Goal: Information Seeking & Learning: Learn about a topic

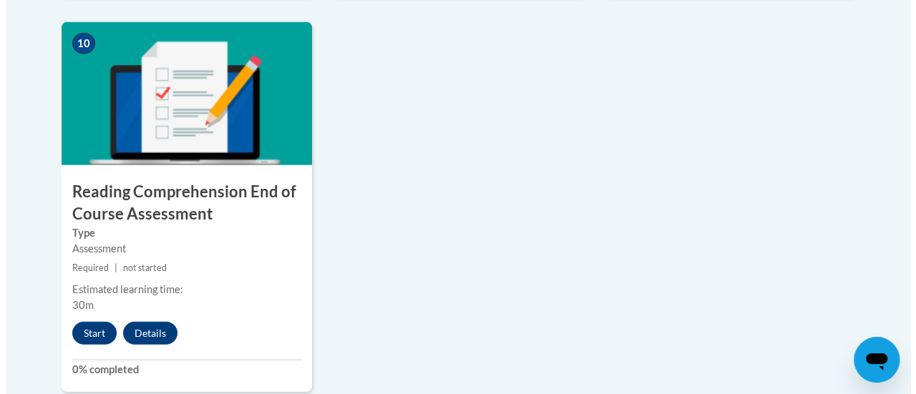
scroll to position [1667, 0]
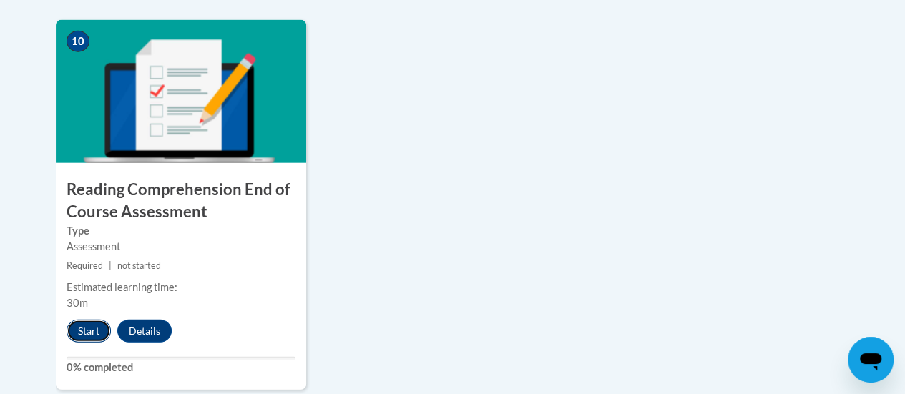
click at [87, 321] on button "Start" at bounding box center [89, 331] width 44 height 23
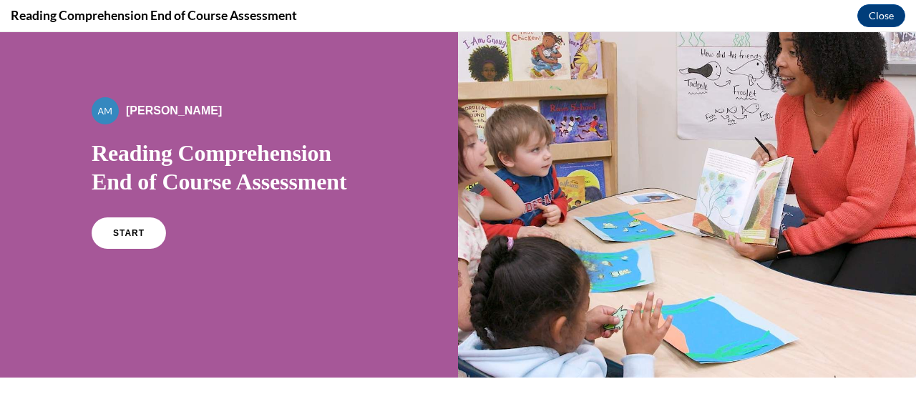
scroll to position [52, 0]
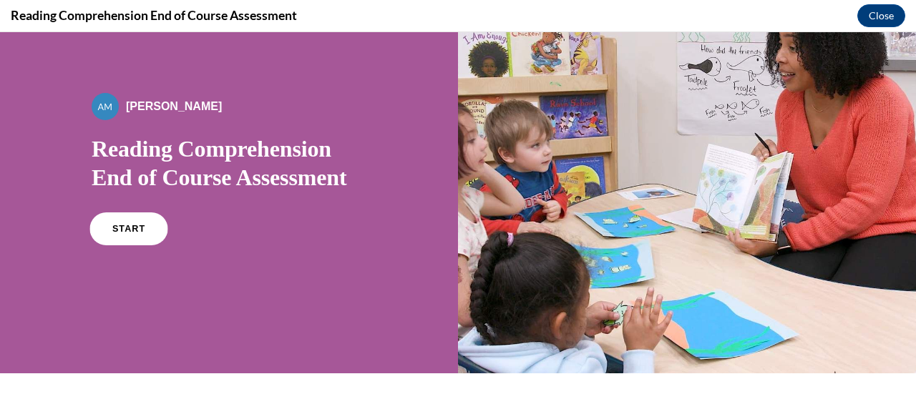
click at [126, 232] on span "START" at bounding box center [128, 229] width 33 height 11
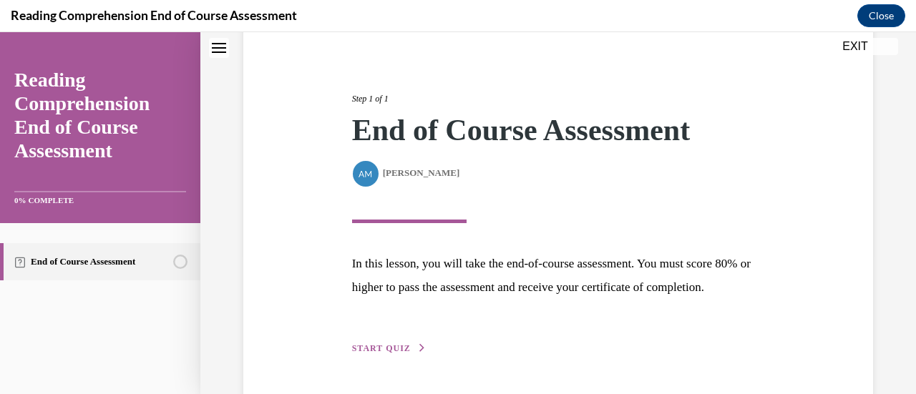
scroll to position [210, 0]
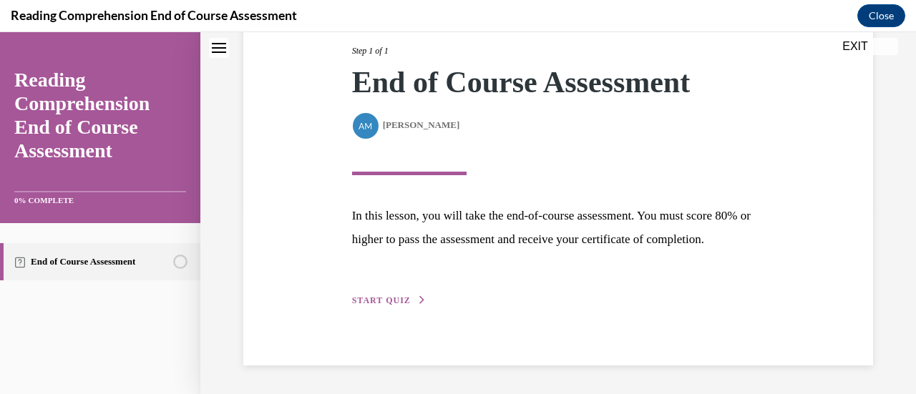
click at [383, 301] on span "START QUIZ" at bounding box center [381, 300] width 59 height 10
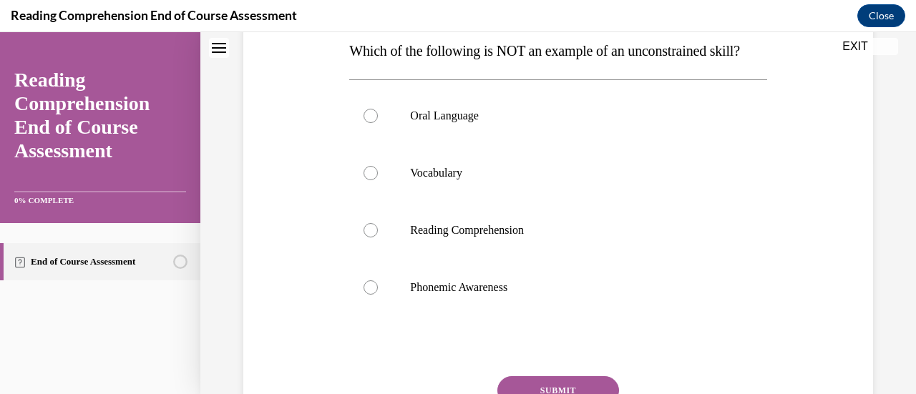
scroll to position [229, 0]
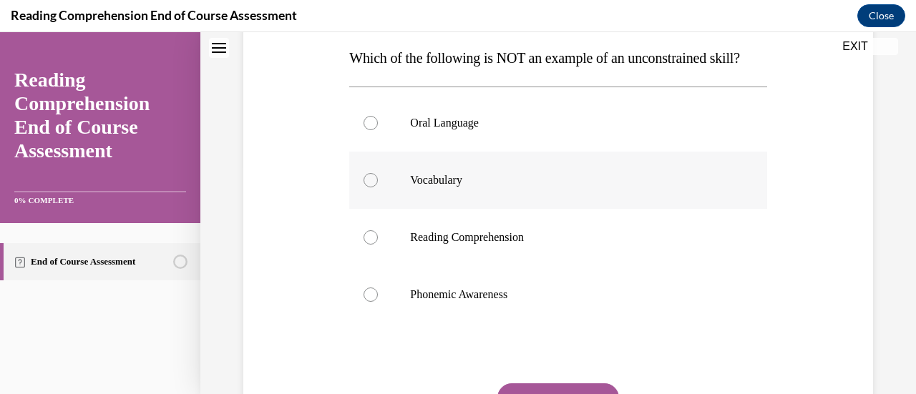
click at [444, 187] on p "Vocabulary" at bounding box center [570, 180] width 321 height 14
click at [378, 187] on input "Vocabulary" at bounding box center [370, 180] width 14 height 14
radio input "true"
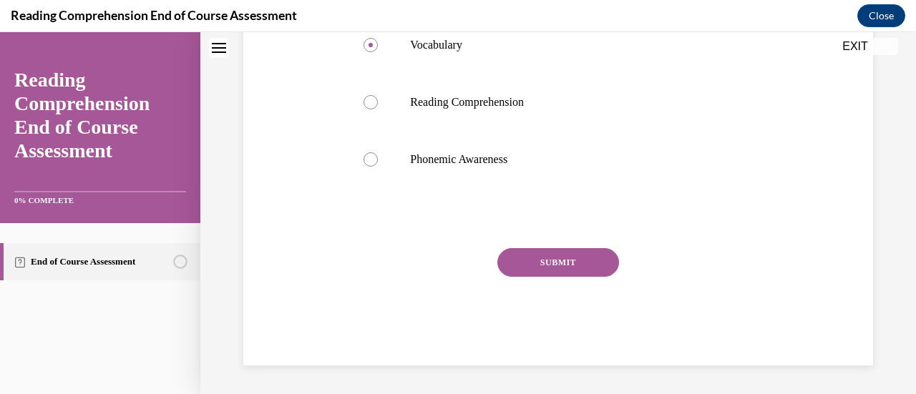
click at [591, 264] on button "SUBMIT" at bounding box center [558, 262] width 122 height 29
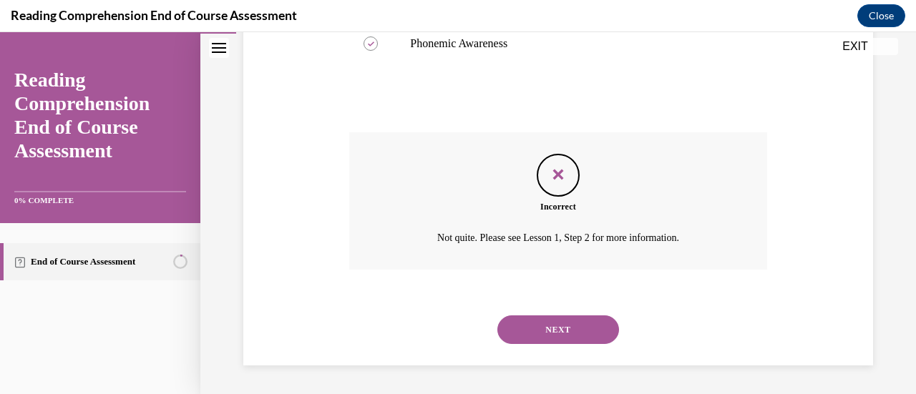
scroll to position [508, 0]
click at [592, 331] on button "NEXT" at bounding box center [558, 330] width 122 height 29
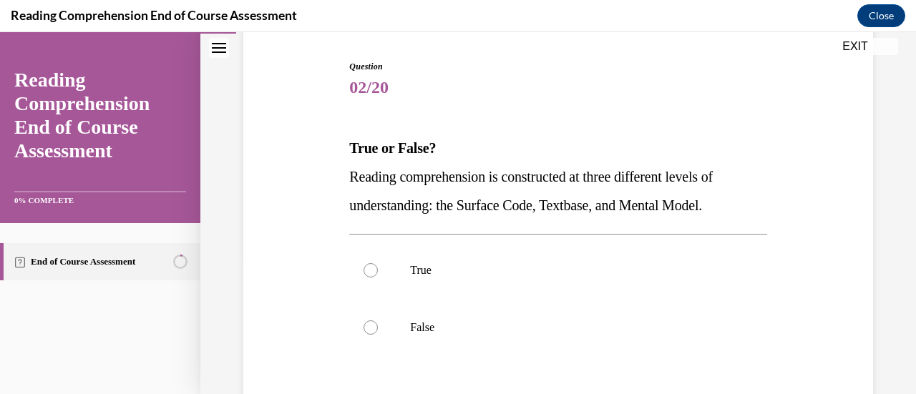
scroll to position [155, 0]
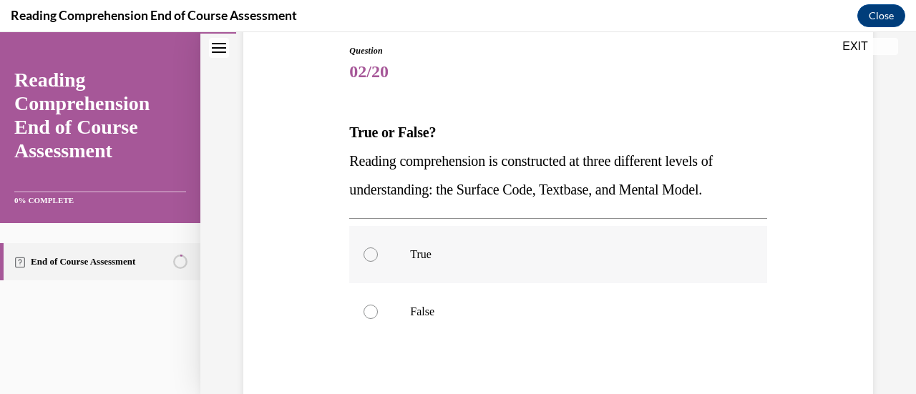
click at [431, 251] on p "True" at bounding box center [570, 255] width 321 height 14
click at [378, 251] on input "True" at bounding box center [370, 255] width 14 height 14
radio input "true"
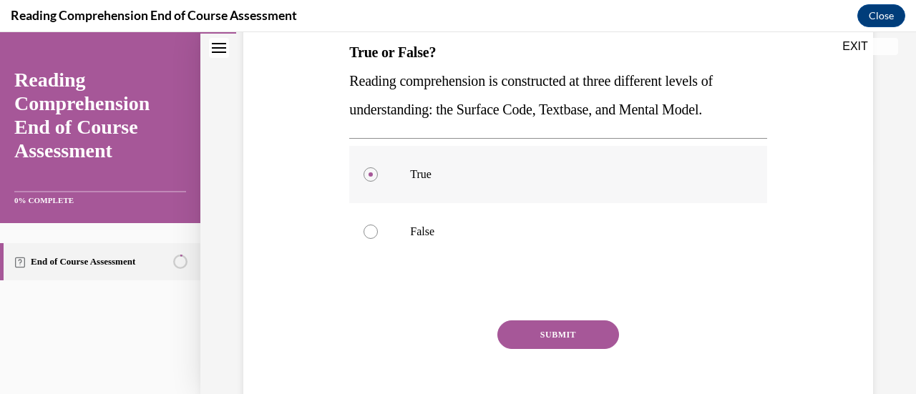
scroll to position [306, 0]
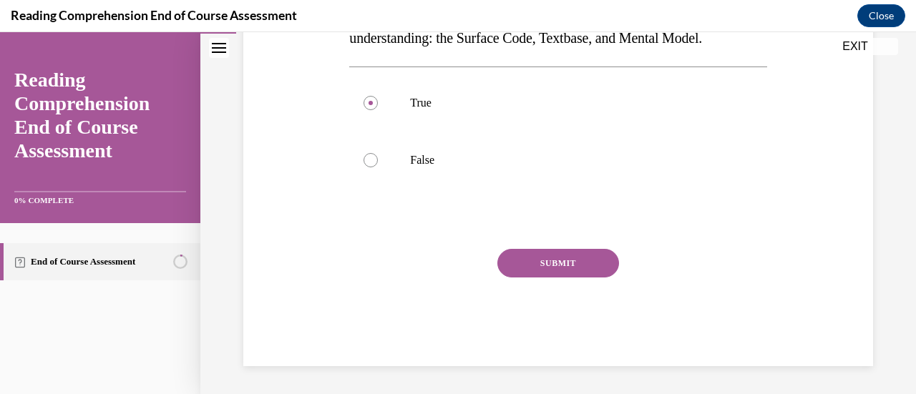
click at [611, 263] on button "SUBMIT" at bounding box center [558, 263] width 122 height 29
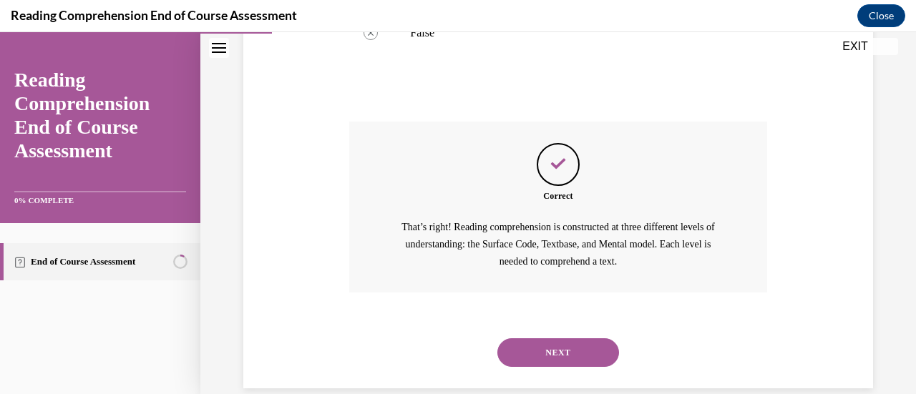
scroll to position [456, 0]
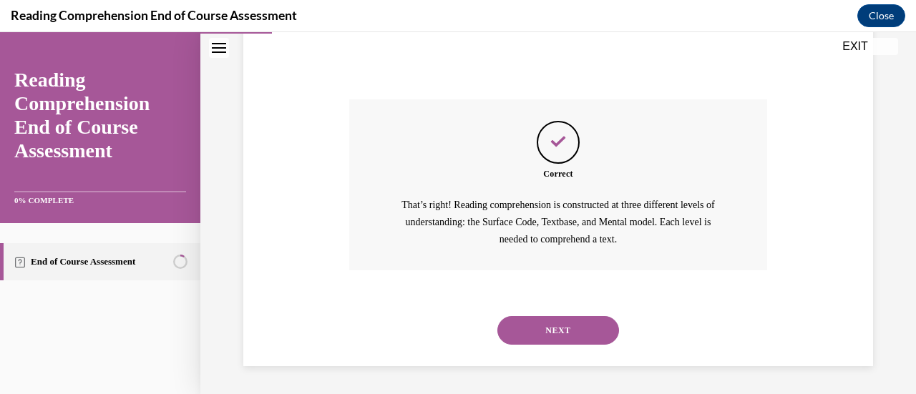
click at [607, 332] on button "NEXT" at bounding box center [558, 330] width 122 height 29
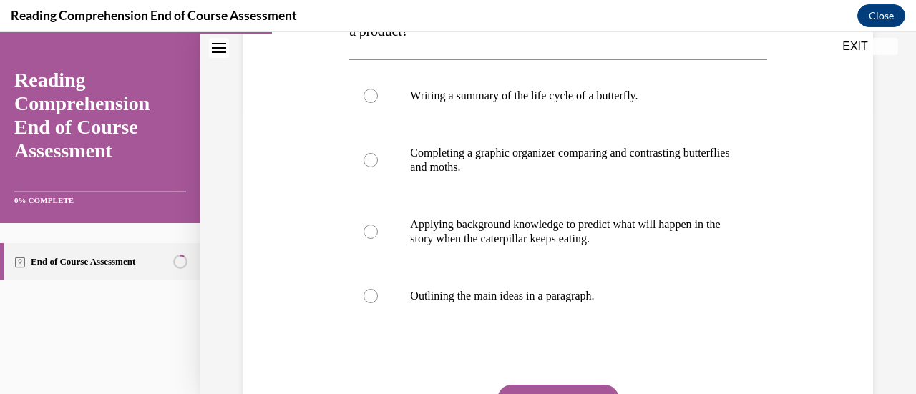
scroll to position [264, 0]
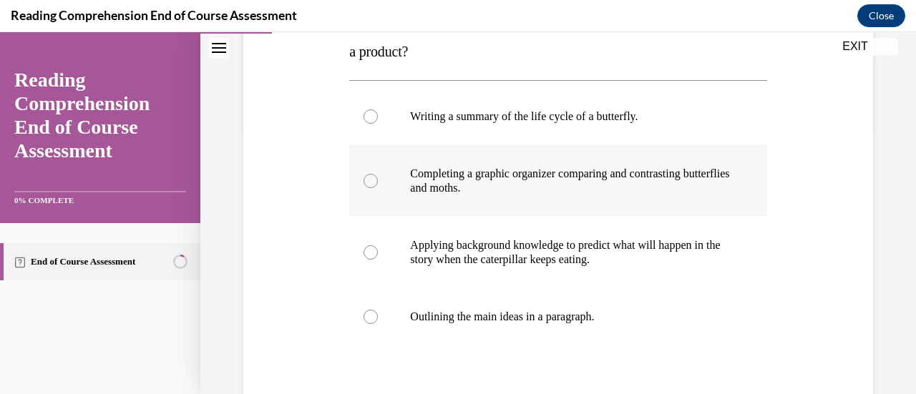
click at [673, 173] on p "Completing a graphic organizer comparing and contrasting butterflies and moths." at bounding box center [570, 181] width 321 height 29
click at [378, 174] on input "Completing a graphic organizer comparing and contrasting butterflies and moths." at bounding box center [370, 181] width 14 height 14
radio input "true"
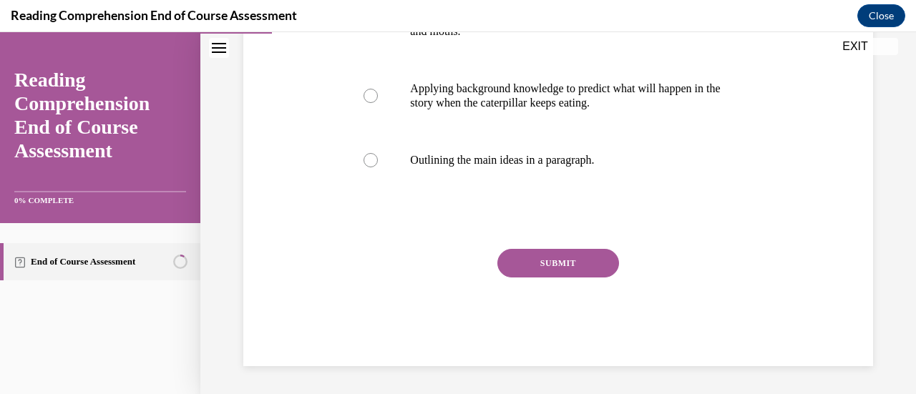
click at [600, 258] on button "SUBMIT" at bounding box center [558, 263] width 122 height 29
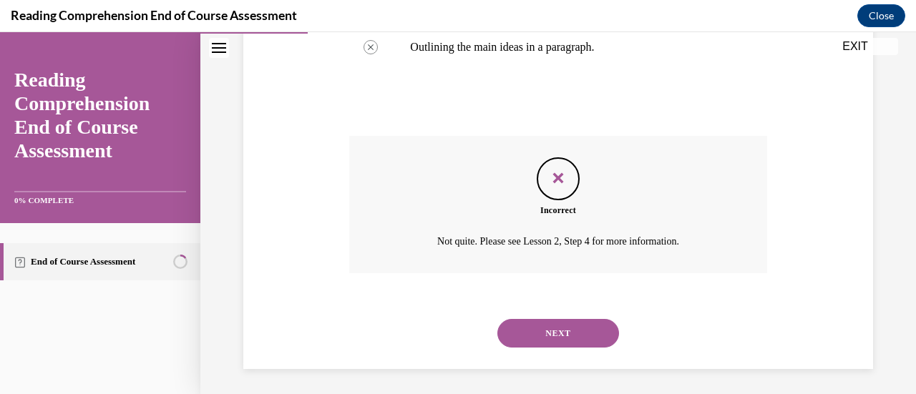
scroll to position [537, 0]
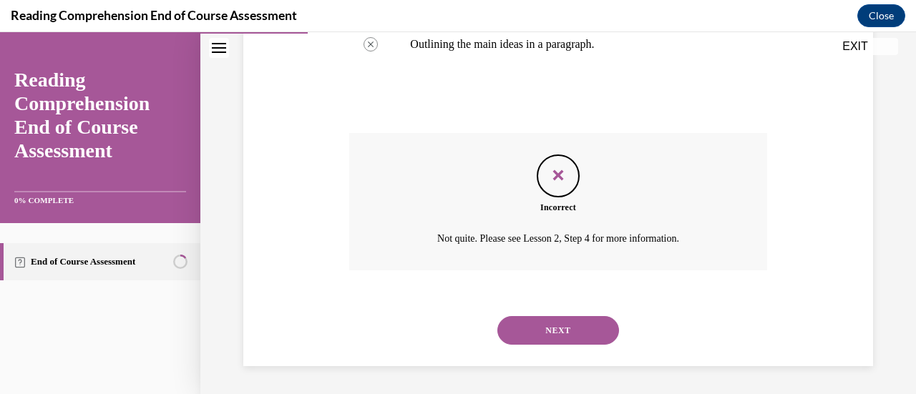
click at [593, 335] on button "NEXT" at bounding box center [558, 330] width 122 height 29
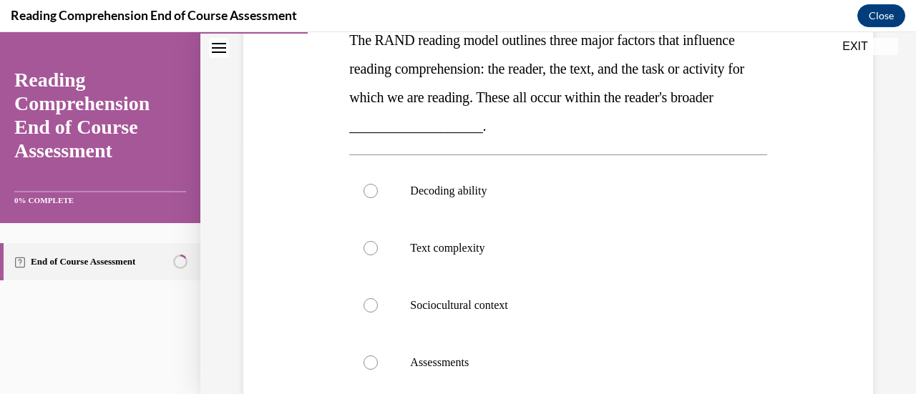
scroll to position [245, 0]
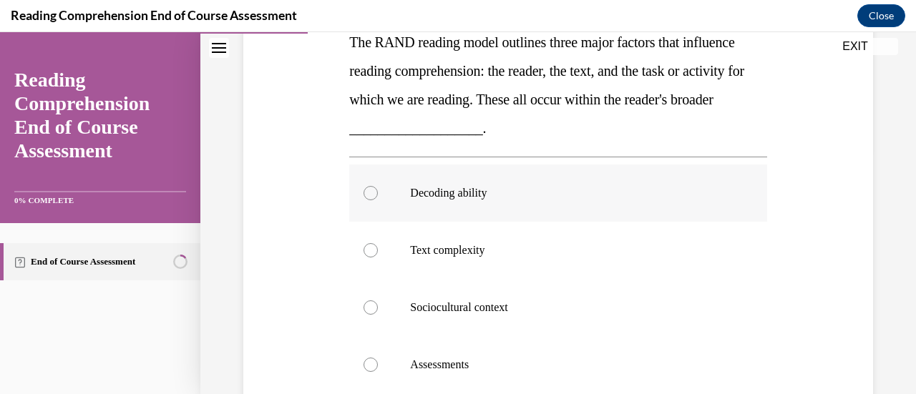
click at [481, 200] on label "Decoding ability" at bounding box center [557, 193] width 417 height 57
click at [378, 200] on input "Decoding ability" at bounding box center [370, 193] width 14 height 14
radio input "true"
click at [484, 252] on p "Text complexity" at bounding box center [570, 250] width 321 height 14
click at [378, 252] on input "Text complexity" at bounding box center [370, 250] width 14 height 14
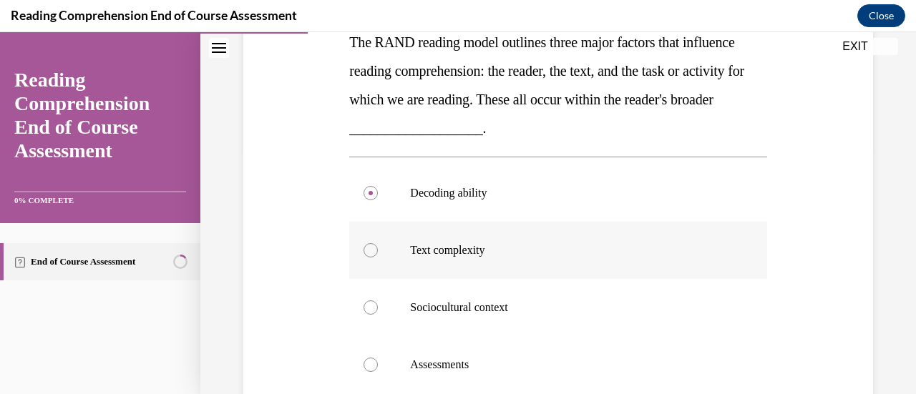
radio input "true"
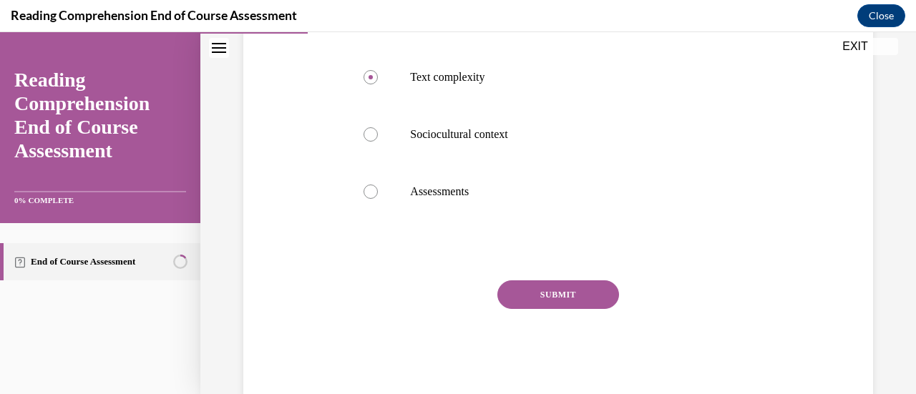
click at [572, 299] on button "SUBMIT" at bounding box center [558, 294] width 122 height 29
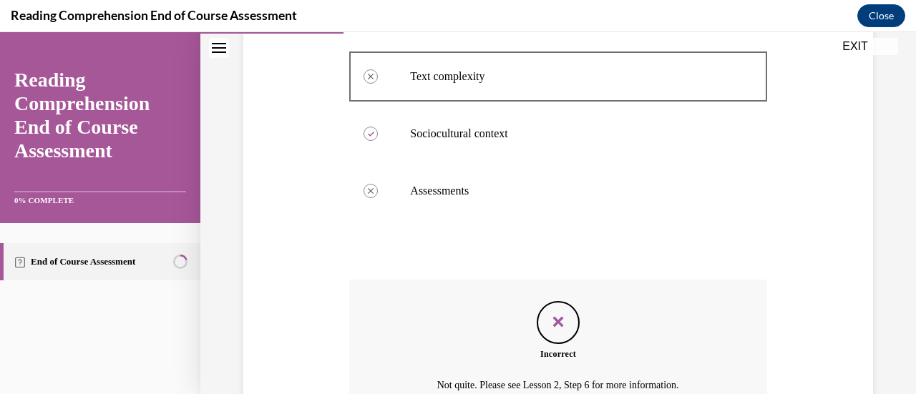
scroll to position [565, 0]
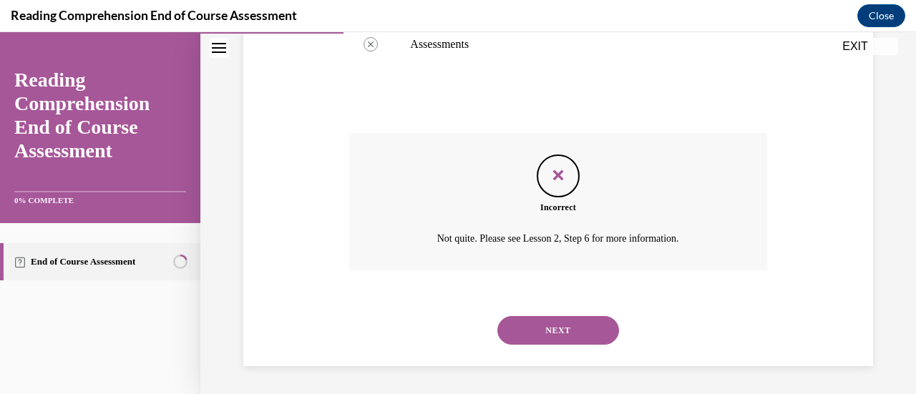
click at [575, 324] on button "NEXT" at bounding box center [558, 330] width 122 height 29
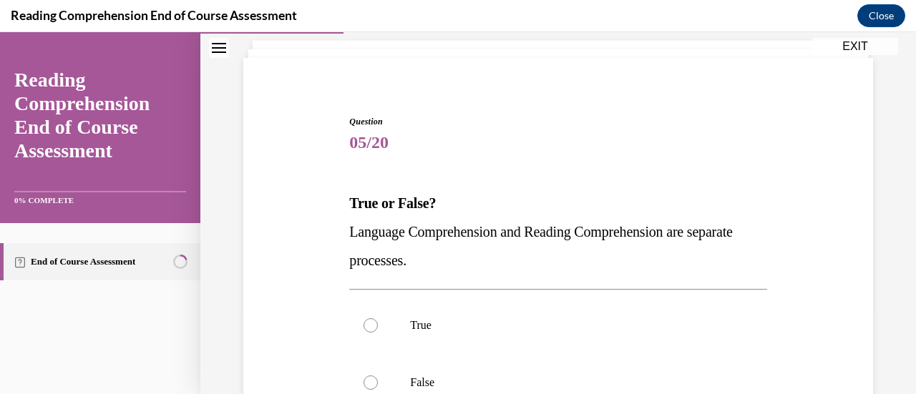
scroll to position [94, 0]
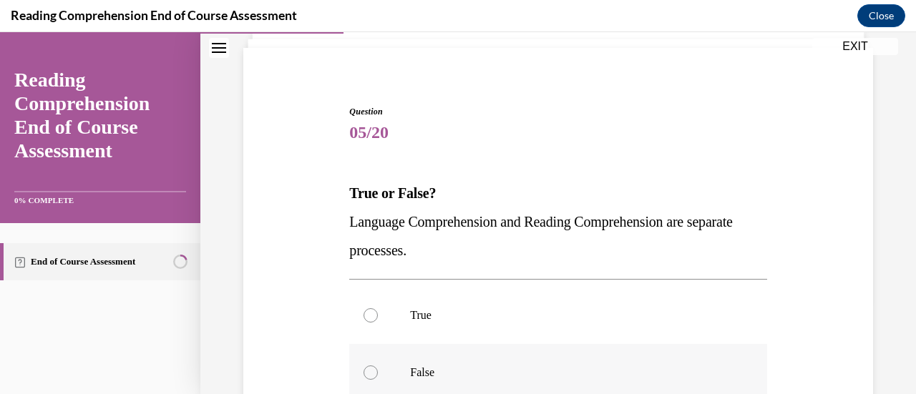
click at [421, 375] on p "False" at bounding box center [570, 373] width 321 height 14
click at [378, 375] on input "False" at bounding box center [370, 373] width 14 height 14
radio input "true"
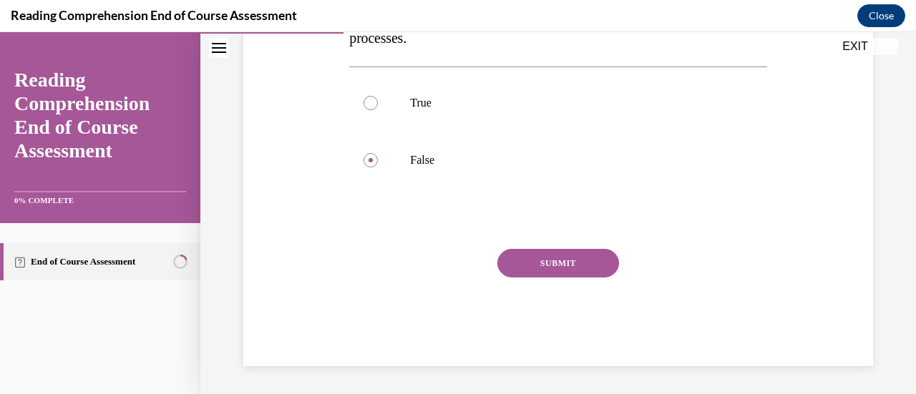
click at [577, 260] on button "SUBMIT" at bounding box center [558, 263] width 122 height 29
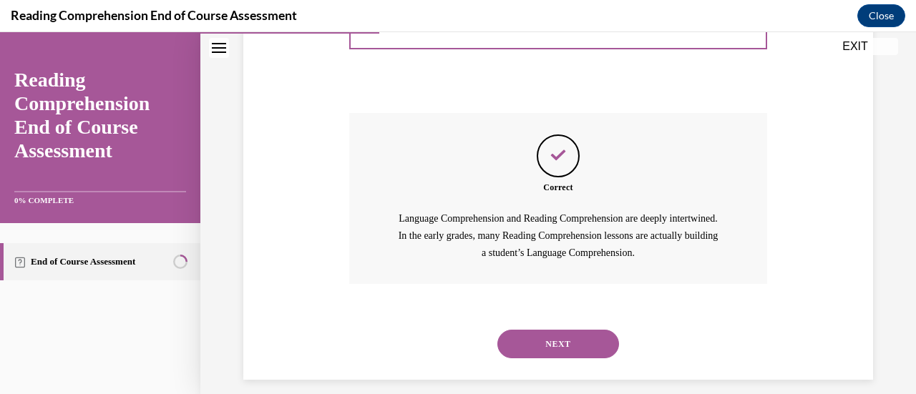
scroll to position [456, 0]
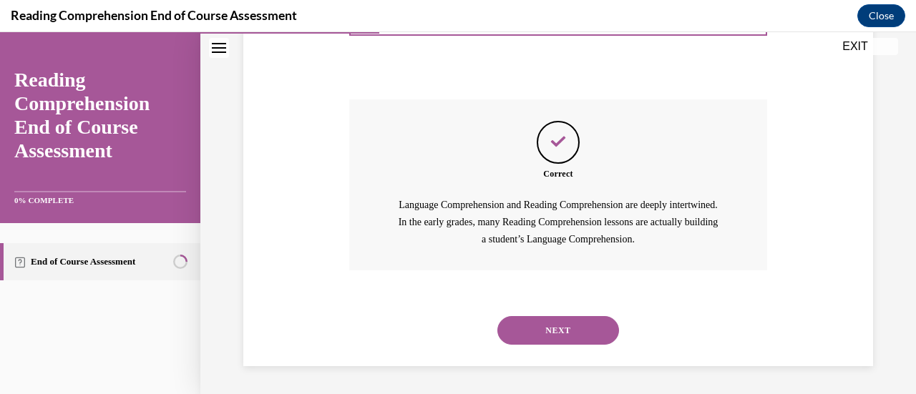
click at [557, 325] on button "NEXT" at bounding box center [558, 330] width 122 height 29
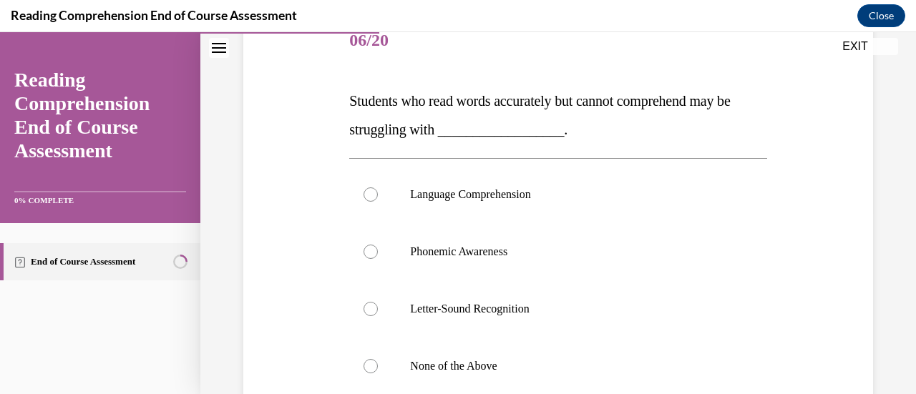
scroll to position [183, 0]
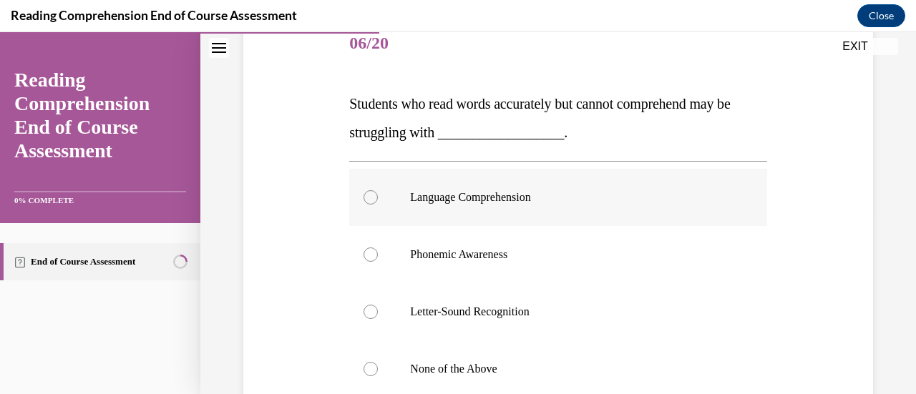
click at [526, 185] on label "Language Comprehension" at bounding box center [557, 197] width 417 height 57
click at [378, 190] on input "Language Comprehension" at bounding box center [370, 197] width 14 height 14
radio input "true"
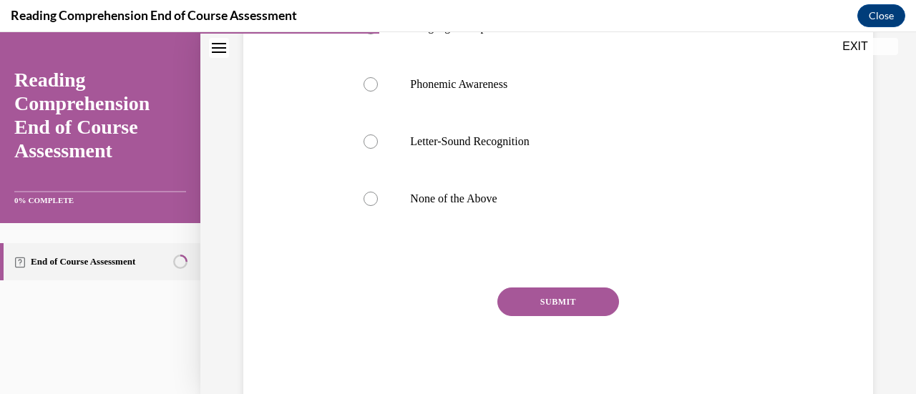
click at [554, 311] on button "SUBMIT" at bounding box center [558, 302] width 122 height 29
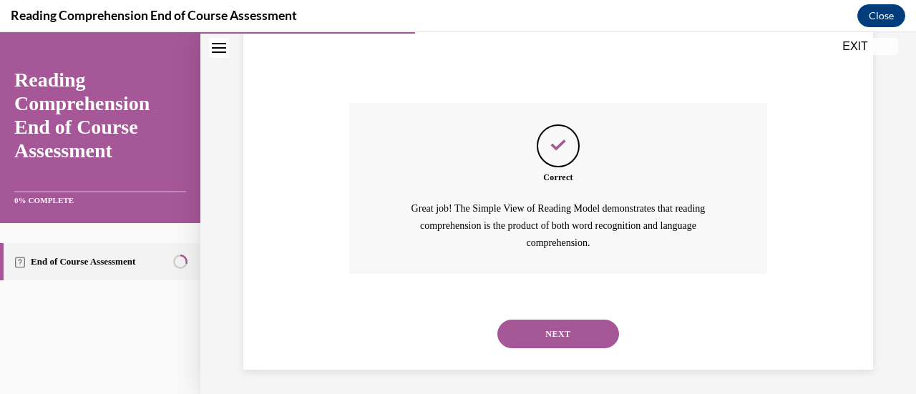
scroll to position [542, 0]
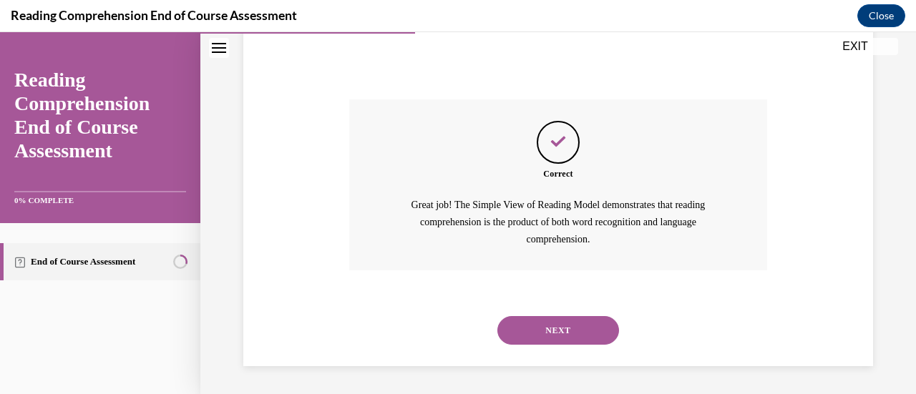
click at [552, 320] on button "NEXT" at bounding box center [558, 330] width 122 height 29
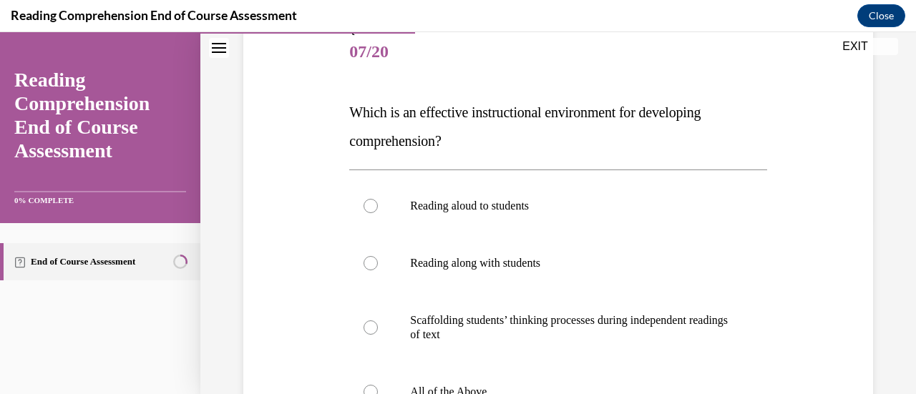
scroll to position [175, 0]
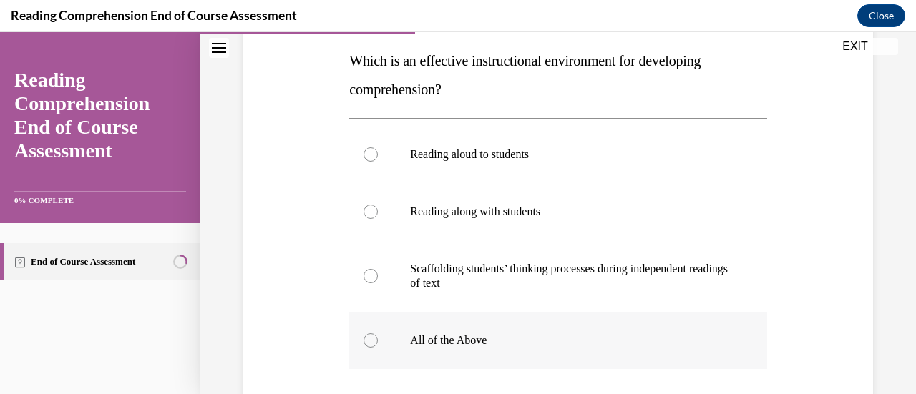
click at [469, 343] on p "All of the Above" at bounding box center [570, 340] width 321 height 14
click at [378, 343] on input "All of the Above" at bounding box center [370, 340] width 14 height 14
radio input "true"
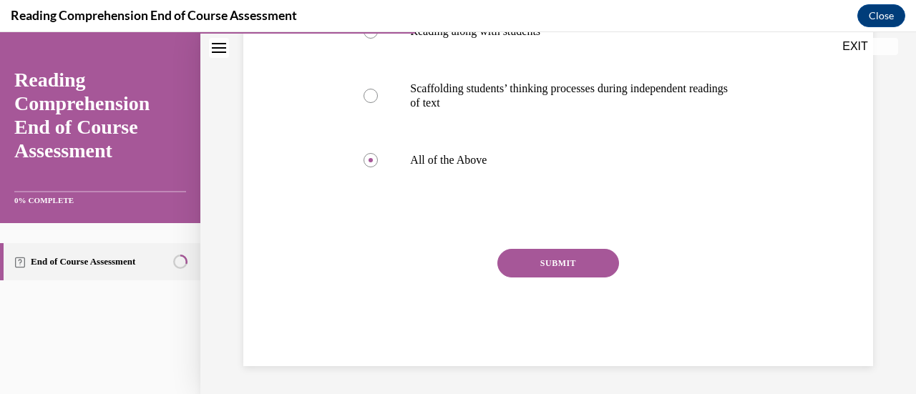
click at [576, 256] on button "SUBMIT" at bounding box center [558, 263] width 122 height 29
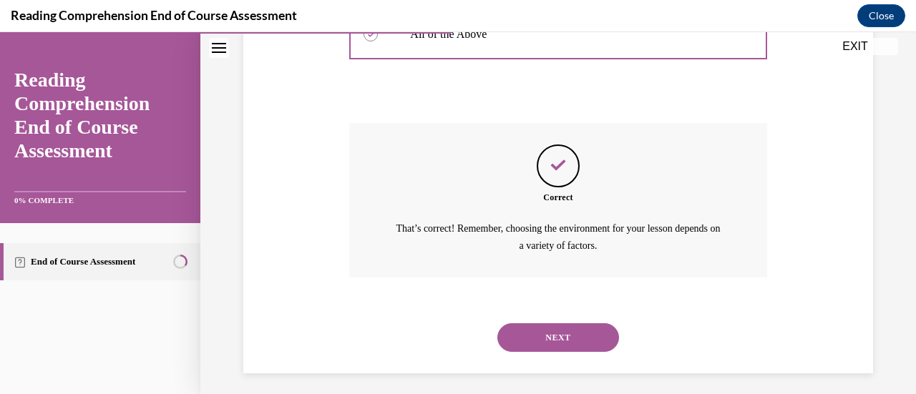
scroll to position [539, 0]
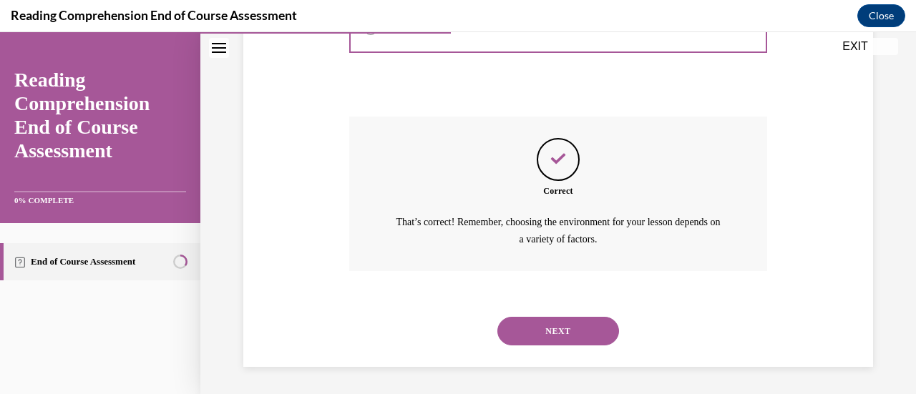
click at [552, 331] on button "NEXT" at bounding box center [558, 331] width 122 height 29
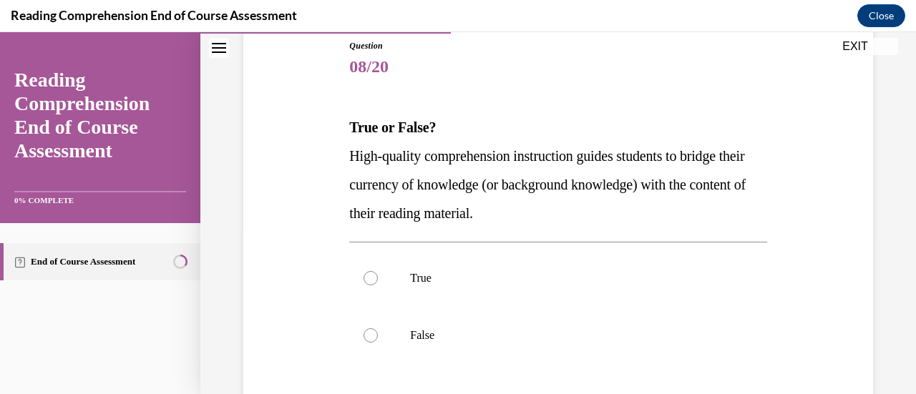
scroll to position [163, 0]
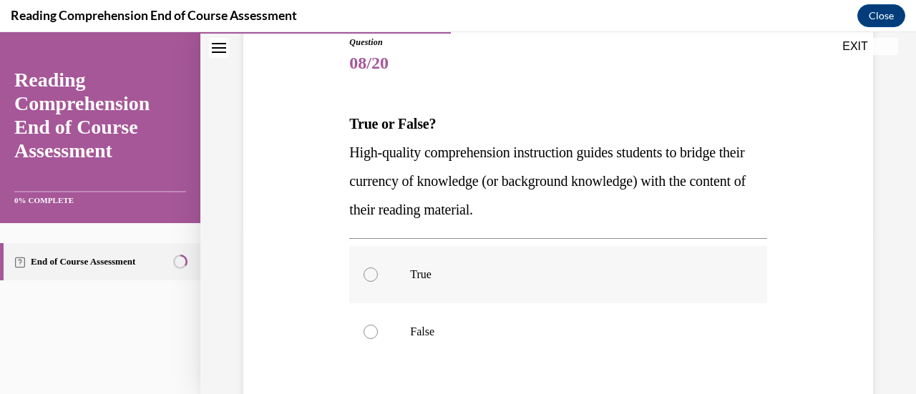
click at [419, 283] on label "True" at bounding box center [557, 274] width 417 height 57
click at [378, 282] on input "True" at bounding box center [370, 275] width 14 height 14
radio input "true"
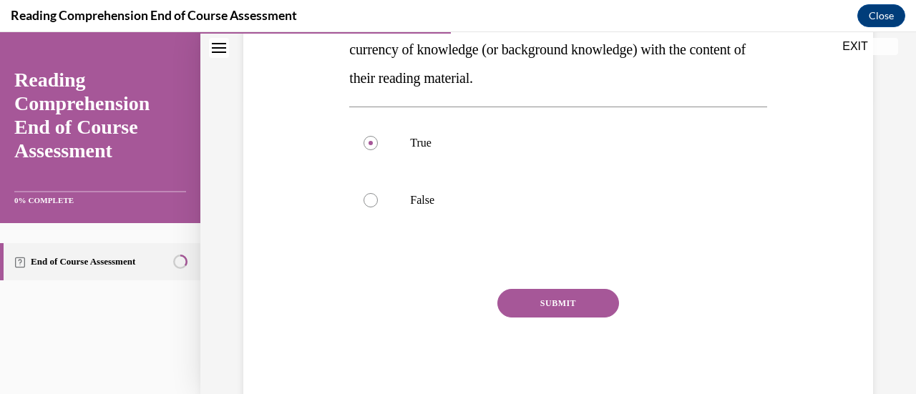
click at [542, 297] on button "SUBMIT" at bounding box center [558, 303] width 122 height 29
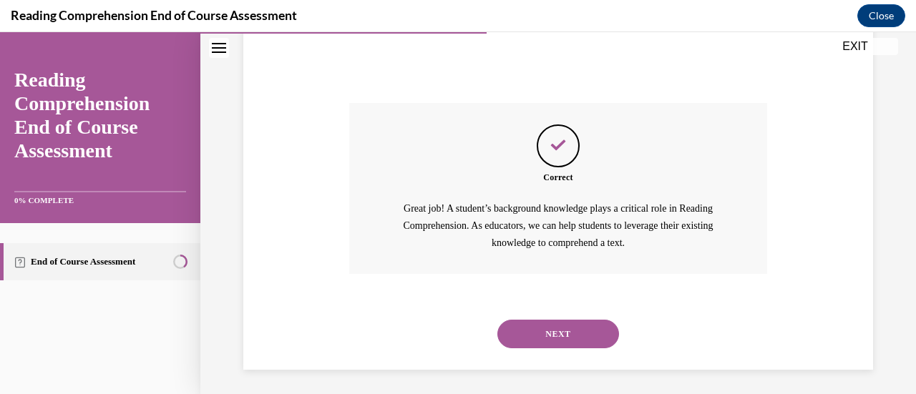
scroll to position [484, 0]
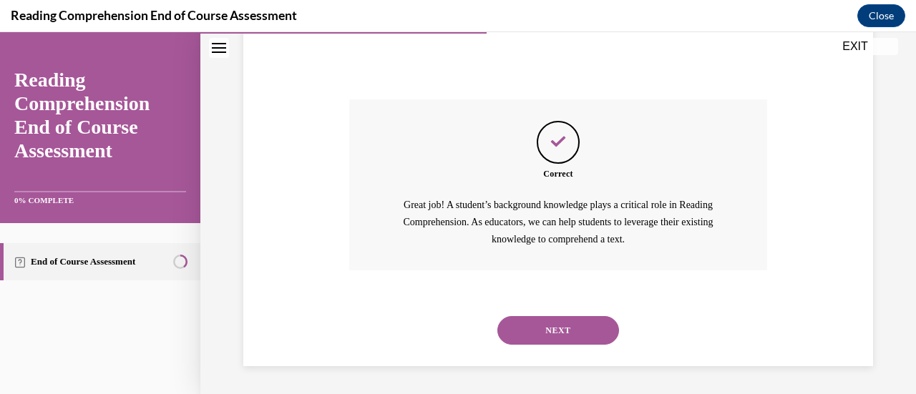
click at [549, 328] on button "NEXT" at bounding box center [558, 330] width 122 height 29
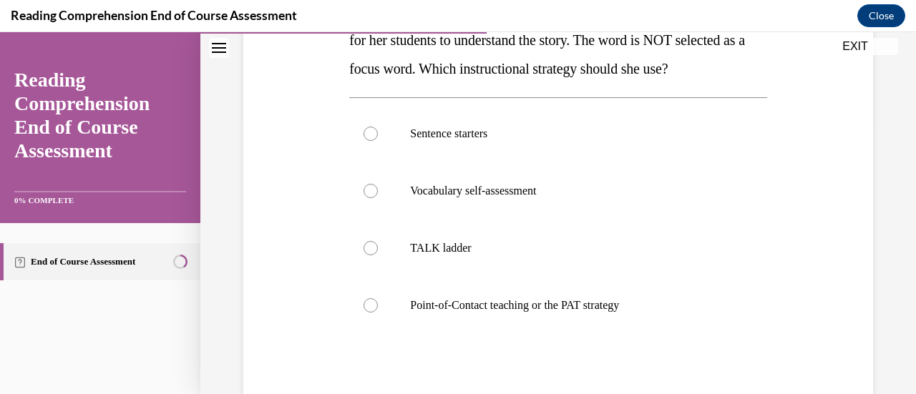
scroll to position [276, 0]
click at [562, 303] on p "Point-of-Contact teaching or the PAT strategy" at bounding box center [570, 305] width 321 height 14
click at [378, 303] on input "Point-of-Contact teaching or the PAT strategy" at bounding box center [370, 305] width 14 height 14
radio input "true"
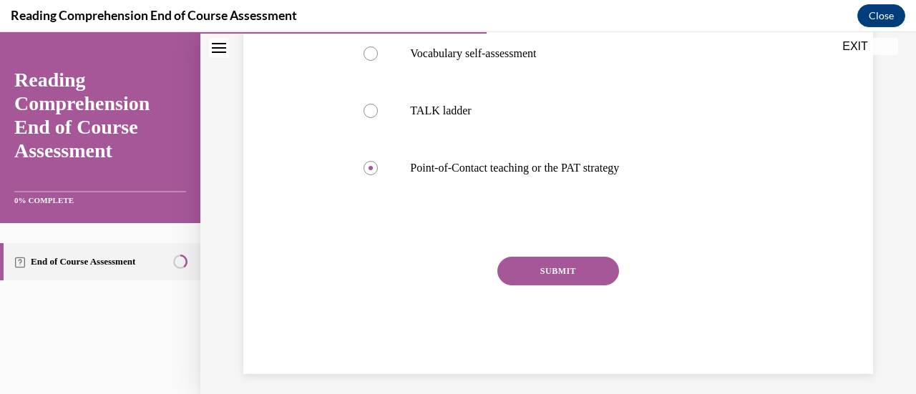
click at [598, 270] on button "SUBMIT" at bounding box center [558, 271] width 122 height 29
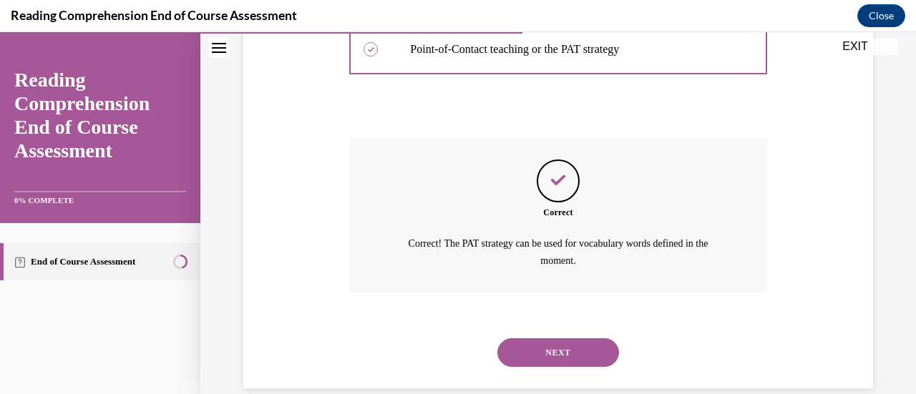
scroll to position [553, 0]
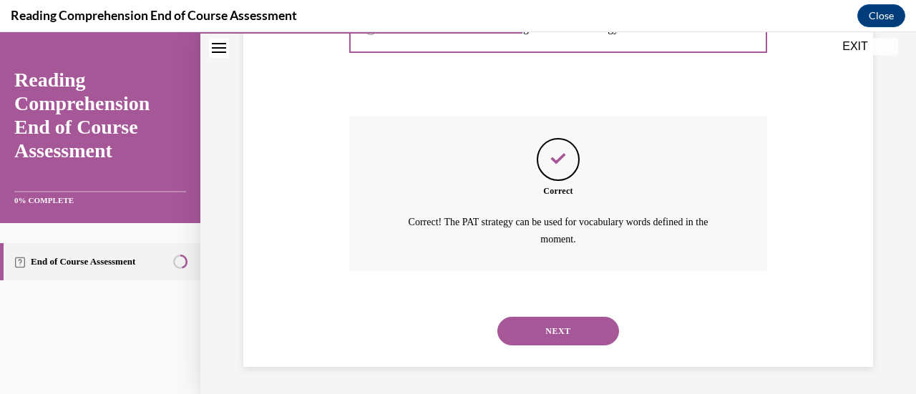
click at [531, 331] on button "NEXT" at bounding box center [558, 331] width 122 height 29
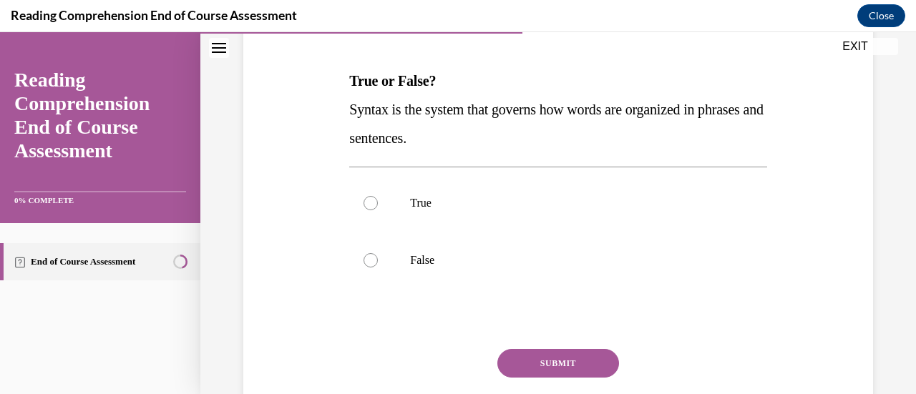
scroll to position [206, 0]
click at [421, 210] on label "True" at bounding box center [557, 203] width 417 height 57
click at [378, 210] on input "True" at bounding box center [370, 203] width 14 height 14
radio input "true"
click at [522, 362] on button "SUBMIT" at bounding box center [558, 363] width 122 height 29
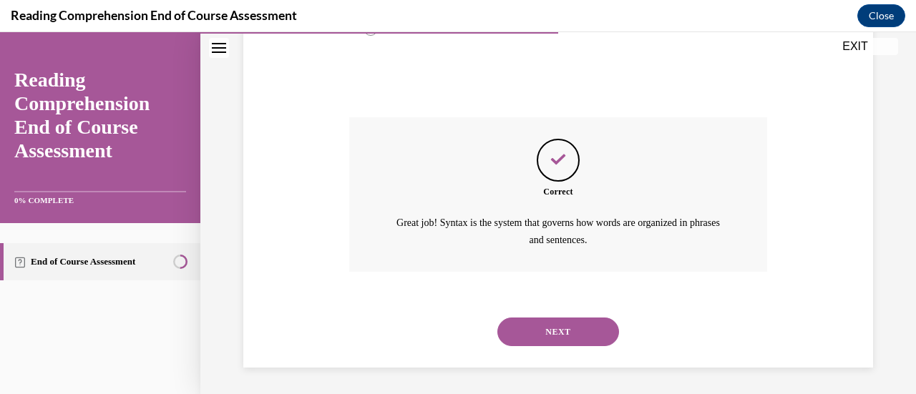
scroll to position [439, 0]
click at [582, 327] on button "NEXT" at bounding box center [558, 331] width 122 height 29
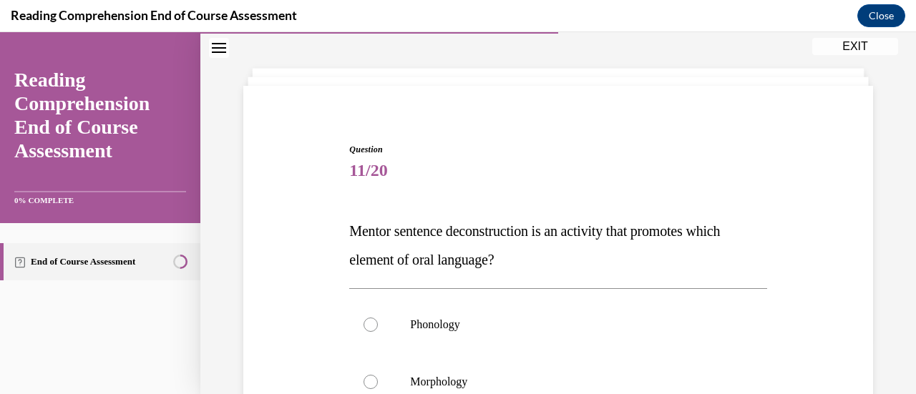
scroll to position [156, 0]
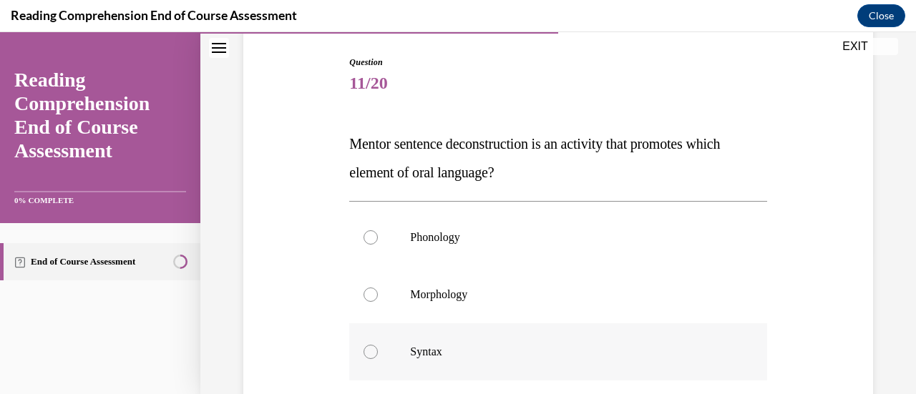
click at [426, 347] on p "Syntax" at bounding box center [570, 352] width 321 height 14
click at [378, 347] on input "Syntax" at bounding box center [370, 352] width 14 height 14
radio input "true"
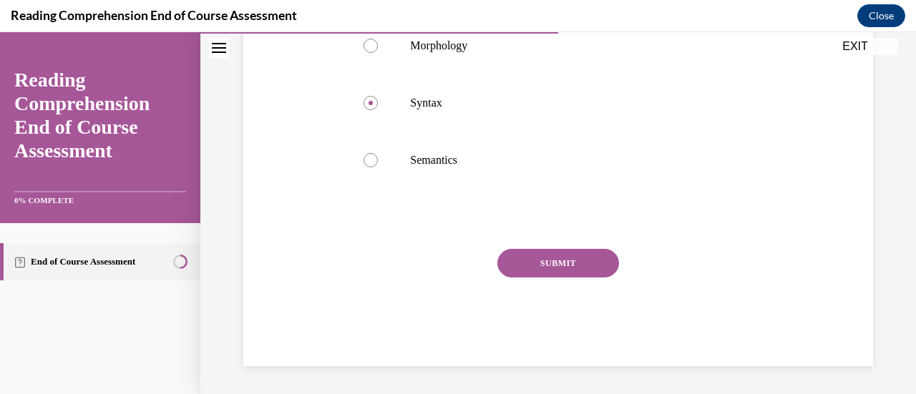
click at [564, 259] on button "SUBMIT" at bounding box center [558, 263] width 122 height 29
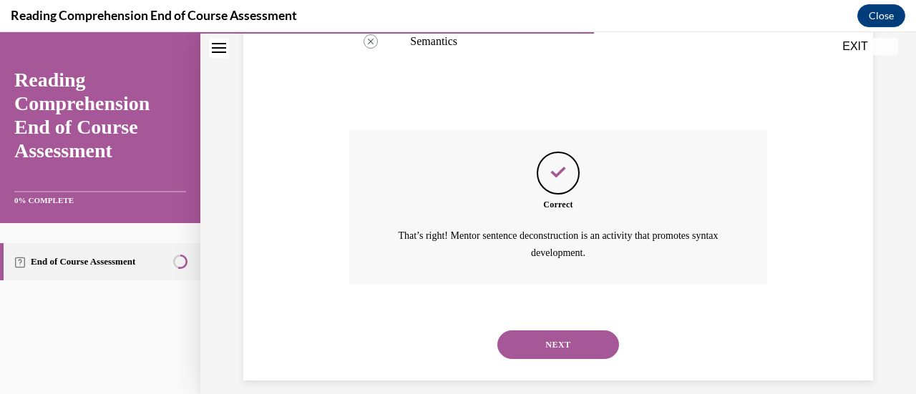
scroll to position [524, 0]
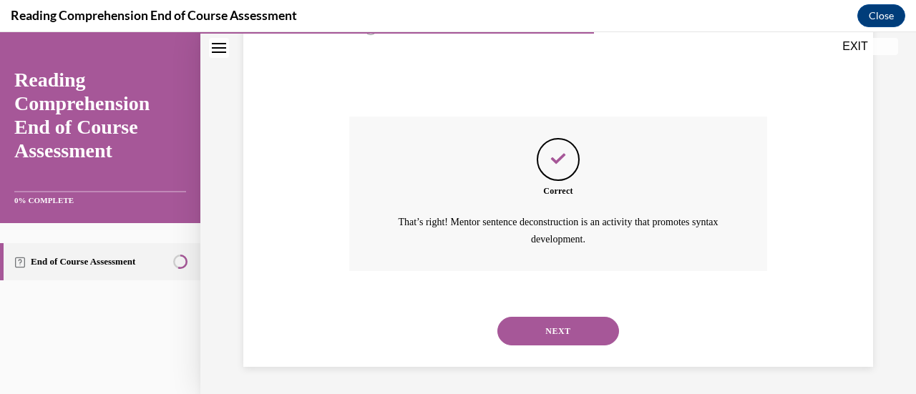
click at [537, 324] on button "NEXT" at bounding box center [558, 331] width 122 height 29
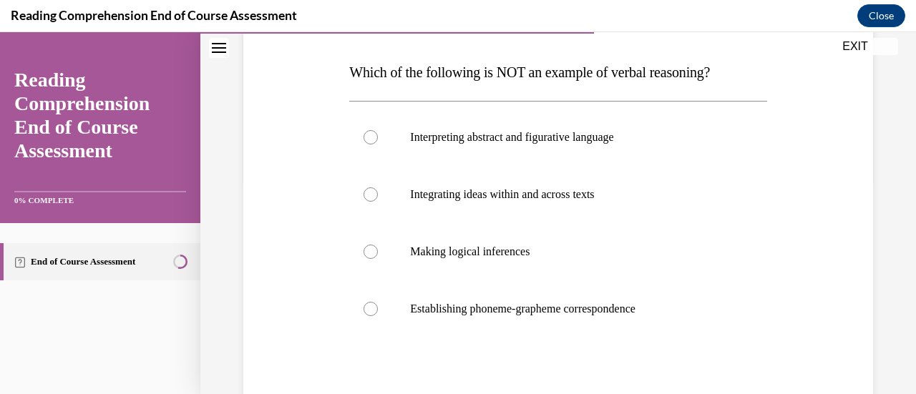
scroll to position [220, 0]
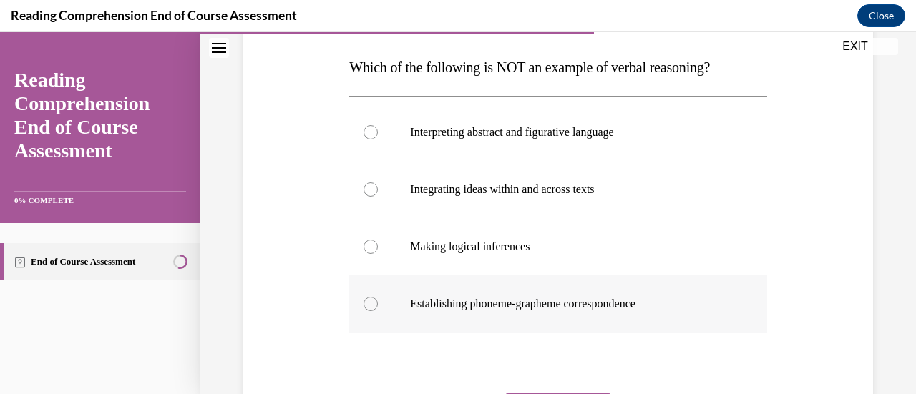
click at [599, 313] on label "Establishing phoneme-grapheme correspondence" at bounding box center [557, 303] width 417 height 57
click at [378, 311] on input "Establishing phoneme-grapheme correspondence" at bounding box center [370, 304] width 14 height 14
radio input "true"
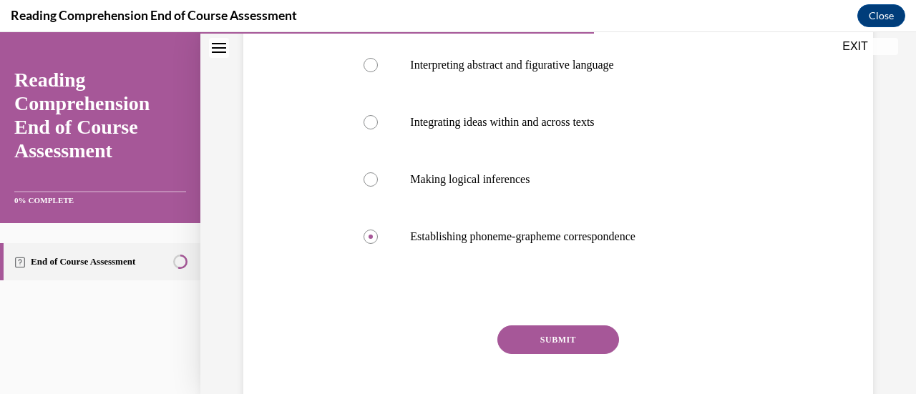
click at [591, 341] on button "SUBMIT" at bounding box center [558, 340] width 122 height 29
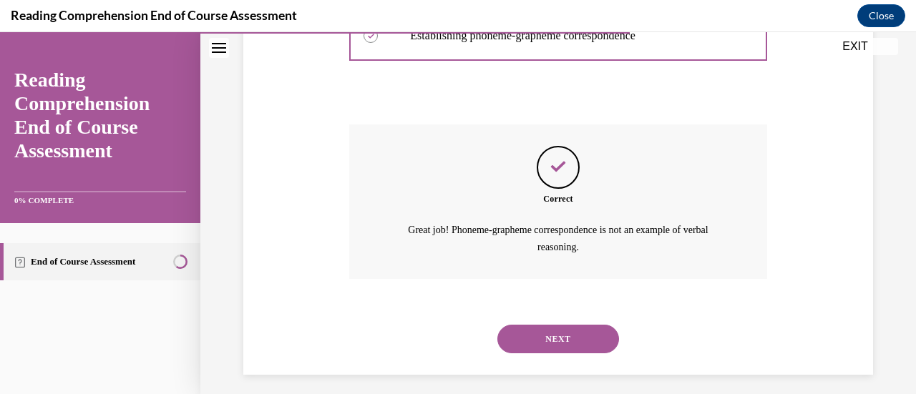
scroll to position [496, 0]
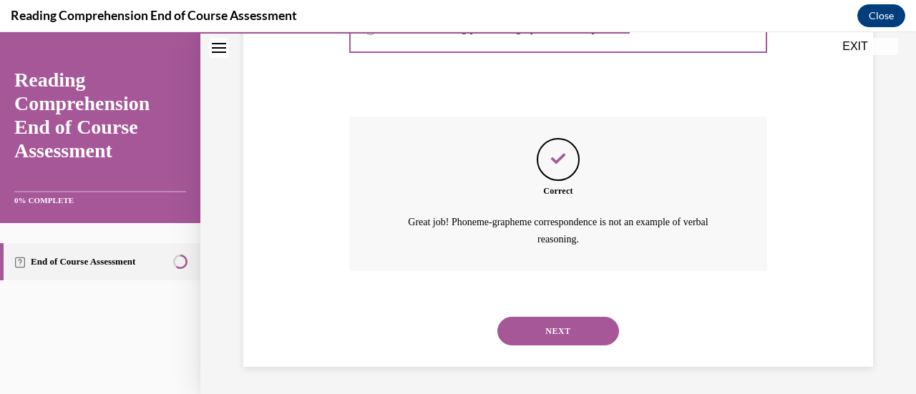
click at [585, 341] on button "NEXT" at bounding box center [558, 331] width 122 height 29
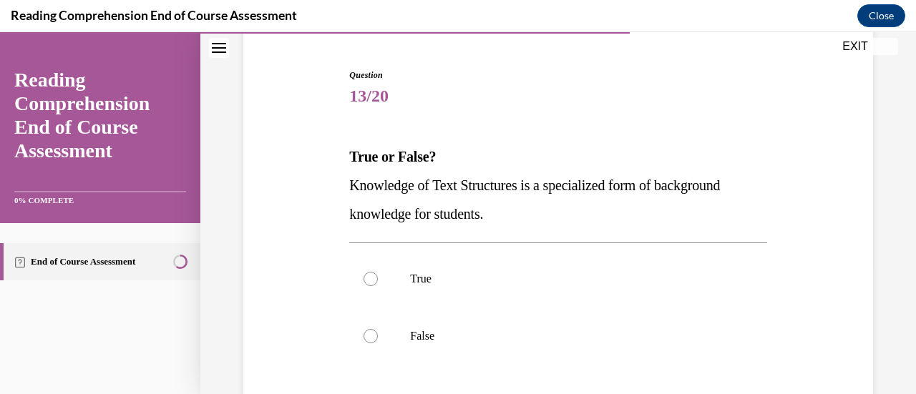
scroll to position [156, 0]
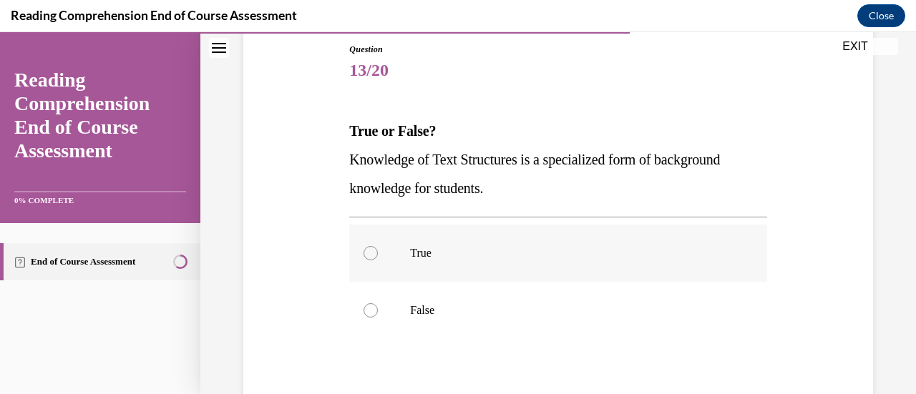
click at [405, 248] on label "True" at bounding box center [557, 253] width 417 height 57
click at [378, 248] on input "True" at bounding box center [370, 253] width 14 height 14
radio input "true"
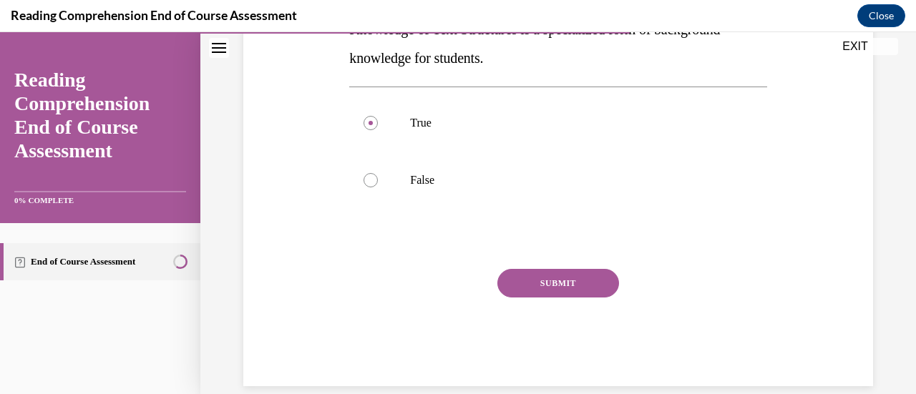
click at [562, 280] on button "SUBMIT" at bounding box center [558, 283] width 122 height 29
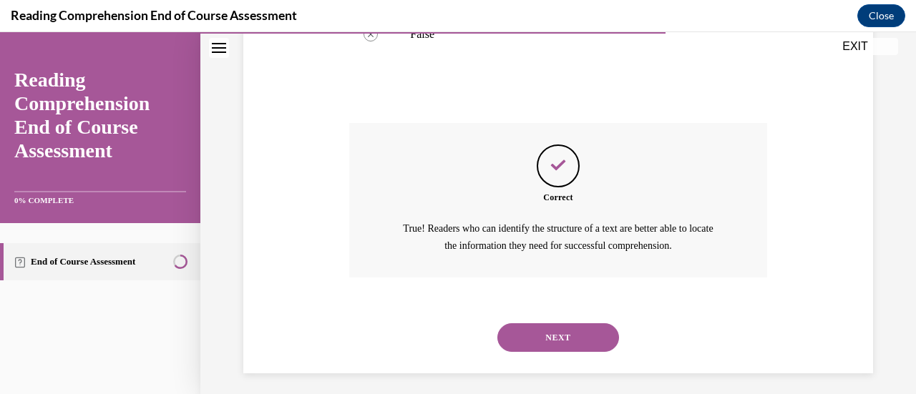
scroll to position [439, 0]
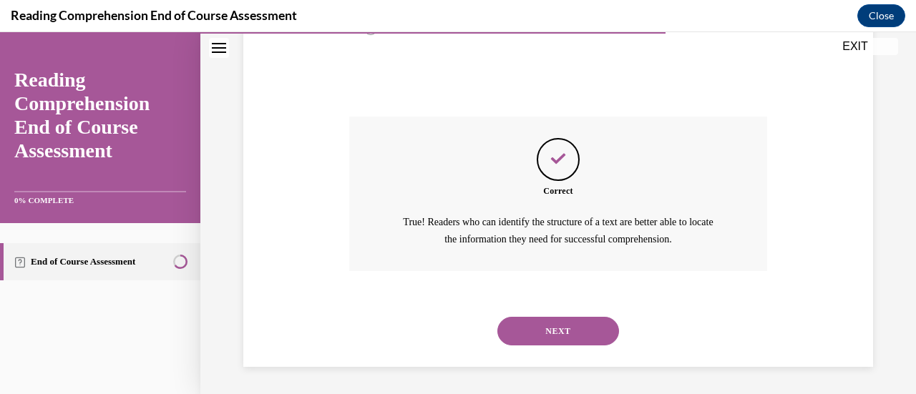
click at [557, 333] on button "NEXT" at bounding box center [558, 331] width 122 height 29
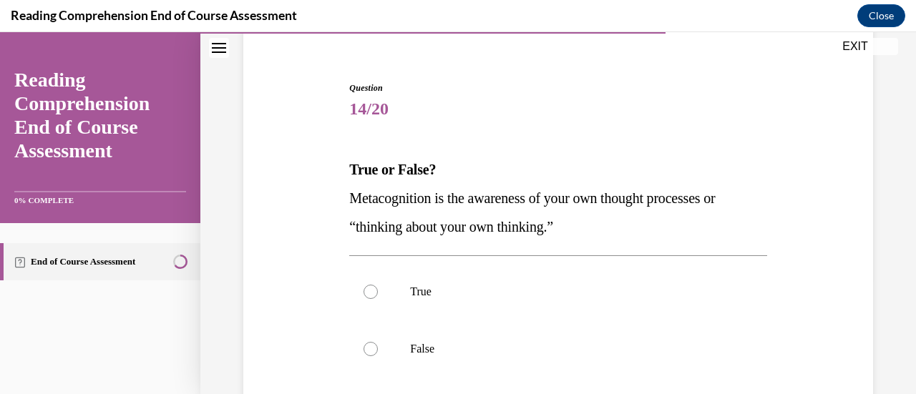
scroll to position [117, 0]
click at [426, 296] on p "True" at bounding box center [570, 292] width 321 height 14
click at [378, 296] on input "True" at bounding box center [370, 292] width 14 height 14
radio input "true"
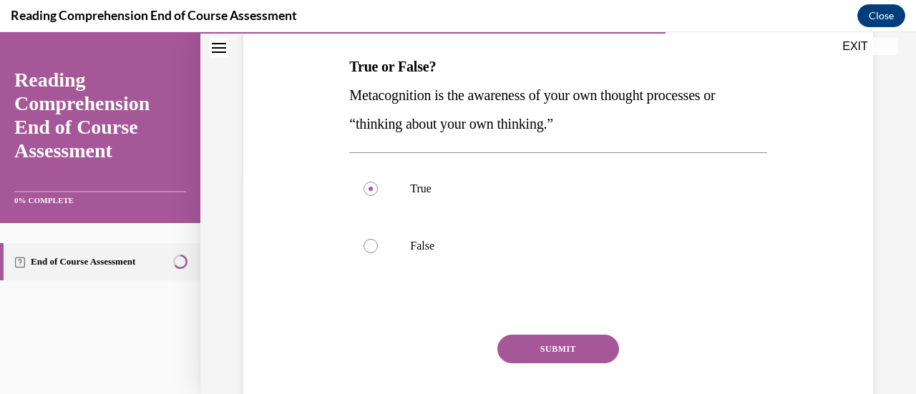
click at [554, 347] on button "SUBMIT" at bounding box center [558, 349] width 122 height 29
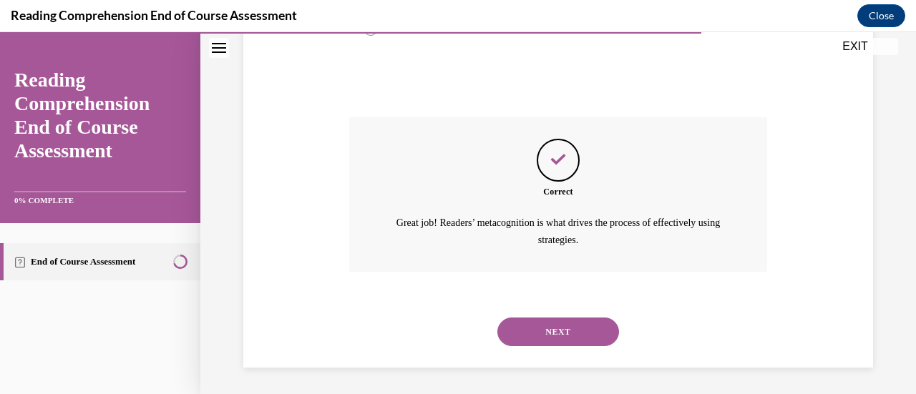
scroll to position [439, 0]
click at [593, 323] on button "NEXT" at bounding box center [558, 331] width 122 height 29
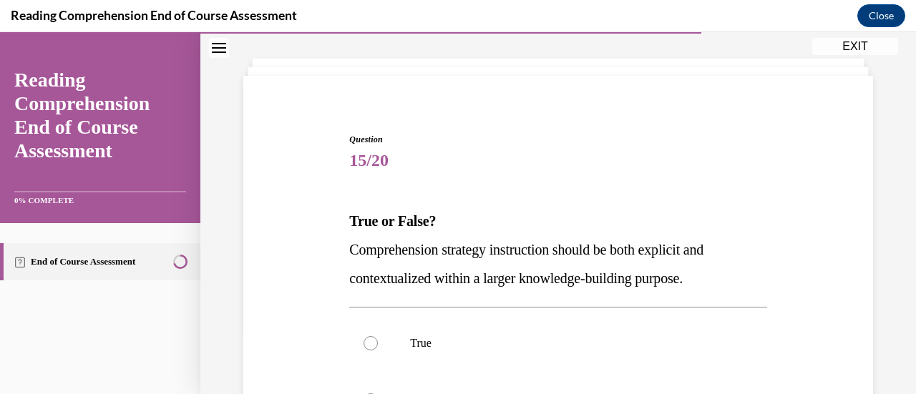
scroll to position [68, 0]
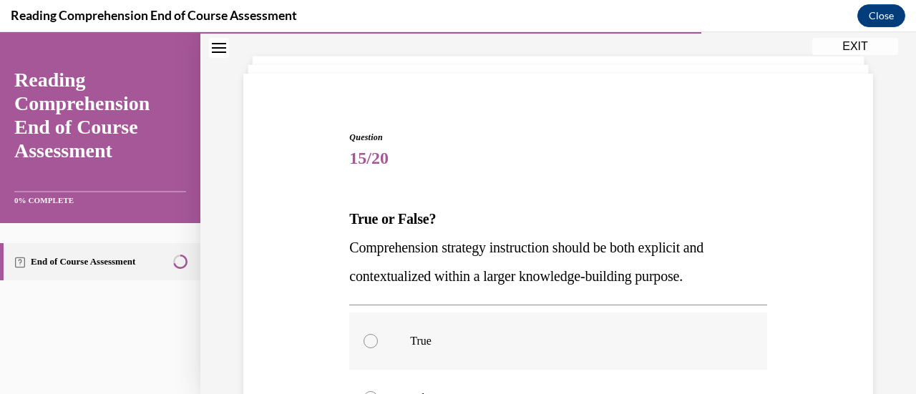
click at [414, 342] on p "True" at bounding box center [570, 341] width 321 height 14
click at [378, 342] on input "True" at bounding box center [370, 341] width 14 height 14
radio input "true"
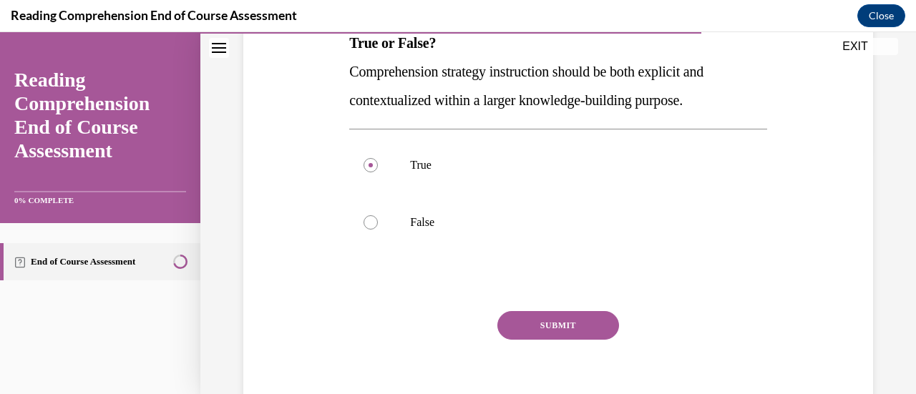
click at [560, 321] on button "SUBMIT" at bounding box center [558, 325] width 122 height 29
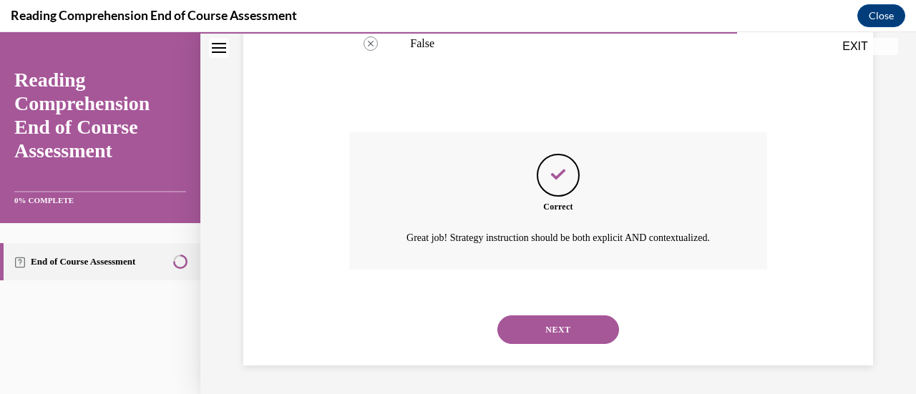
scroll to position [439, 0]
click at [578, 325] on button "NEXT" at bounding box center [558, 330] width 122 height 29
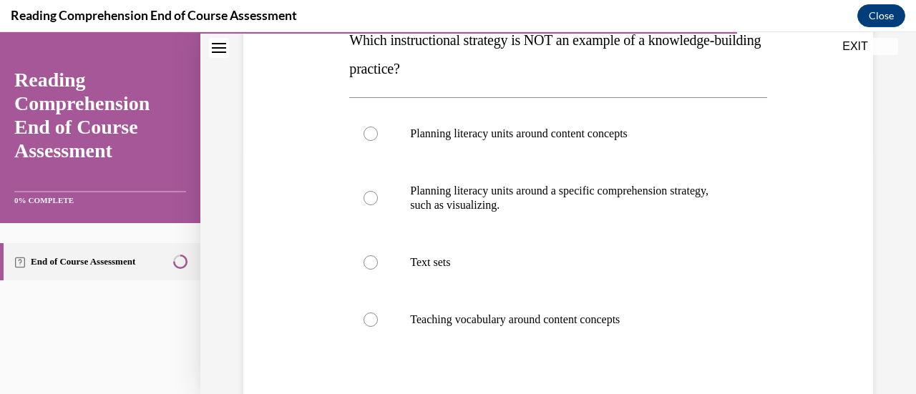
scroll to position [248, 0]
click at [433, 267] on p "Text sets" at bounding box center [570, 262] width 321 height 14
click at [378, 267] on input "Text sets" at bounding box center [370, 262] width 14 height 14
radio input "true"
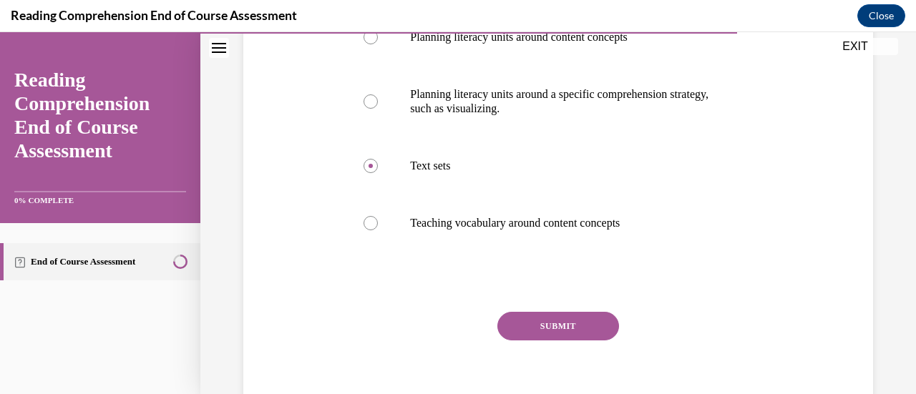
click at [567, 330] on button "SUBMIT" at bounding box center [558, 326] width 122 height 29
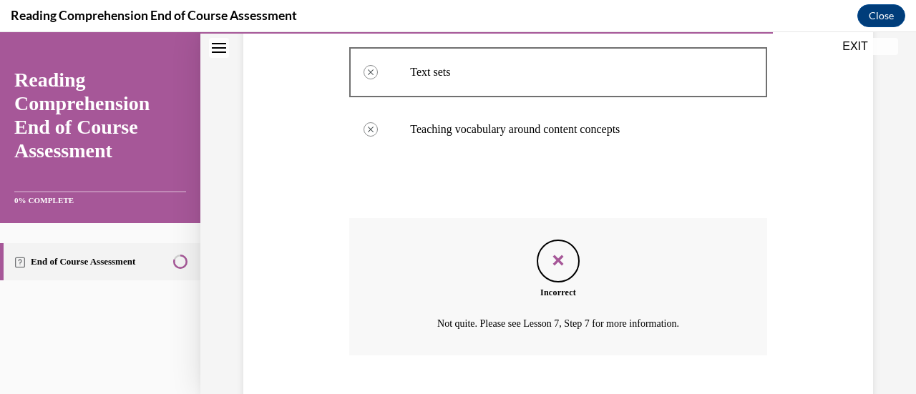
scroll to position [522, 0]
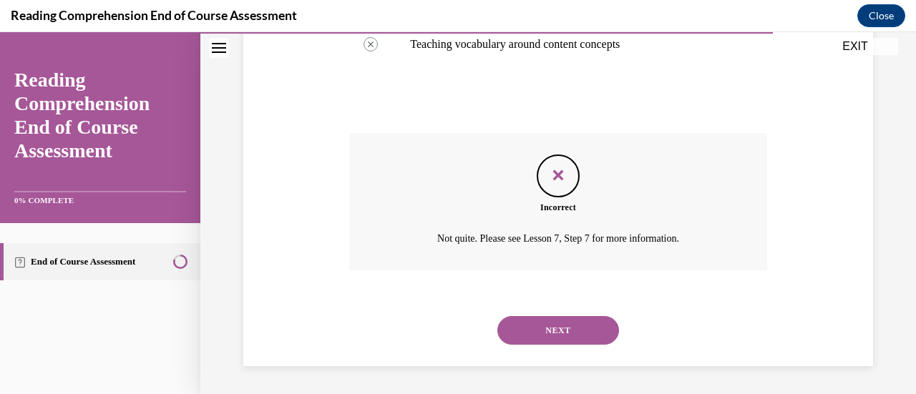
click at [565, 325] on button "NEXT" at bounding box center [558, 330] width 122 height 29
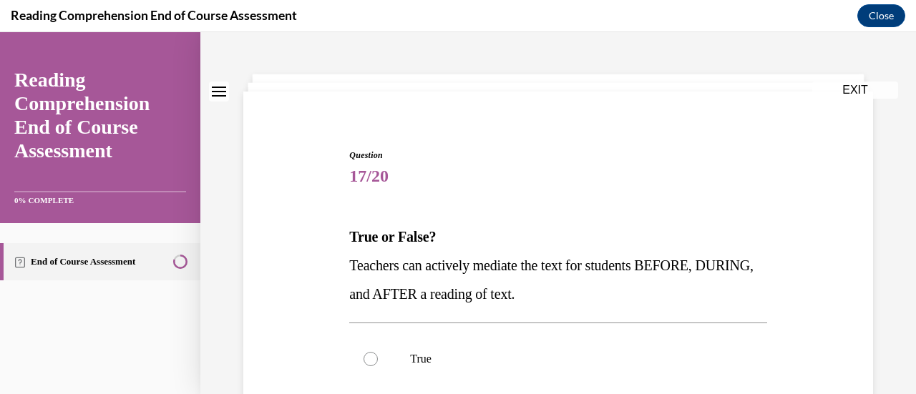
scroll to position [53, 0]
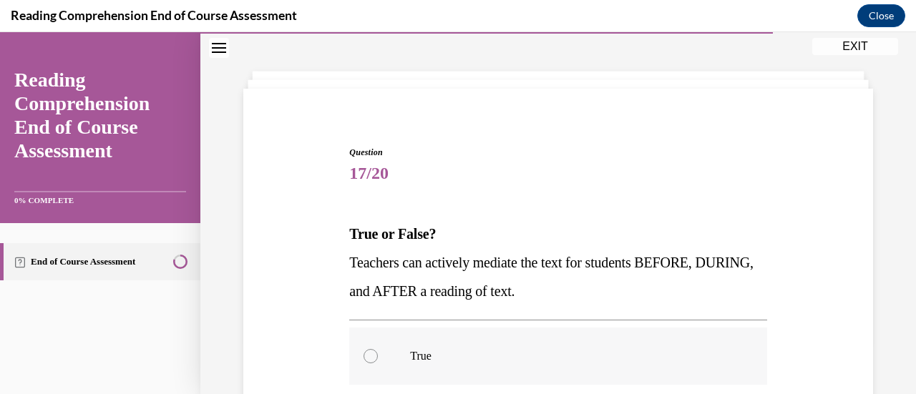
click at [415, 351] on p "True" at bounding box center [570, 356] width 321 height 14
click at [378, 351] on input "True" at bounding box center [370, 356] width 14 height 14
radio input "true"
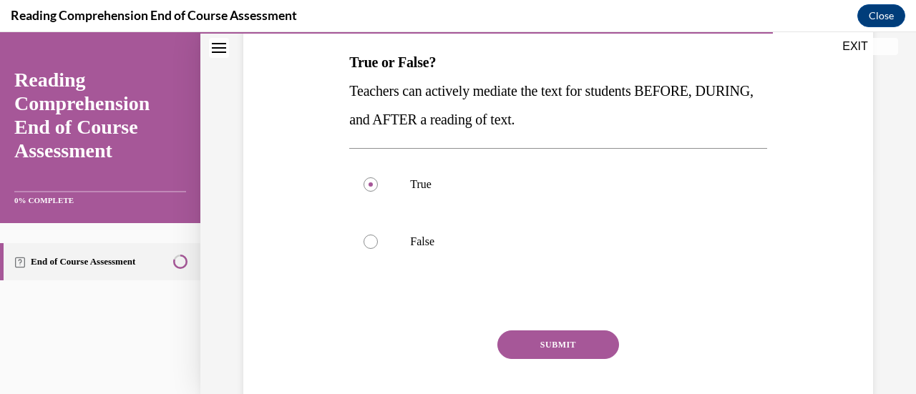
click at [522, 351] on button "SUBMIT" at bounding box center [558, 345] width 122 height 29
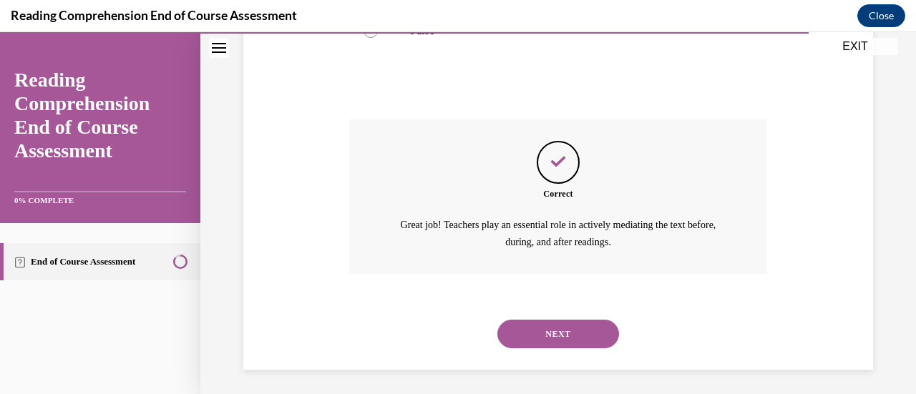
scroll to position [439, 0]
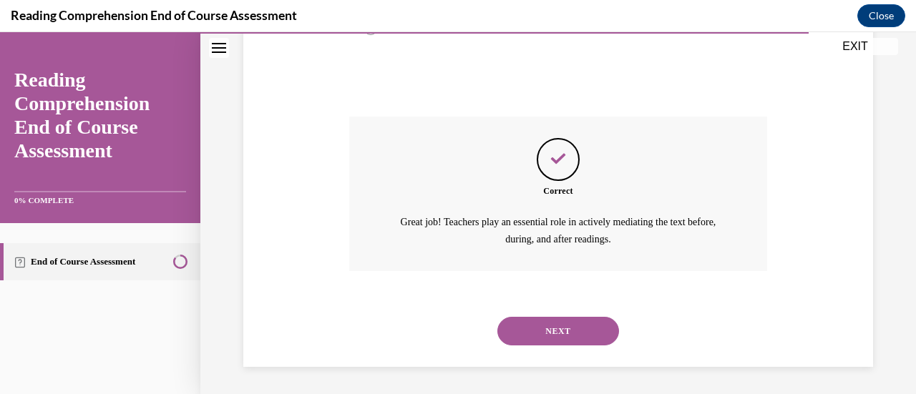
click at [578, 337] on button "NEXT" at bounding box center [558, 331] width 122 height 29
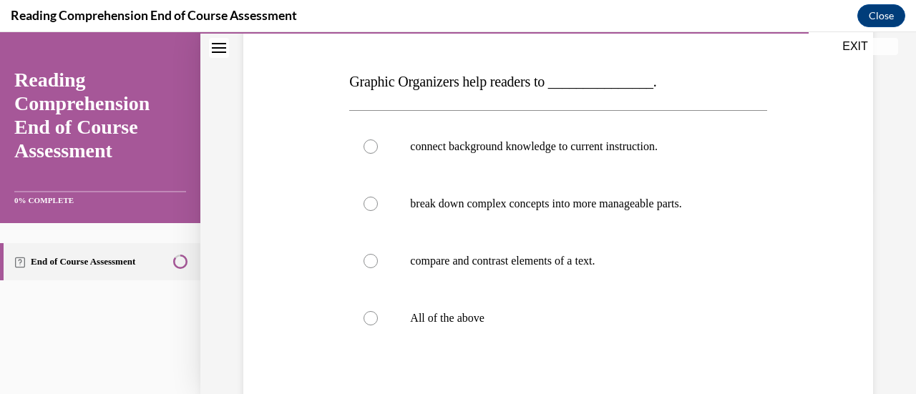
scroll to position [206, 0]
click at [472, 318] on p "All of the above" at bounding box center [570, 318] width 321 height 14
click at [378, 318] on input "All of the above" at bounding box center [370, 318] width 14 height 14
radio input "true"
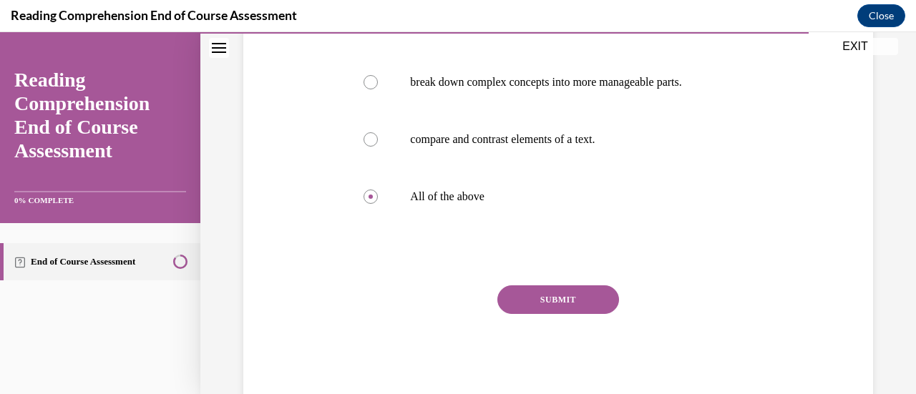
click at [572, 308] on button "SUBMIT" at bounding box center [558, 299] width 122 height 29
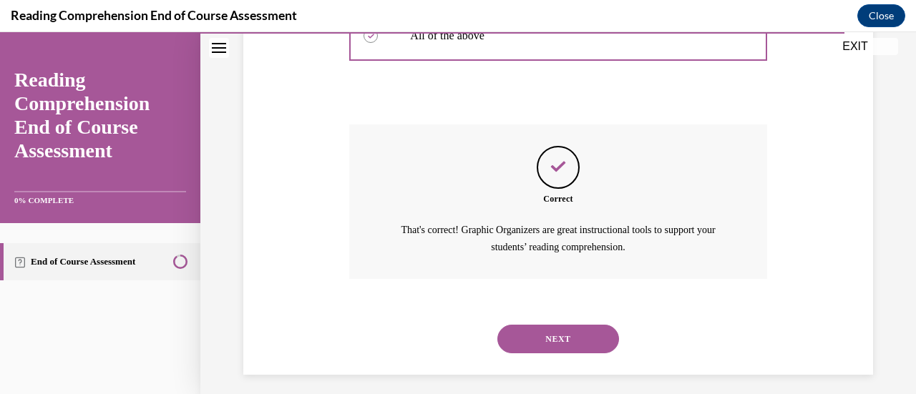
scroll to position [496, 0]
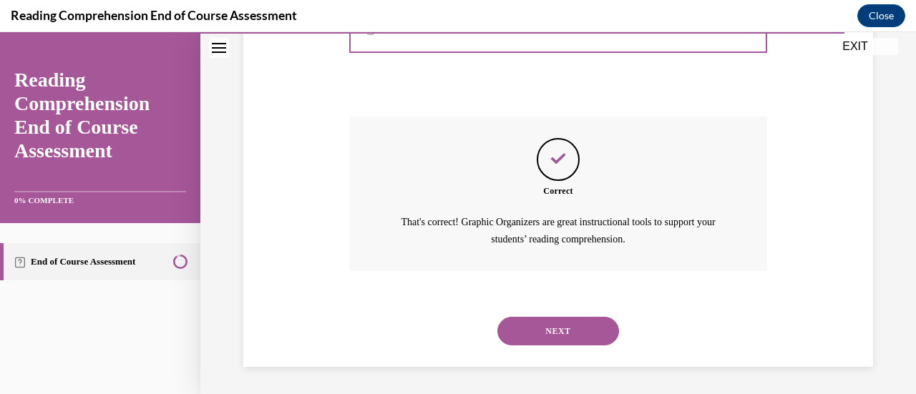
click at [568, 343] on button "NEXT" at bounding box center [558, 331] width 122 height 29
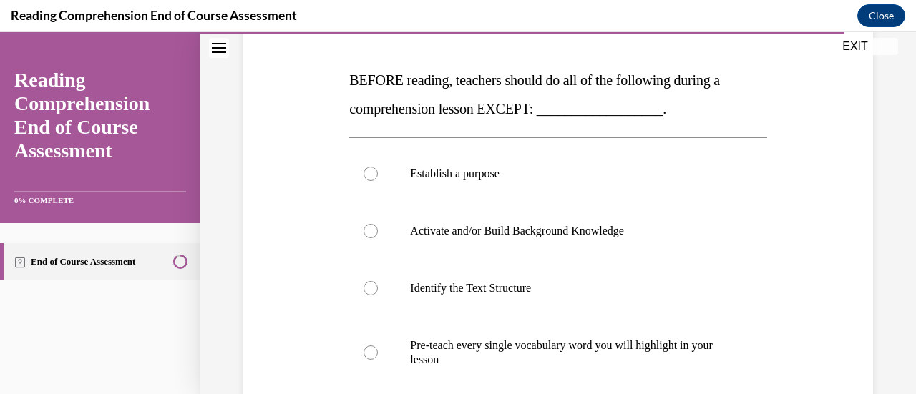
scroll to position [202, 0]
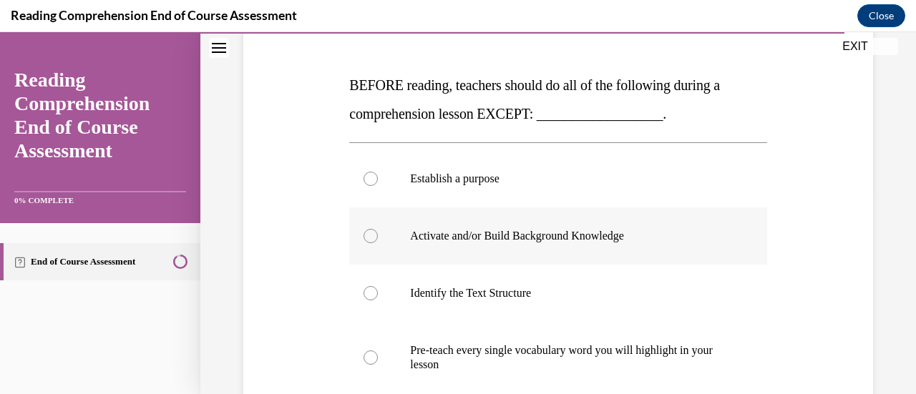
click at [602, 236] on p "Activate and/or Build Background Knowledge" at bounding box center [570, 236] width 321 height 14
click at [378, 236] on input "Activate and/or Build Background Knowledge" at bounding box center [370, 236] width 14 height 14
radio input "true"
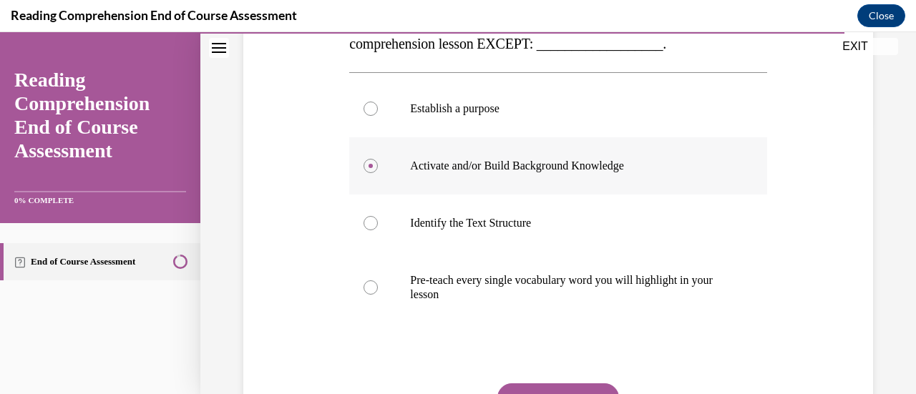
scroll to position [282, 0]
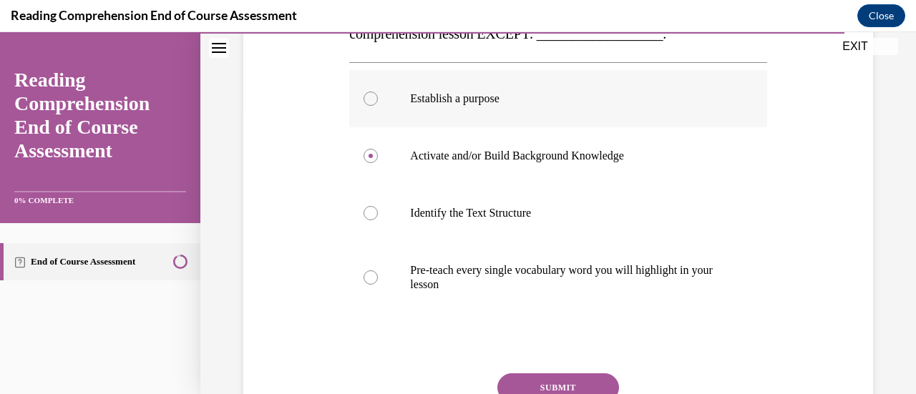
click at [492, 96] on p "Establish a purpose" at bounding box center [570, 99] width 321 height 14
click at [378, 96] on input "Establish a purpose" at bounding box center [370, 99] width 14 height 14
radio input "true"
click at [559, 374] on button "SUBMIT" at bounding box center [558, 387] width 122 height 29
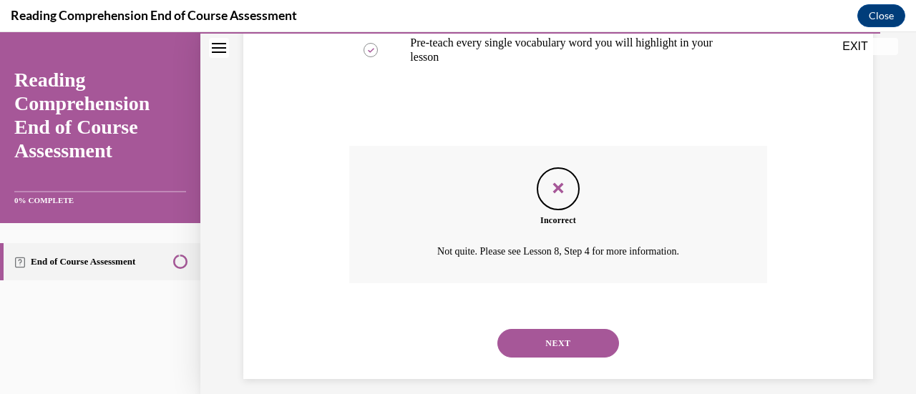
scroll to position [512, 0]
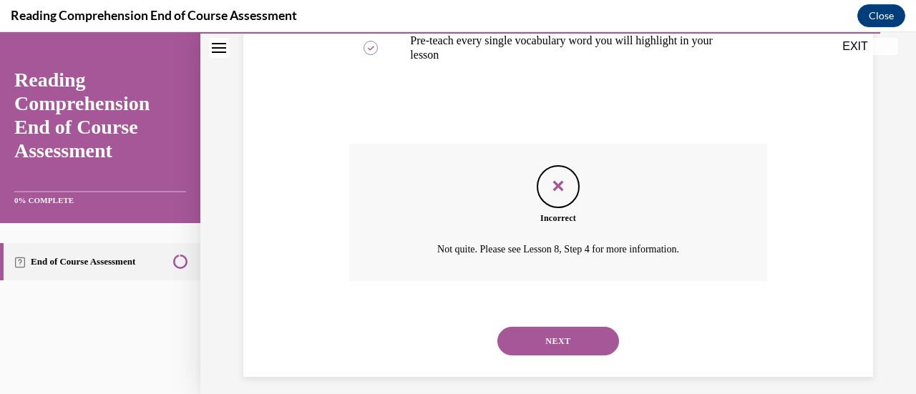
click at [575, 349] on button "NEXT" at bounding box center [558, 341] width 122 height 29
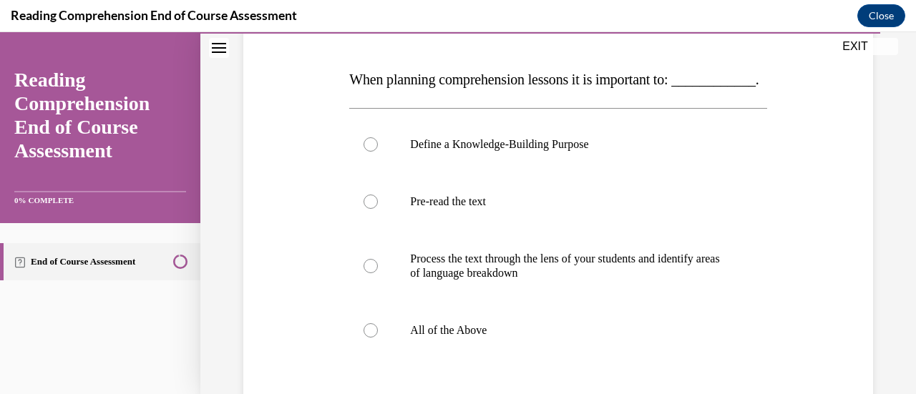
scroll to position [209, 0]
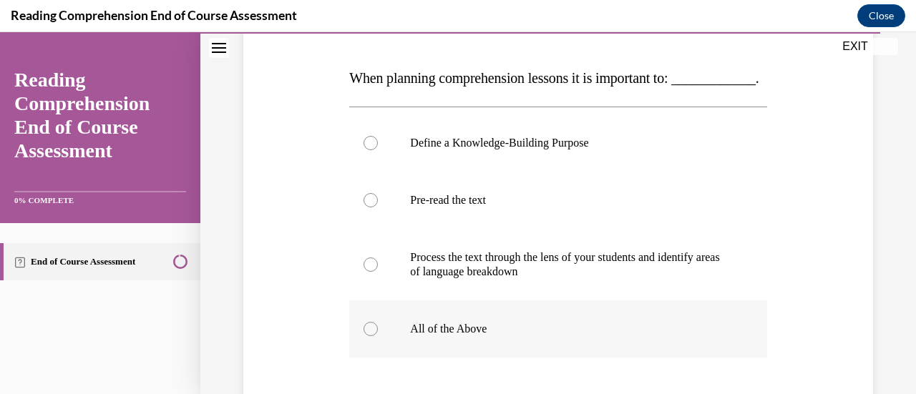
click at [475, 336] on p "All of the Above" at bounding box center [570, 329] width 321 height 14
click at [378, 336] on input "All of the Above" at bounding box center [370, 329] width 14 height 14
radio input "true"
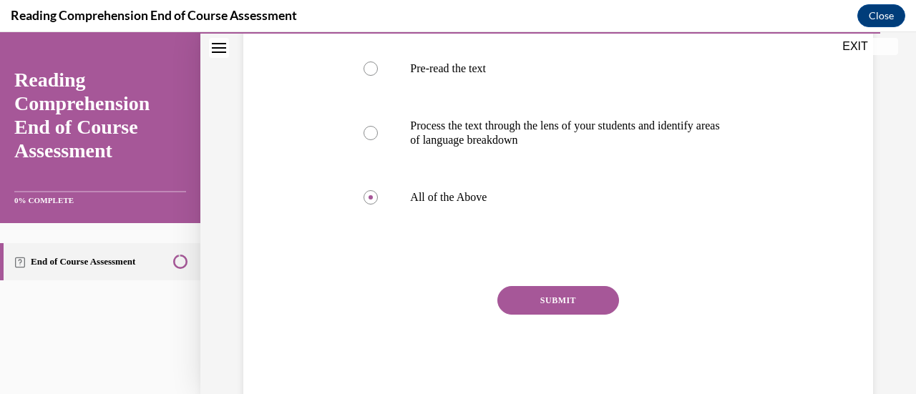
click at [555, 315] on button "SUBMIT" at bounding box center [558, 300] width 122 height 29
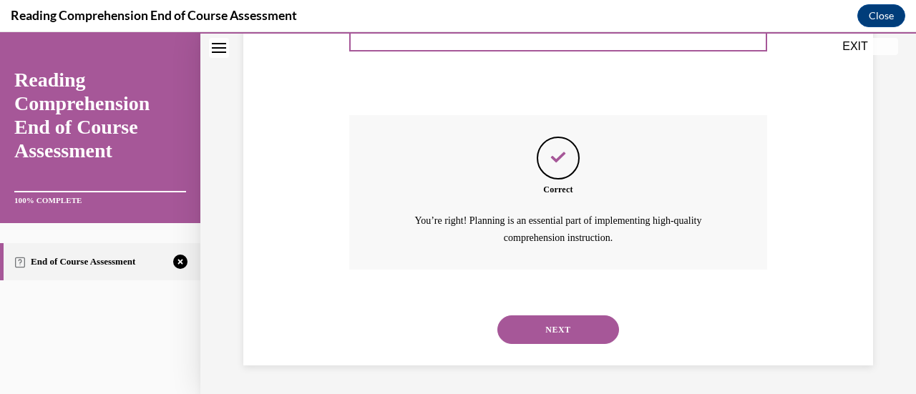
scroll to position [539, 0]
click at [562, 336] on button "NEXT" at bounding box center [558, 330] width 122 height 29
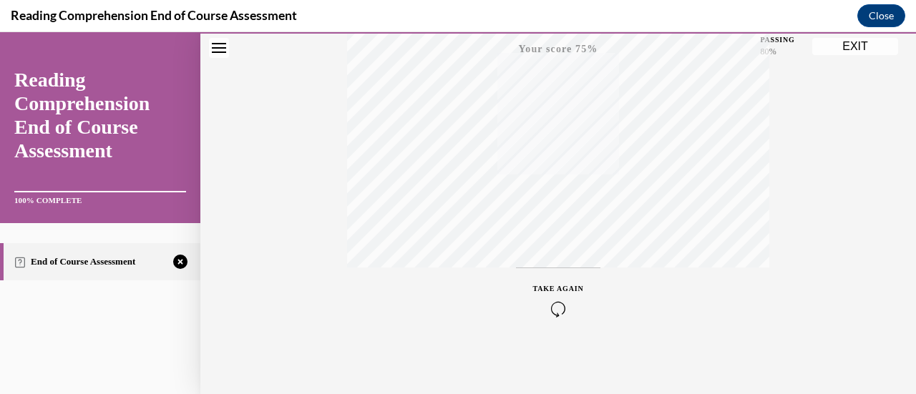
scroll to position [371, 0]
click at [552, 296] on div "TAKE AGAIN" at bounding box center [558, 299] width 51 height 34
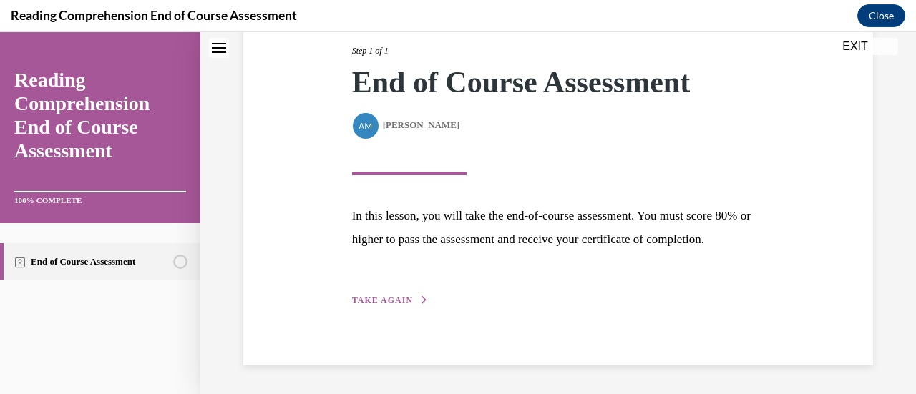
scroll to position [210, 0]
click at [409, 306] on button "TAKE AGAIN" at bounding box center [390, 300] width 77 height 13
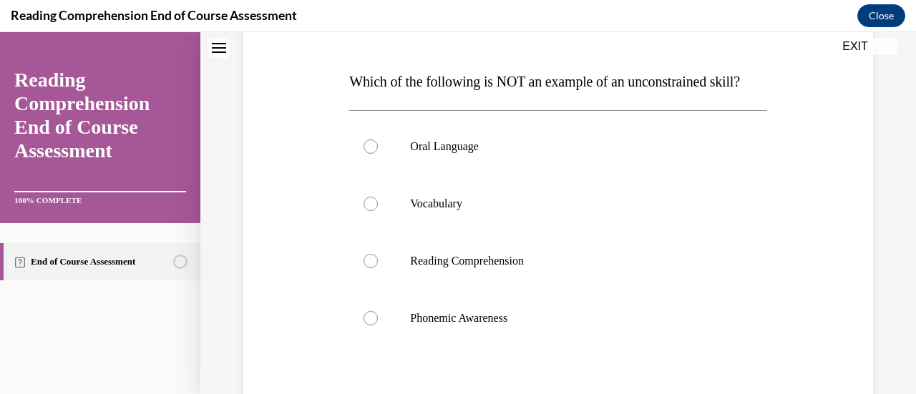
scroll to position [225, 0]
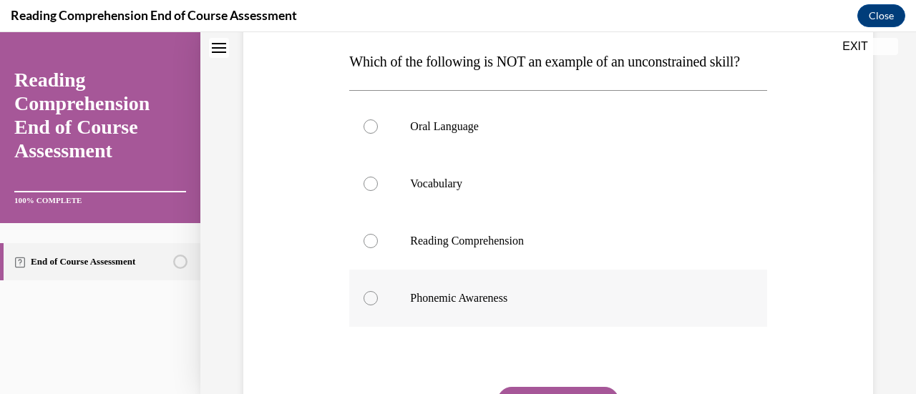
click at [512, 306] on p "Phonemic Awareness" at bounding box center [570, 298] width 321 height 14
click at [378, 306] on input "Phonemic Awareness" at bounding box center [370, 298] width 14 height 14
radio input "true"
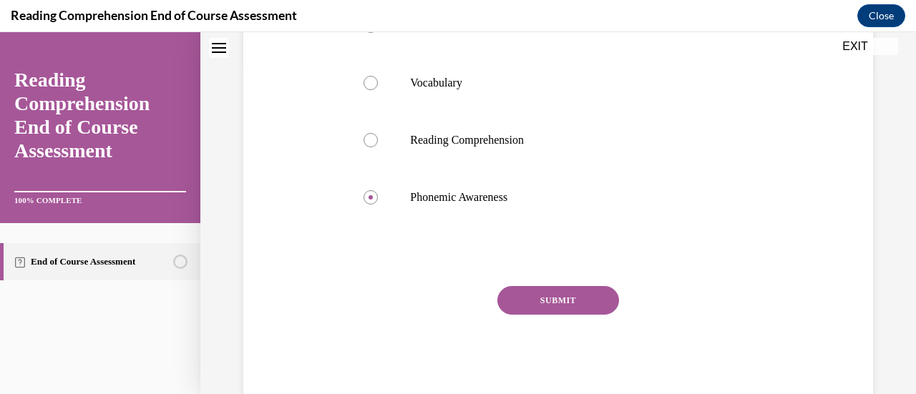
click at [587, 315] on button "SUBMIT" at bounding box center [558, 300] width 122 height 29
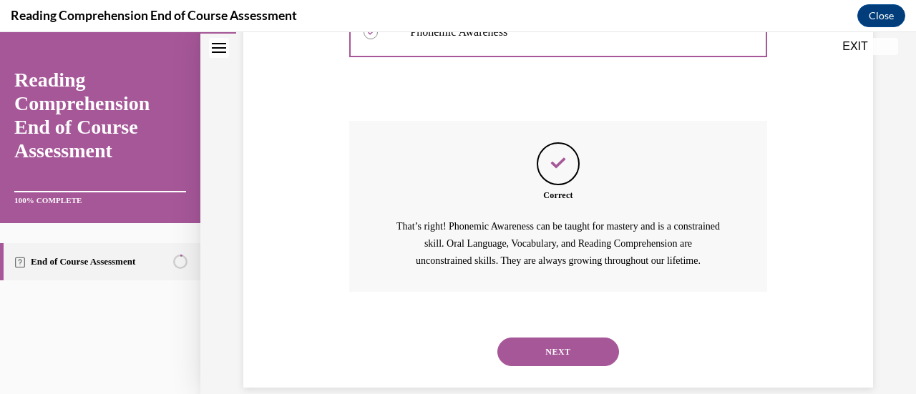
scroll to position [542, 0]
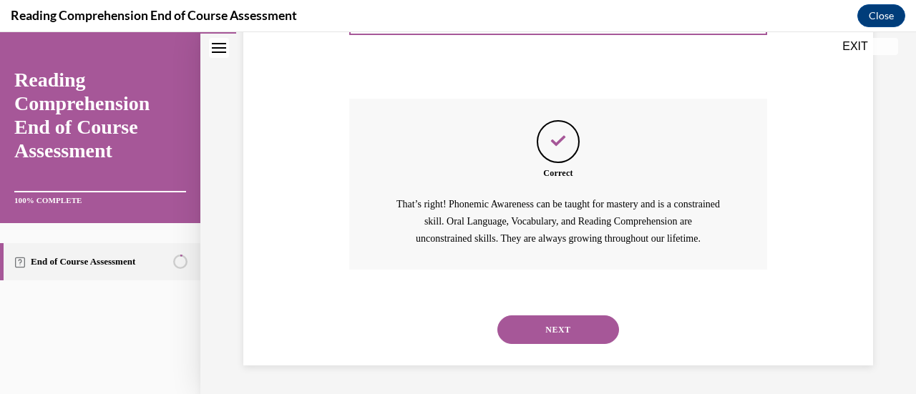
click at [586, 332] on button "NEXT" at bounding box center [558, 330] width 122 height 29
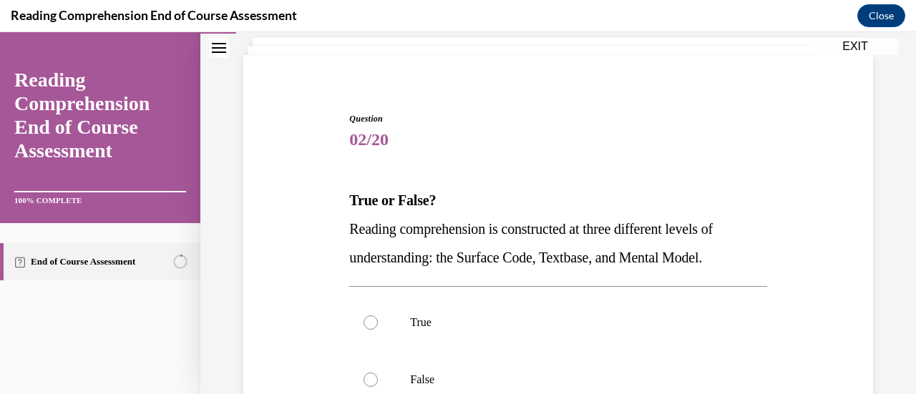
scroll to position [99, 0]
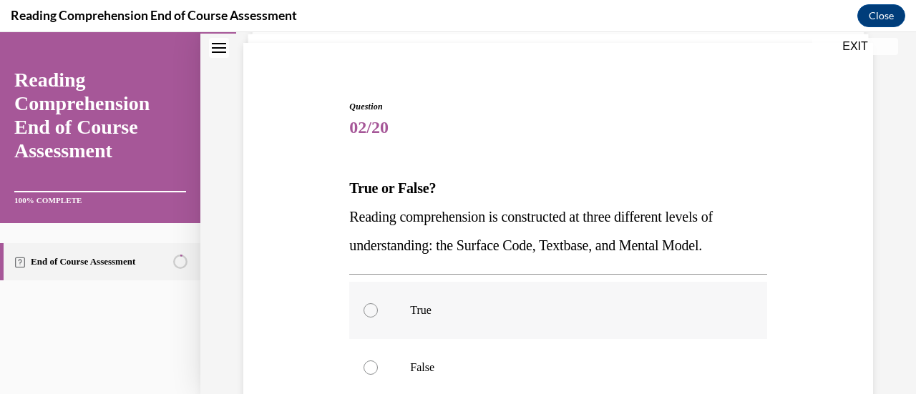
click at [411, 309] on p "True" at bounding box center [570, 310] width 321 height 14
click at [378, 309] on input "True" at bounding box center [370, 310] width 14 height 14
radio input "true"
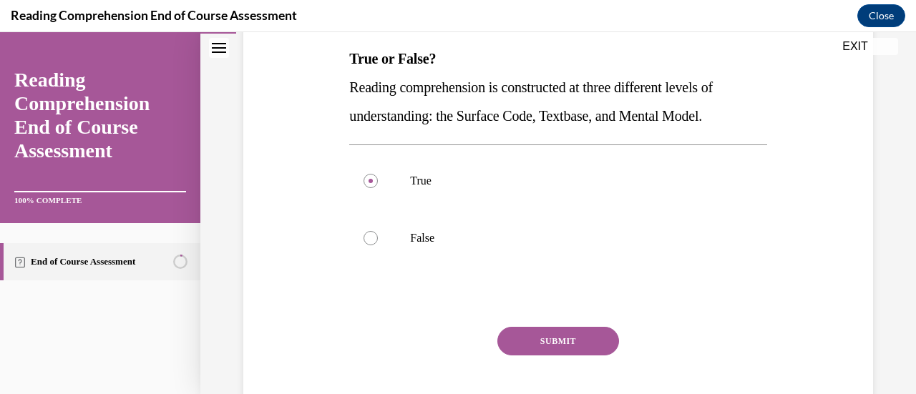
click at [549, 341] on button "SUBMIT" at bounding box center [558, 341] width 122 height 29
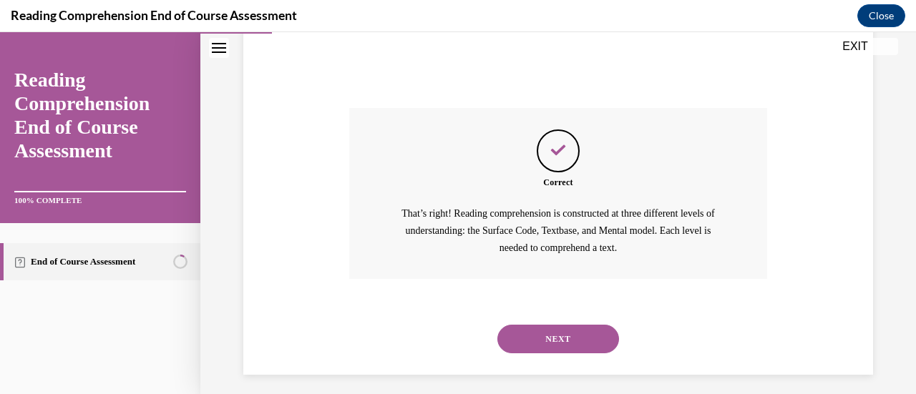
scroll to position [456, 0]
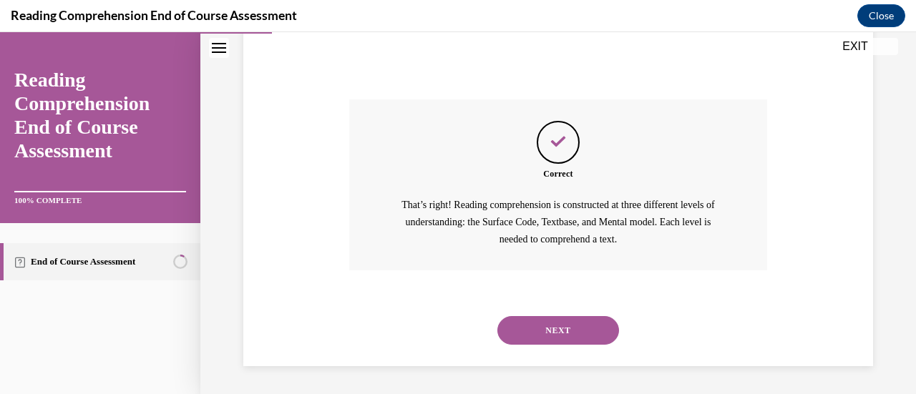
click at [538, 343] on button "NEXT" at bounding box center [558, 330] width 122 height 29
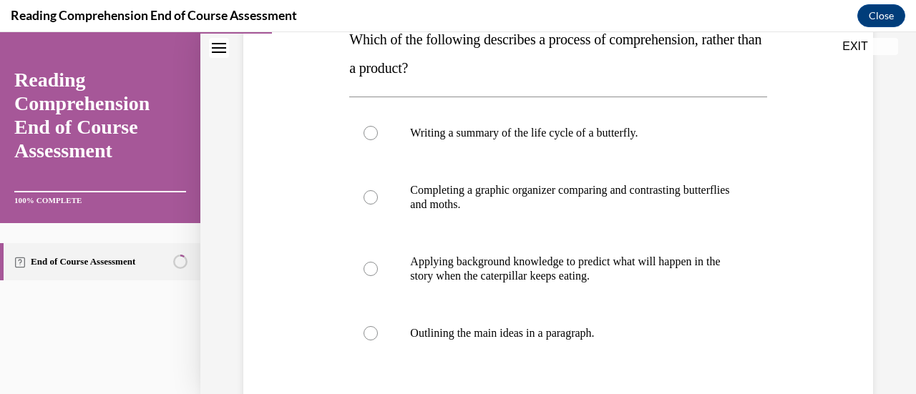
scroll to position [255, 0]
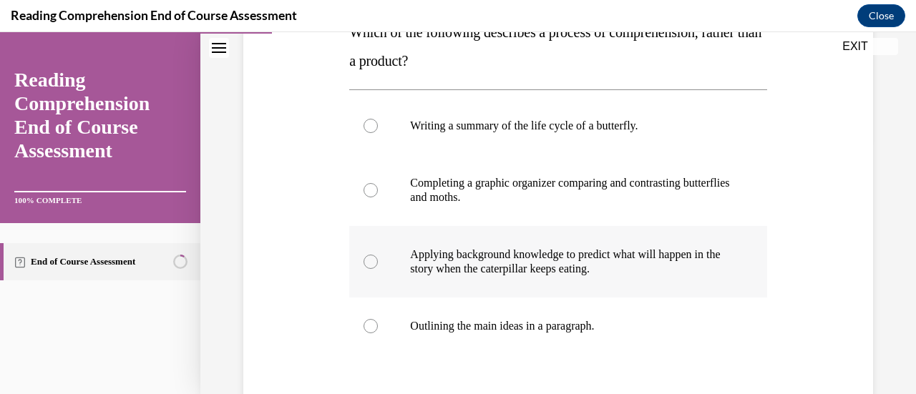
click at [684, 252] on p "Applying background knowledge to predict what will happen in the story when the…" at bounding box center [570, 262] width 321 height 29
click at [378, 255] on input "Applying background knowledge to predict what will happen in the story when the…" at bounding box center [370, 262] width 14 height 14
radio input "true"
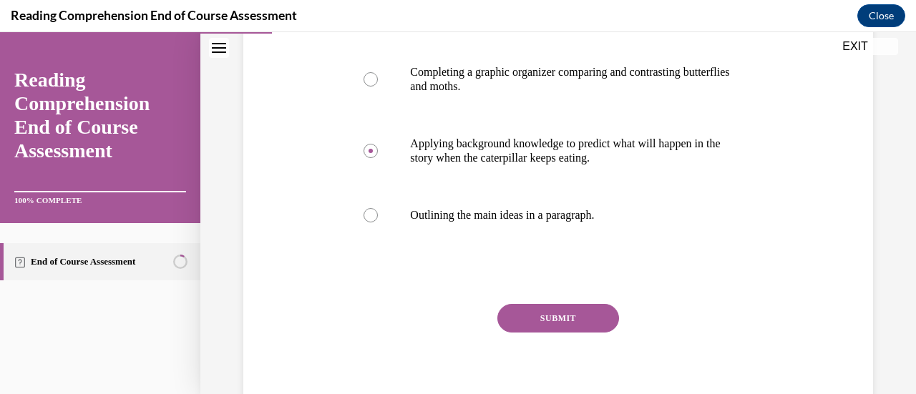
click at [602, 318] on button "SUBMIT" at bounding box center [558, 318] width 122 height 29
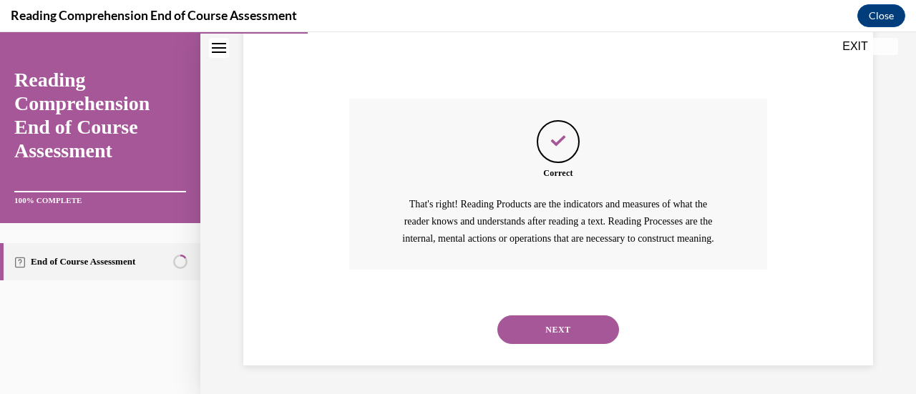
scroll to position [587, 0]
click at [537, 331] on button "NEXT" at bounding box center [558, 330] width 122 height 29
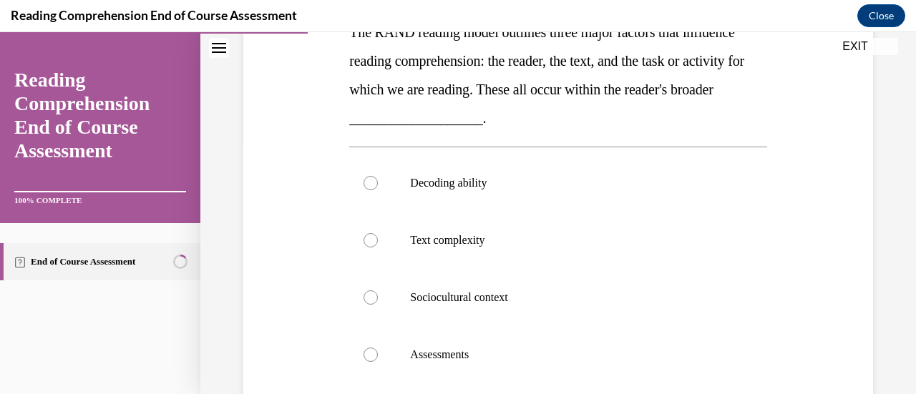
scroll to position [260, 0]
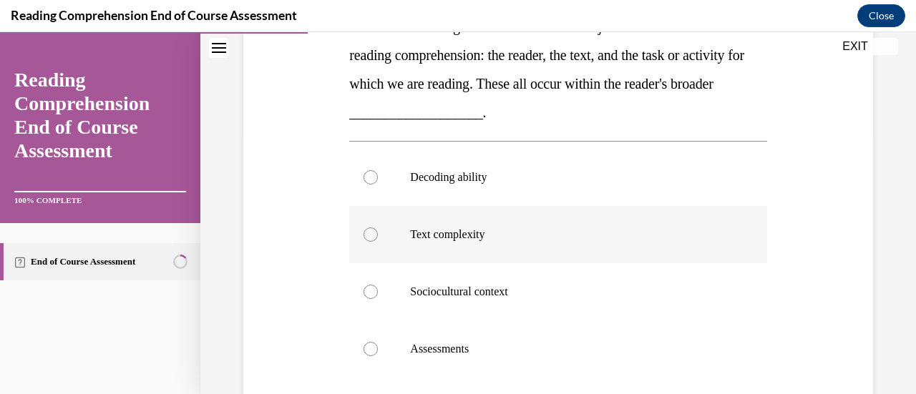
click at [484, 237] on p "Text complexity" at bounding box center [570, 235] width 321 height 14
click at [378, 237] on input "Text complexity" at bounding box center [370, 235] width 14 height 14
radio input "true"
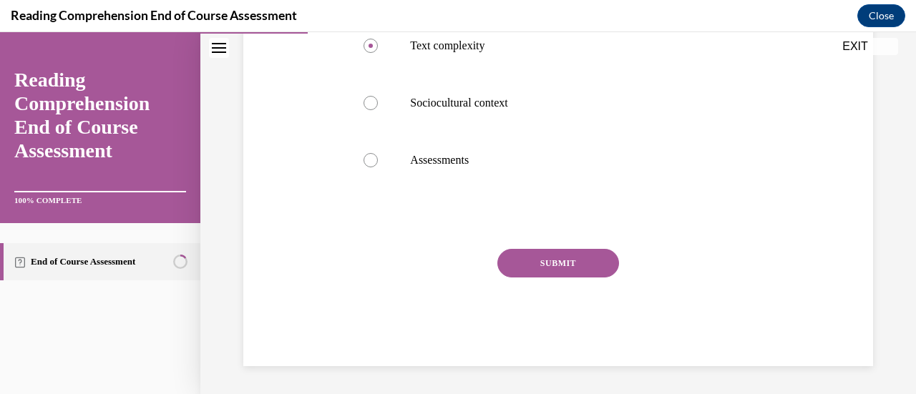
click at [561, 269] on button "SUBMIT" at bounding box center [558, 263] width 122 height 29
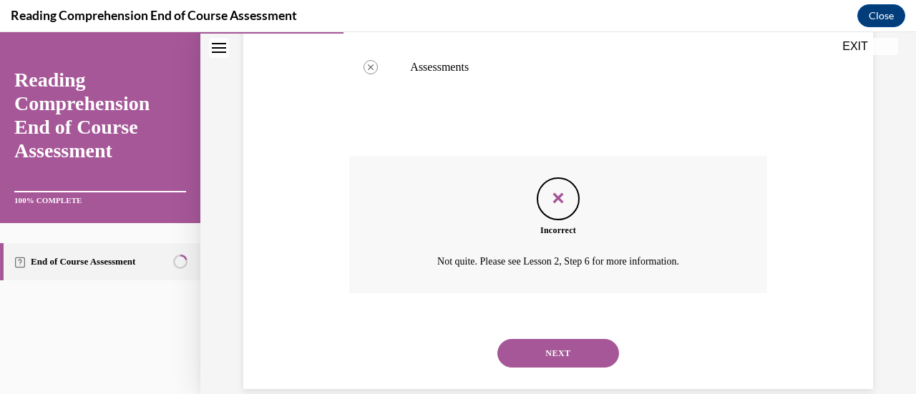
scroll to position [565, 0]
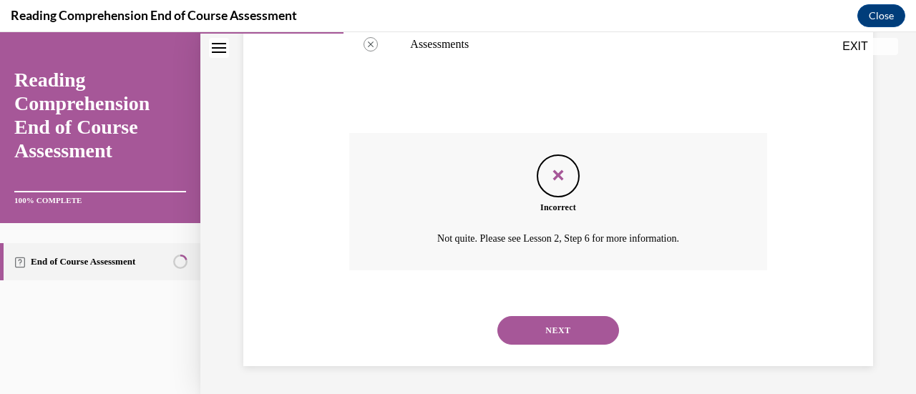
click at [538, 329] on button "NEXT" at bounding box center [558, 330] width 122 height 29
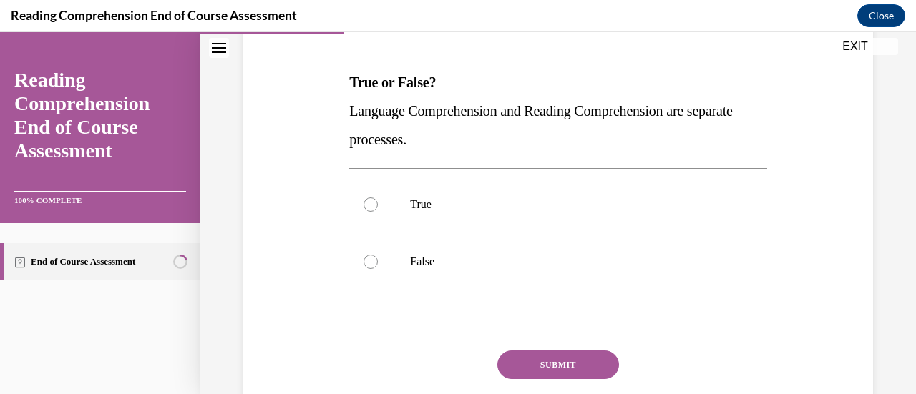
scroll to position [207, 0]
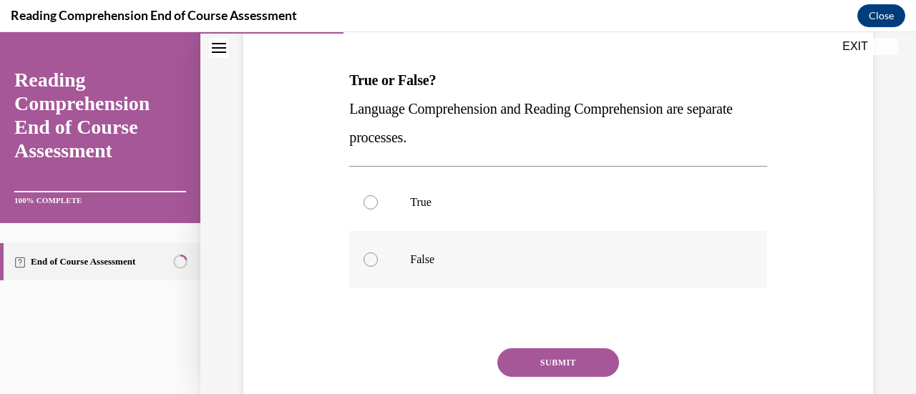
click at [406, 262] on label "False" at bounding box center [557, 259] width 417 height 57
click at [378, 262] on input "False" at bounding box center [370, 260] width 14 height 14
radio input "true"
click at [586, 364] on button "SUBMIT" at bounding box center [558, 362] width 122 height 29
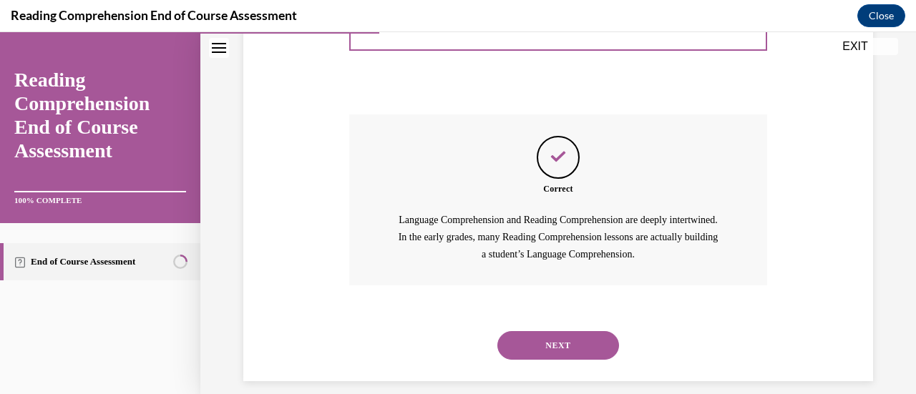
scroll to position [456, 0]
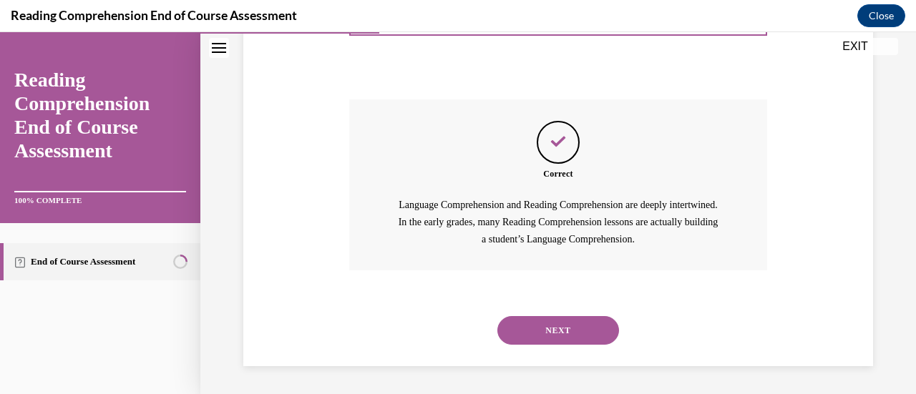
click at [577, 331] on button "NEXT" at bounding box center [558, 330] width 122 height 29
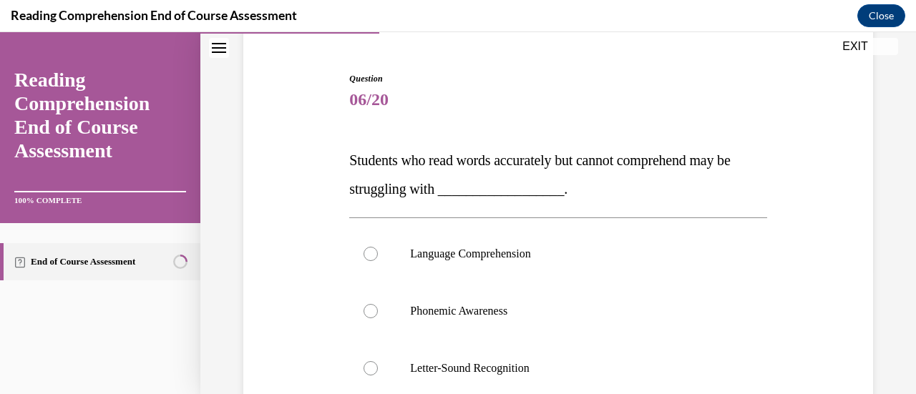
scroll to position [132, 0]
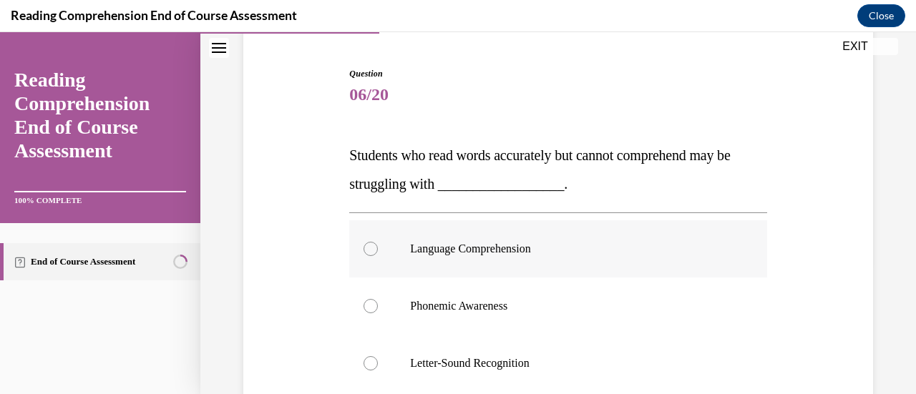
click at [517, 255] on p "Language Comprehension" at bounding box center [570, 249] width 321 height 14
click at [378, 255] on input "Language Comprehension" at bounding box center [370, 249] width 14 height 14
radio input "true"
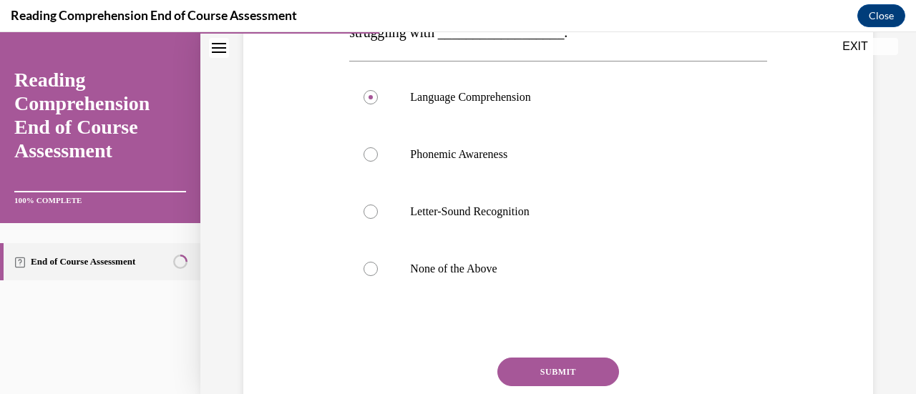
click at [535, 366] on button "SUBMIT" at bounding box center [558, 372] width 122 height 29
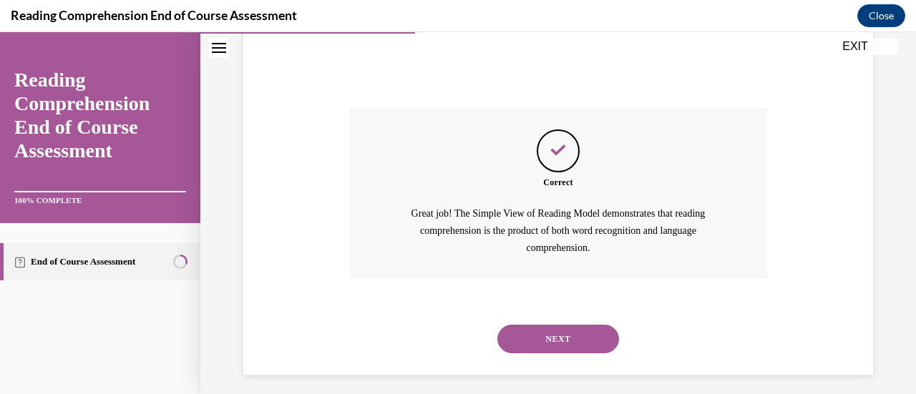
scroll to position [542, 0]
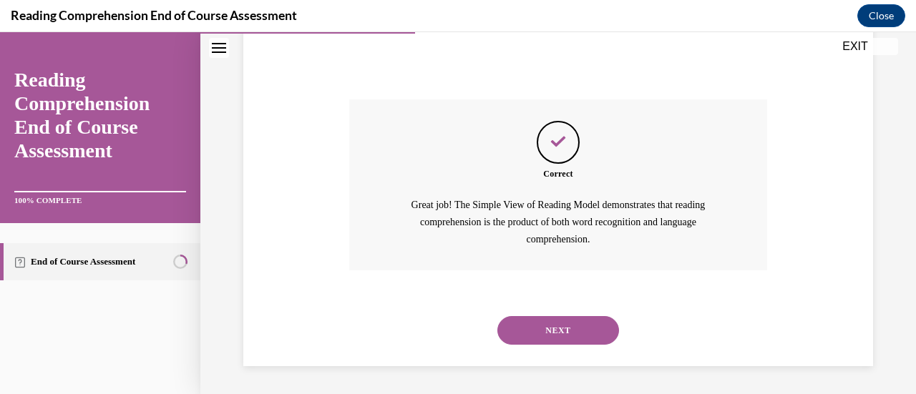
click at [562, 332] on button "NEXT" at bounding box center [558, 330] width 122 height 29
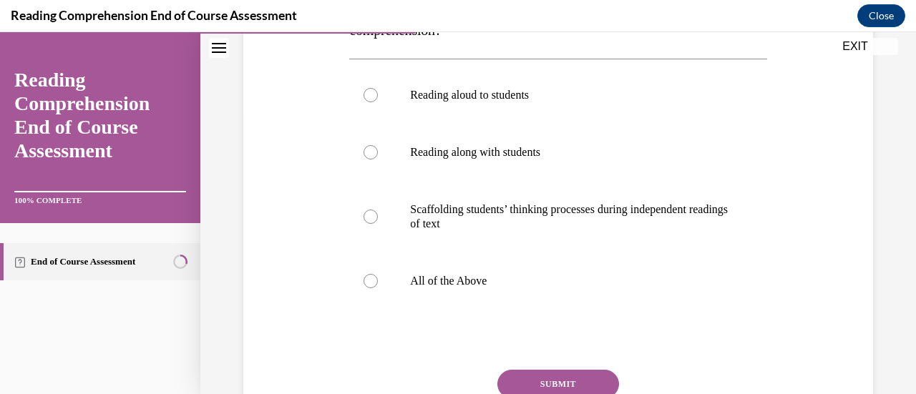
scroll to position [290, 0]
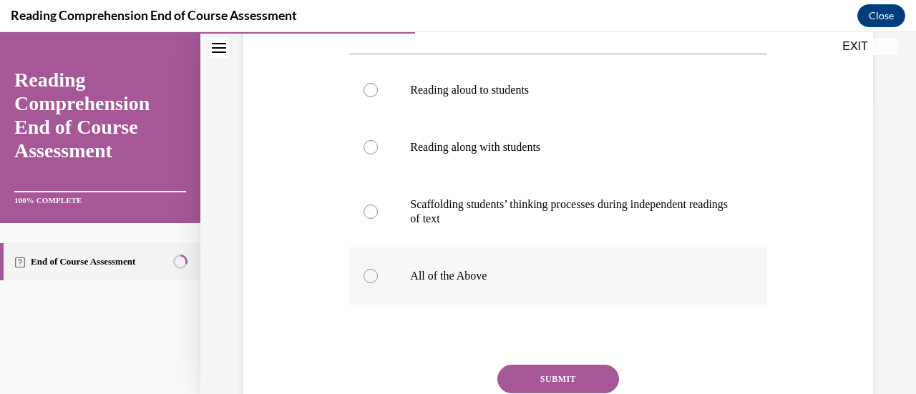
click at [482, 282] on p "All of the Above" at bounding box center [570, 276] width 321 height 14
click at [378, 282] on input "All of the Above" at bounding box center [370, 276] width 14 height 14
radio input "true"
click at [514, 386] on button "SUBMIT" at bounding box center [558, 379] width 122 height 29
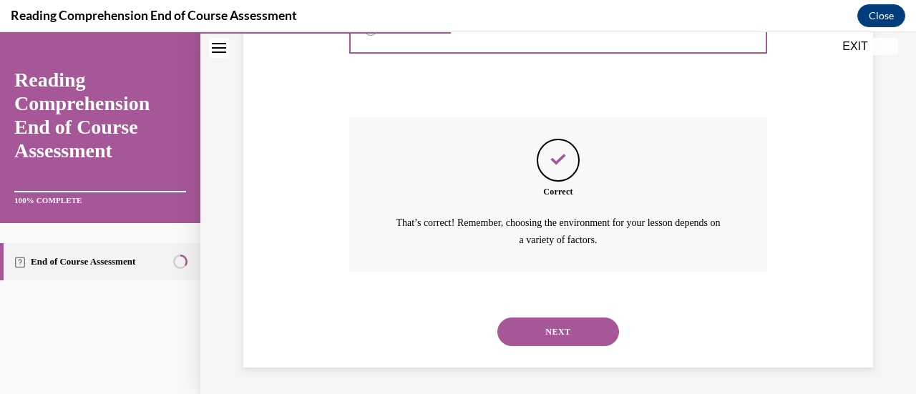
scroll to position [539, 0]
click at [590, 339] on button "NEXT" at bounding box center [558, 331] width 122 height 29
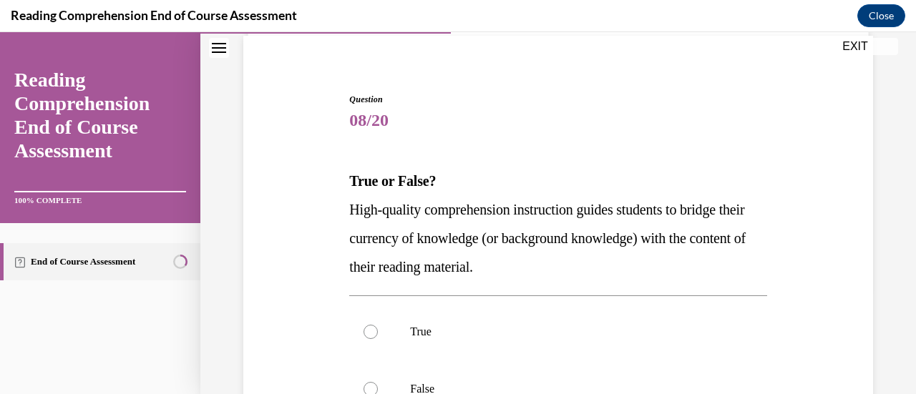
scroll to position [107, 0]
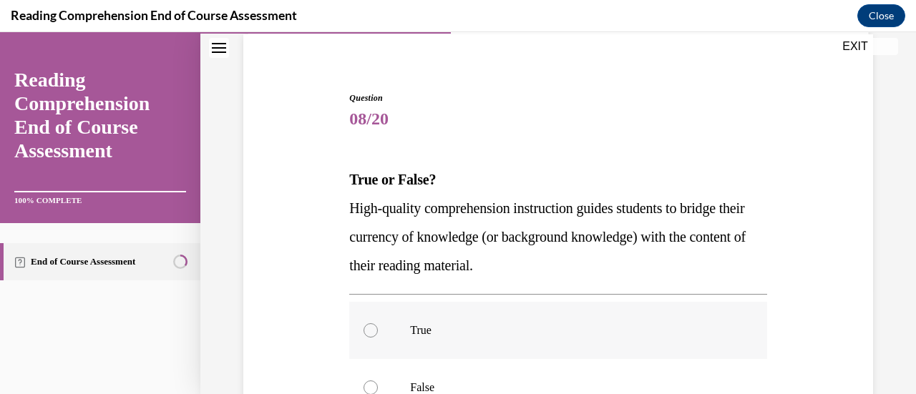
click at [422, 323] on p "True" at bounding box center [570, 330] width 321 height 14
click at [378, 323] on input "True" at bounding box center [370, 330] width 14 height 14
radio input "true"
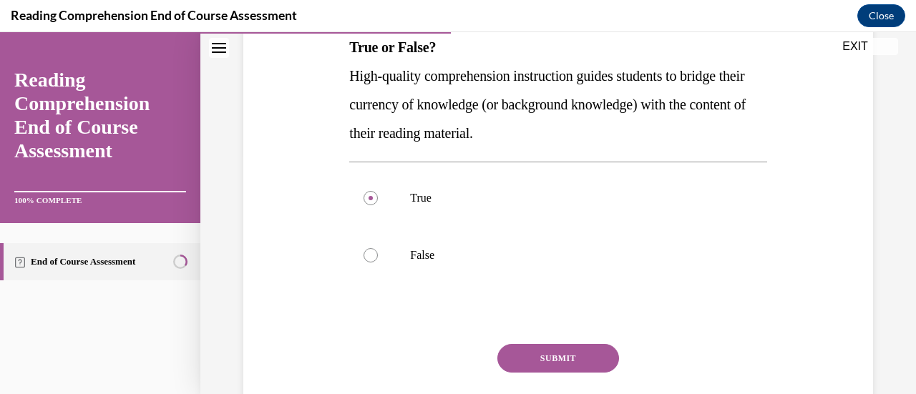
click at [542, 355] on button "SUBMIT" at bounding box center [558, 358] width 122 height 29
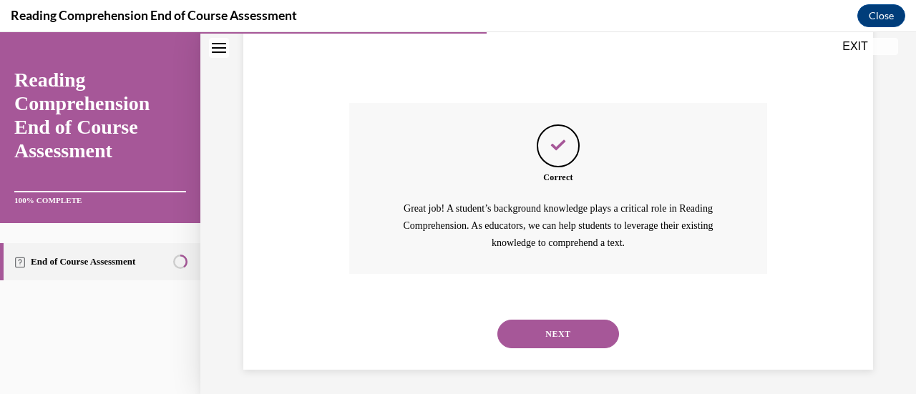
scroll to position [484, 0]
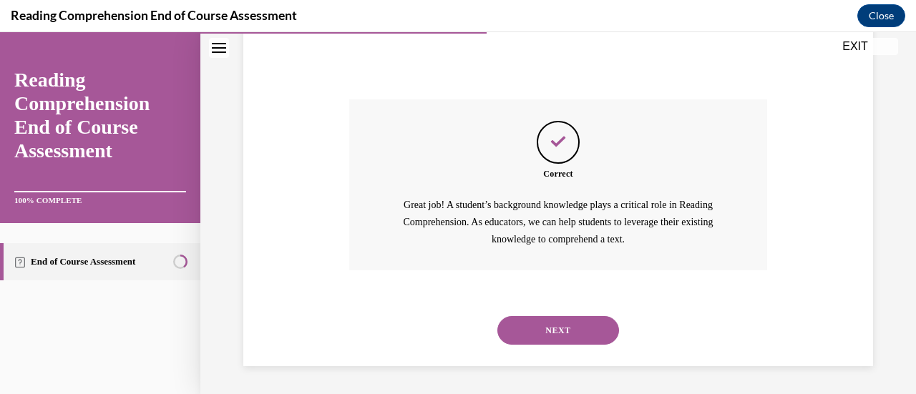
click at [567, 336] on button "NEXT" at bounding box center [558, 330] width 122 height 29
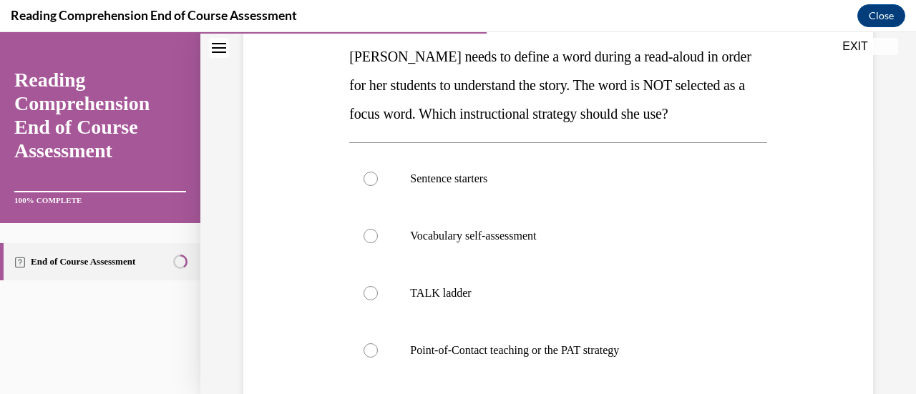
scroll to position [235, 0]
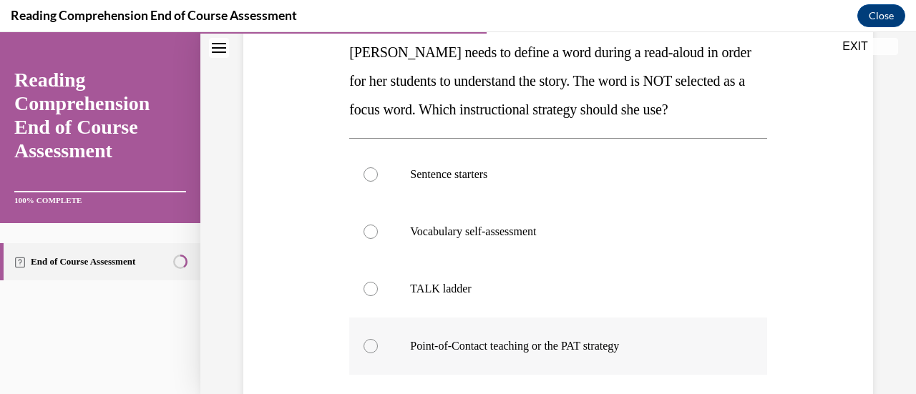
click at [567, 339] on p "Point-of-Contact teaching or the PAT strategy" at bounding box center [570, 346] width 321 height 14
click at [378, 339] on input "Point-of-Contact teaching or the PAT strategy" at bounding box center [370, 346] width 14 height 14
radio input "true"
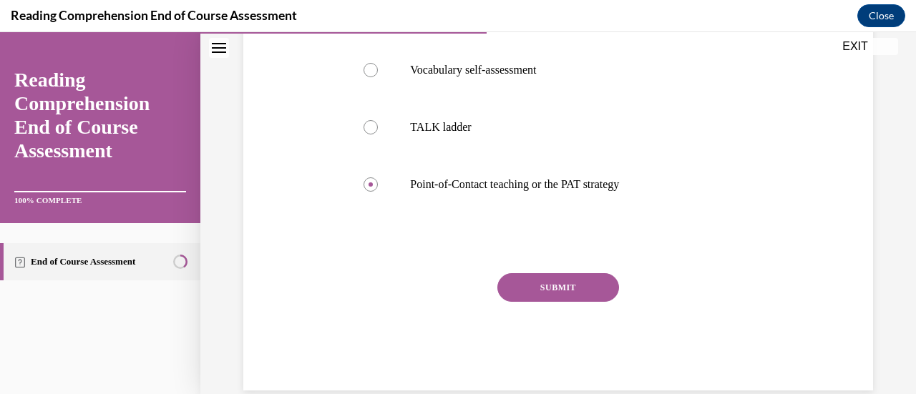
click at [569, 288] on button "SUBMIT" at bounding box center [558, 287] width 122 height 29
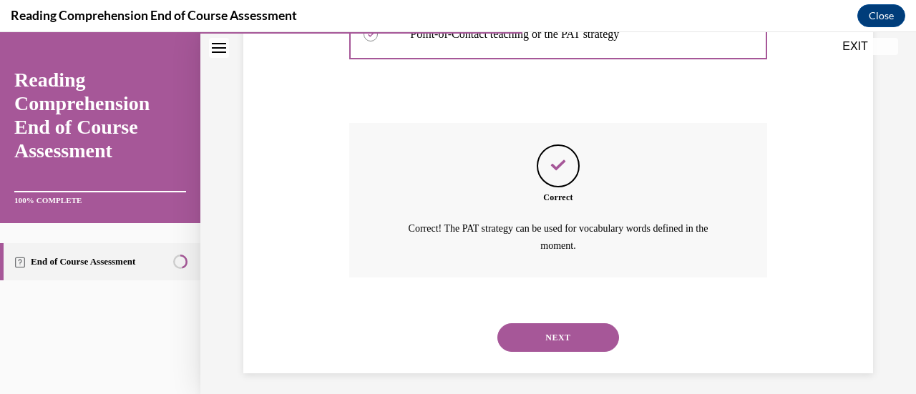
scroll to position [553, 0]
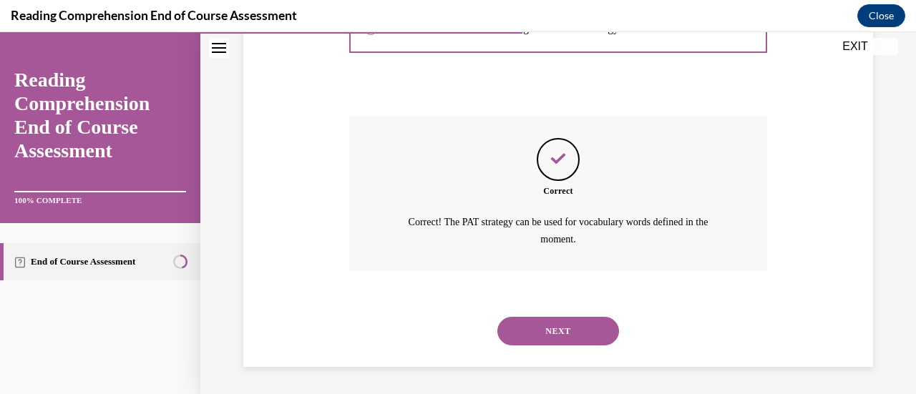
click at [580, 334] on button "NEXT" at bounding box center [558, 331] width 122 height 29
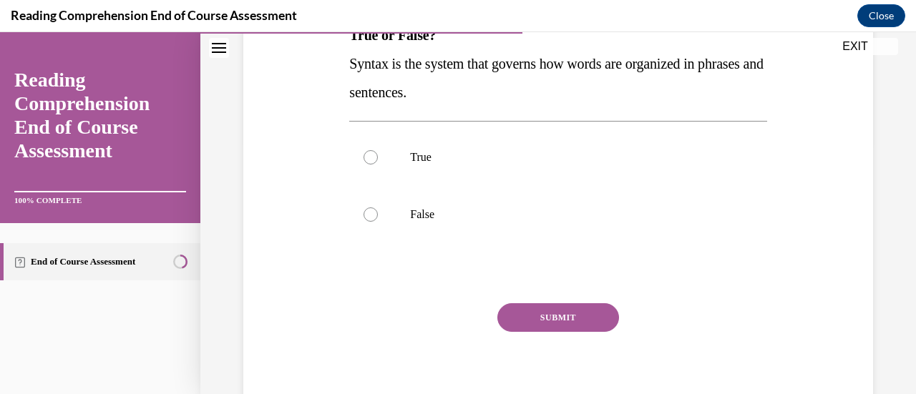
scroll to position [258, 0]
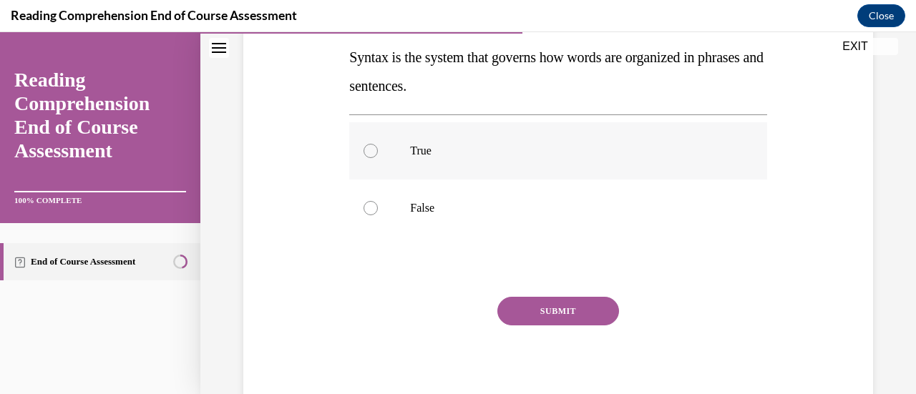
click at [421, 148] on p "True" at bounding box center [570, 151] width 321 height 14
click at [378, 148] on input "True" at bounding box center [370, 151] width 14 height 14
radio input "true"
click at [582, 308] on button "SUBMIT" at bounding box center [558, 311] width 122 height 29
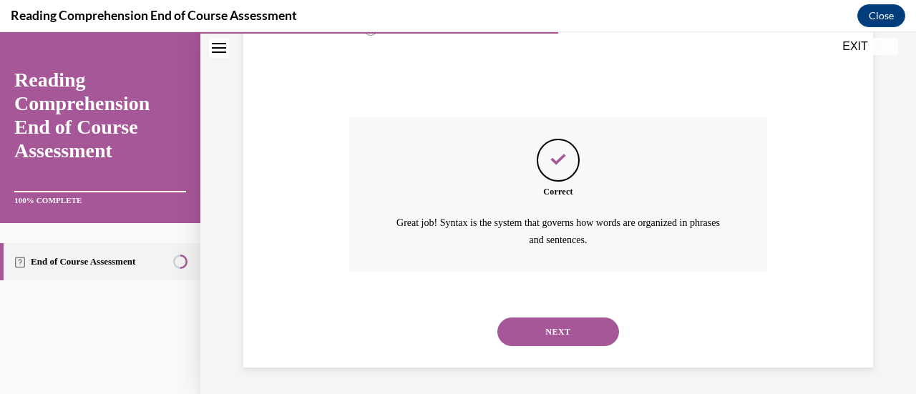
scroll to position [439, 0]
click at [578, 337] on button "NEXT" at bounding box center [558, 331] width 122 height 29
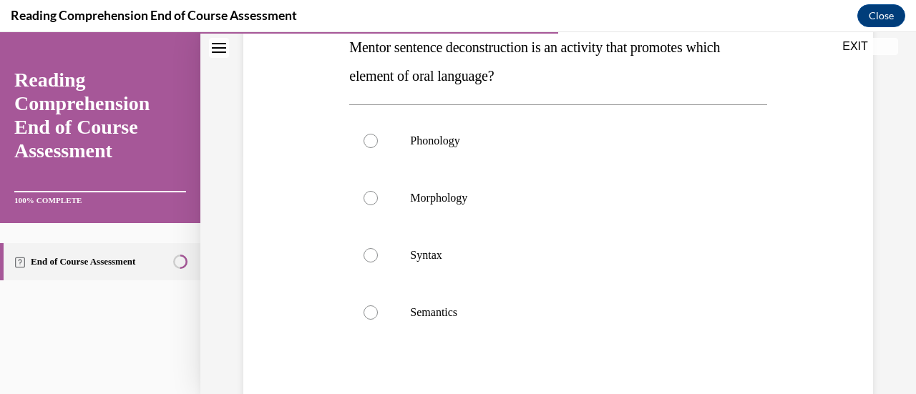
scroll to position [250, 0]
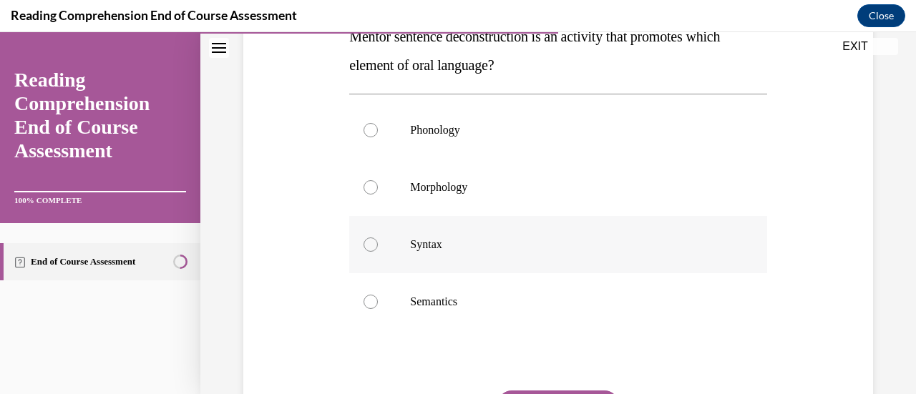
click at [393, 233] on label "Syntax" at bounding box center [557, 244] width 417 height 57
click at [378, 238] on input "Syntax" at bounding box center [370, 245] width 14 height 14
radio input "true"
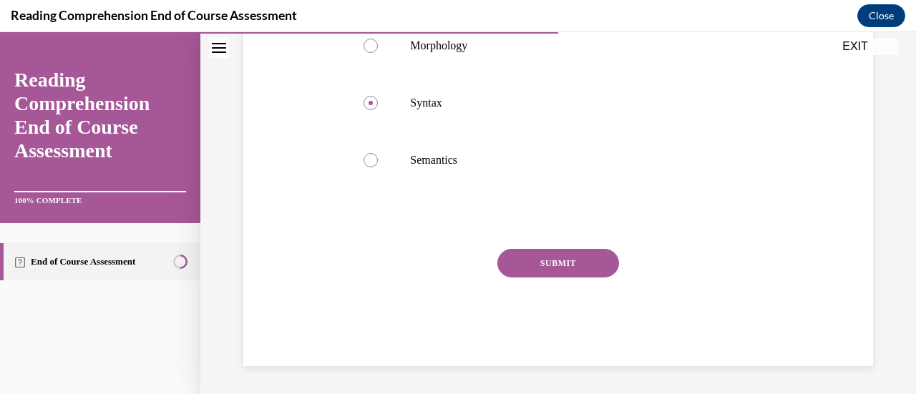
click at [586, 258] on button "SUBMIT" at bounding box center [558, 263] width 122 height 29
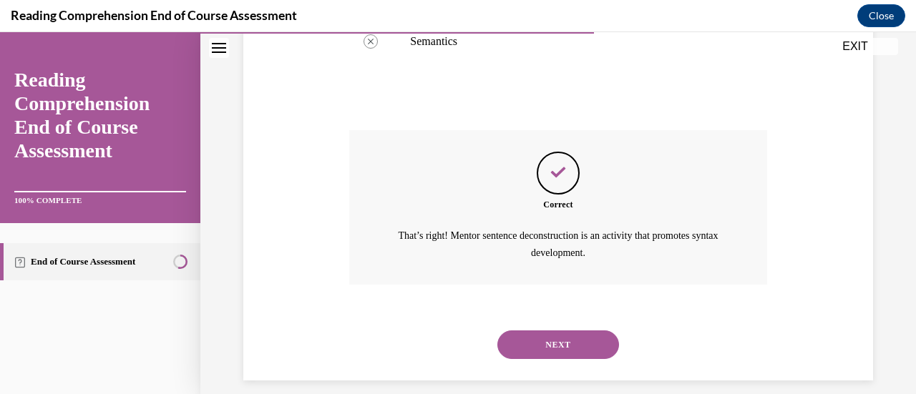
scroll to position [524, 0]
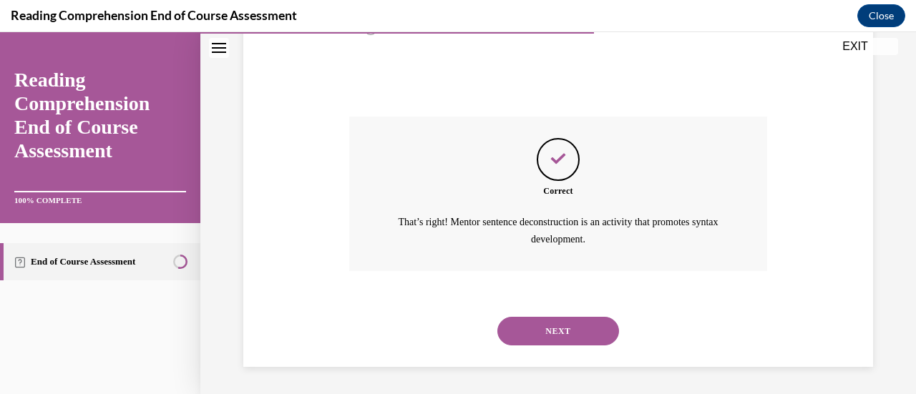
click at [581, 331] on button "NEXT" at bounding box center [558, 331] width 122 height 29
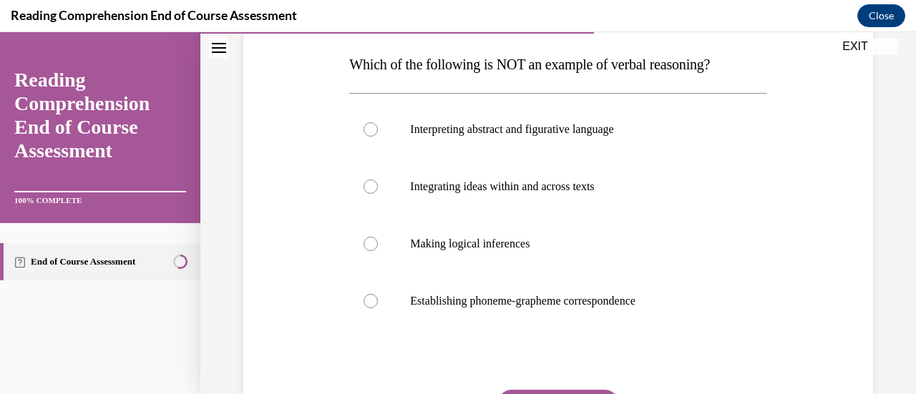
scroll to position [223, 0]
click at [587, 190] on p "Integrating ideas within and across texts" at bounding box center [570, 186] width 321 height 14
click at [378, 190] on input "Integrating ideas within and across texts" at bounding box center [370, 186] width 14 height 14
radio input "true"
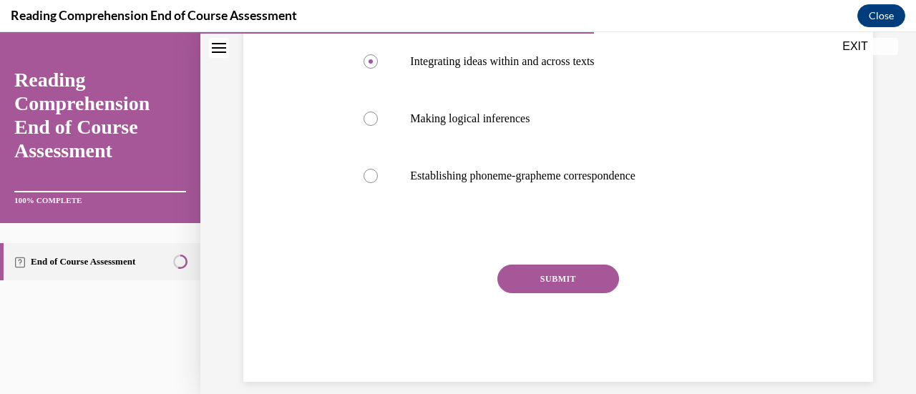
click at [568, 280] on button "SUBMIT" at bounding box center [558, 279] width 122 height 29
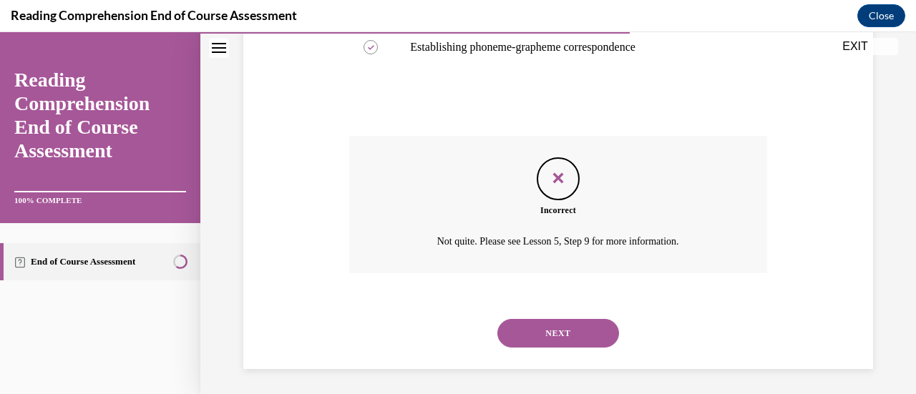
scroll to position [479, 0]
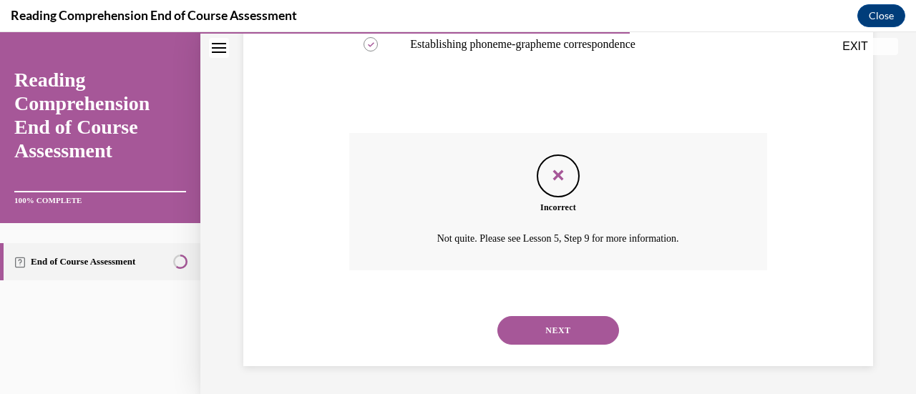
click at [578, 334] on button "NEXT" at bounding box center [558, 330] width 122 height 29
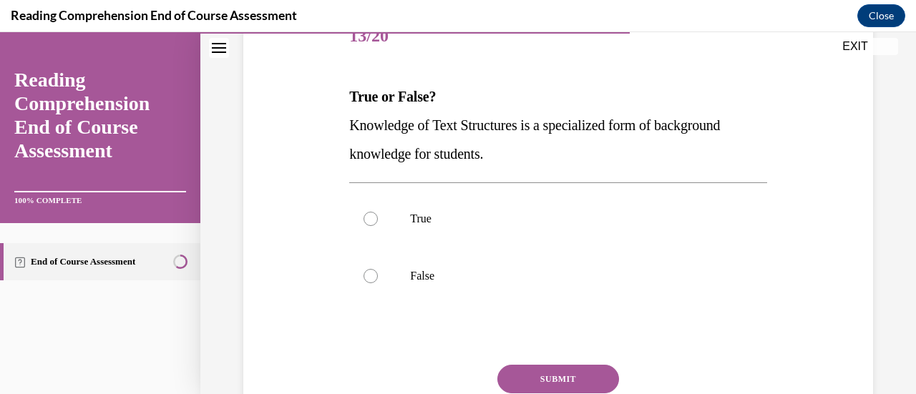
scroll to position [190, 0]
click at [429, 219] on p "True" at bounding box center [570, 219] width 321 height 14
click at [378, 219] on input "True" at bounding box center [370, 219] width 14 height 14
radio input "true"
click at [537, 374] on button "SUBMIT" at bounding box center [558, 379] width 122 height 29
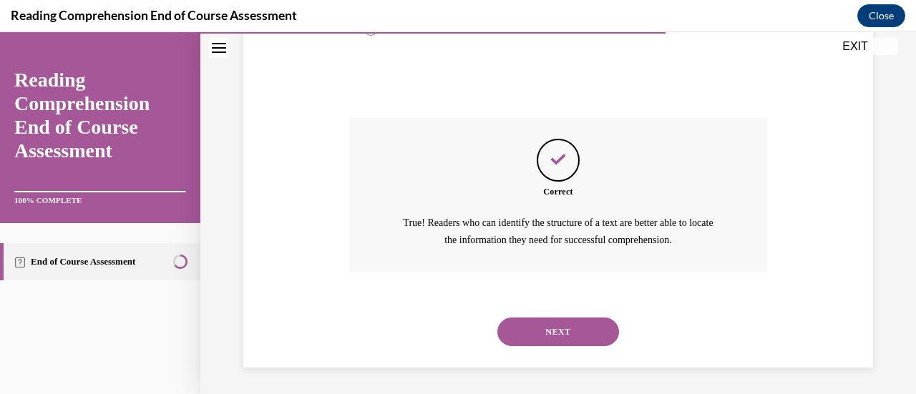
scroll to position [439, 0]
click at [560, 333] on button "NEXT" at bounding box center [558, 331] width 122 height 29
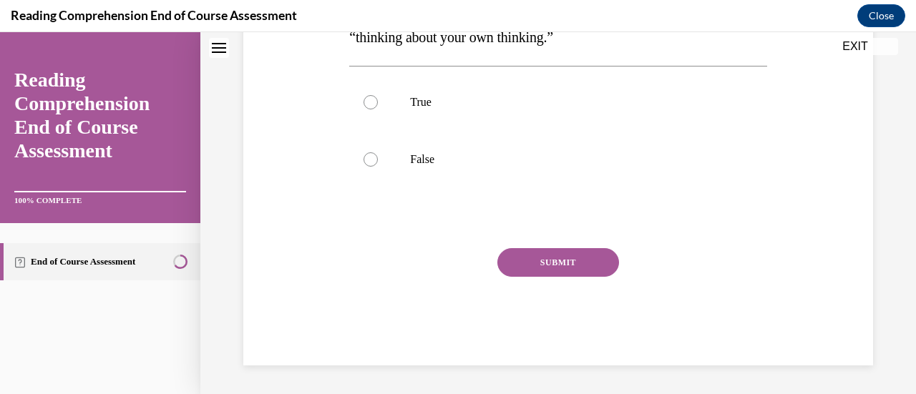
scroll to position [0, 0]
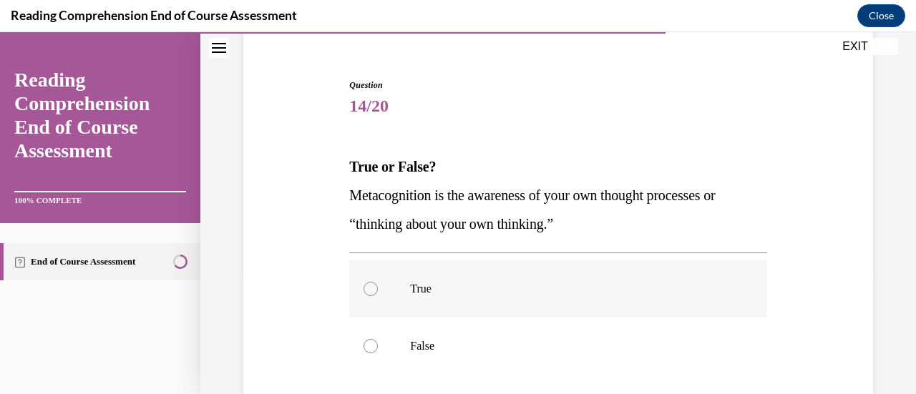
click at [395, 293] on label "True" at bounding box center [557, 288] width 417 height 57
click at [378, 293] on input "True" at bounding box center [370, 289] width 14 height 14
radio input "true"
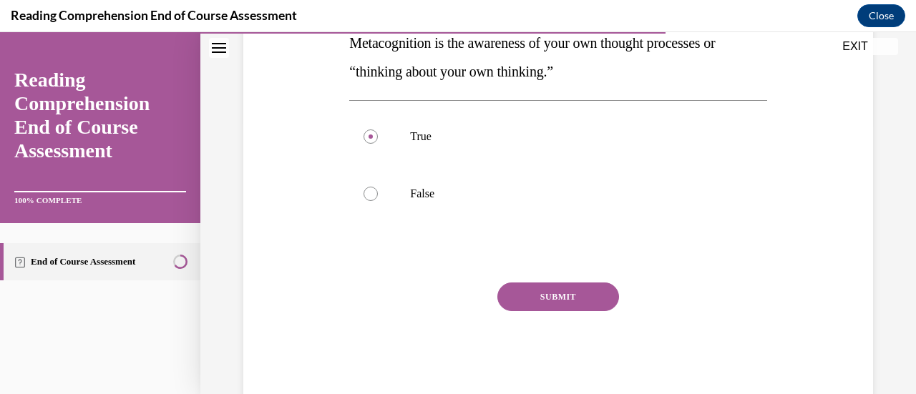
click at [538, 303] on button "SUBMIT" at bounding box center [558, 297] width 122 height 29
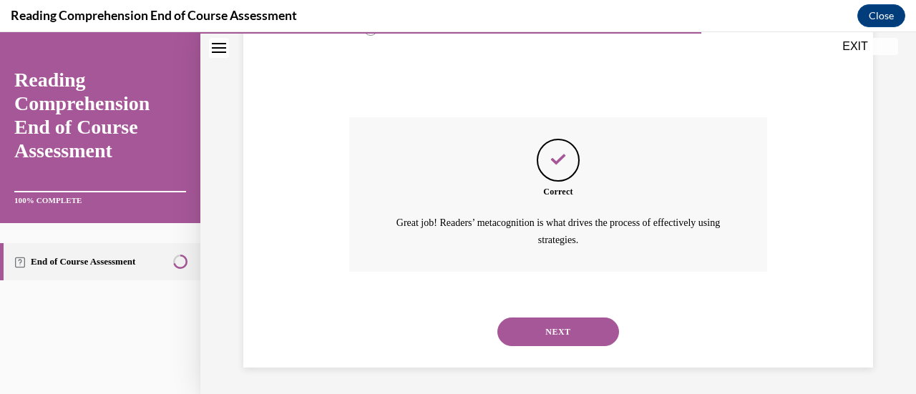
scroll to position [439, 0]
click at [551, 339] on button "NEXT" at bounding box center [558, 331] width 122 height 29
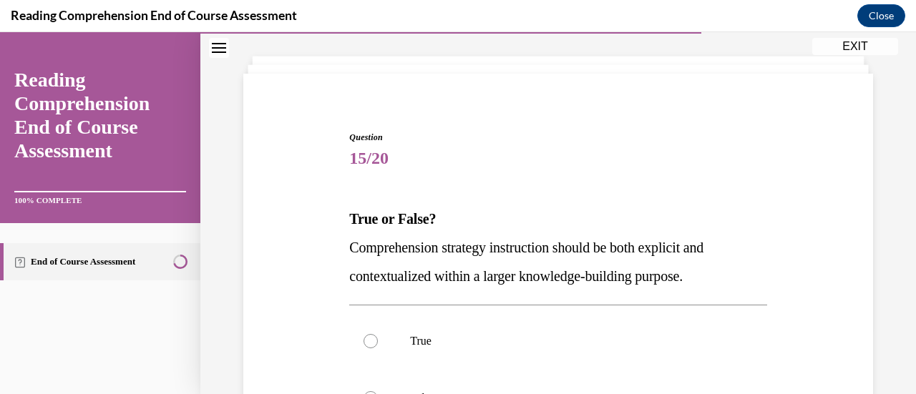
scroll to position [80, 0]
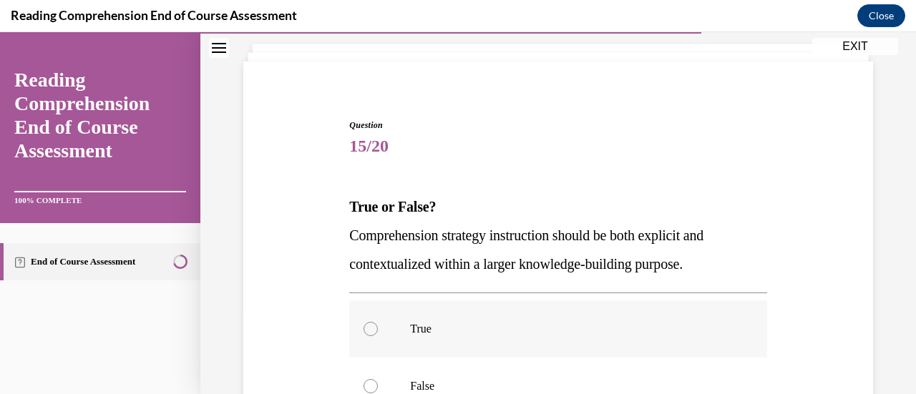
click at [414, 328] on p "True" at bounding box center [570, 329] width 321 height 14
click at [378, 328] on input "True" at bounding box center [370, 329] width 14 height 14
radio input "true"
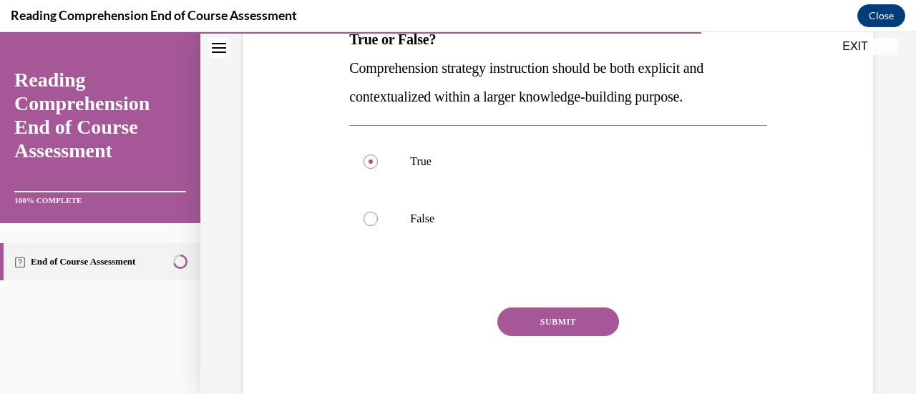
click at [527, 316] on button "SUBMIT" at bounding box center [558, 322] width 122 height 29
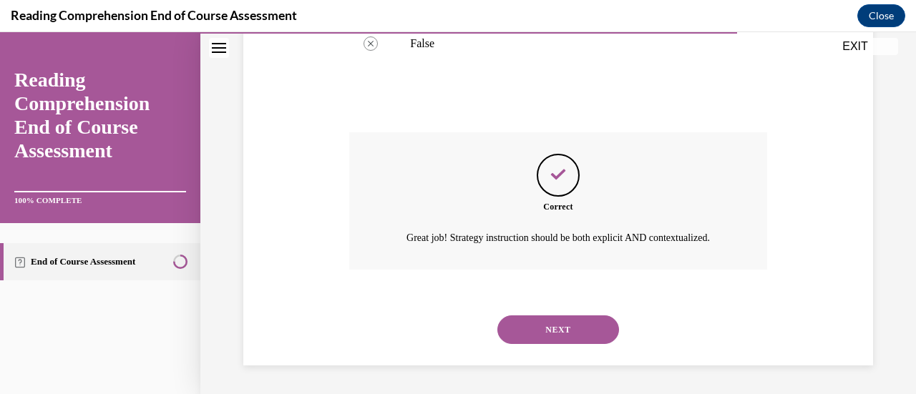
scroll to position [439, 0]
click at [565, 334] on button "NEXT" at bounding box center [558, 330] width 122 height 29
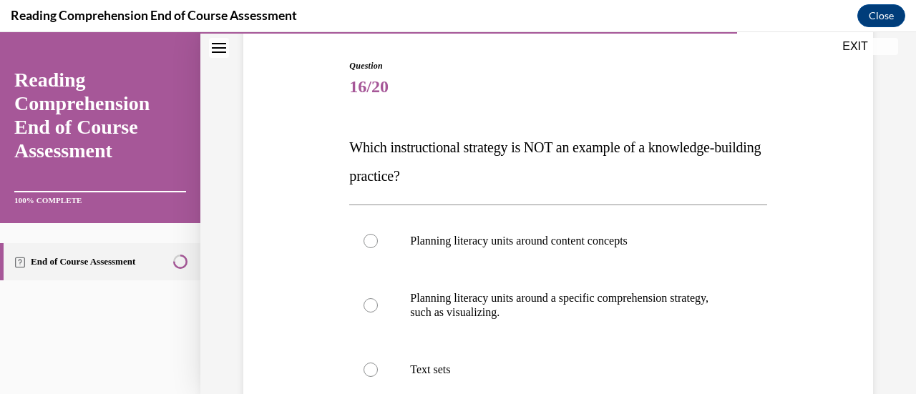
scroll to position [159, 0]
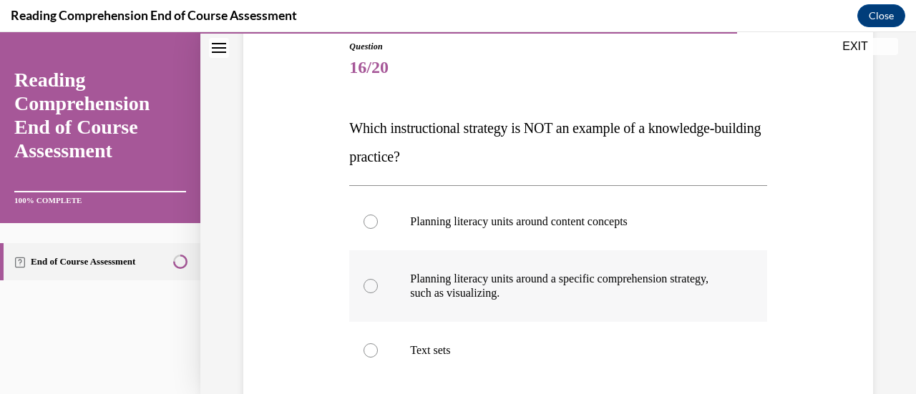
click at [507, 293] on p "Planning literacy units around a specific comprehension strategy, such as visua…" at bounding box center [570, 286] width 321 height 29
click at [378, 293] on input "Planning literacy units around a specific comprehension strategy, such as visua…" at bounding box center [370, 286] width 14 height 14
radio input "true"
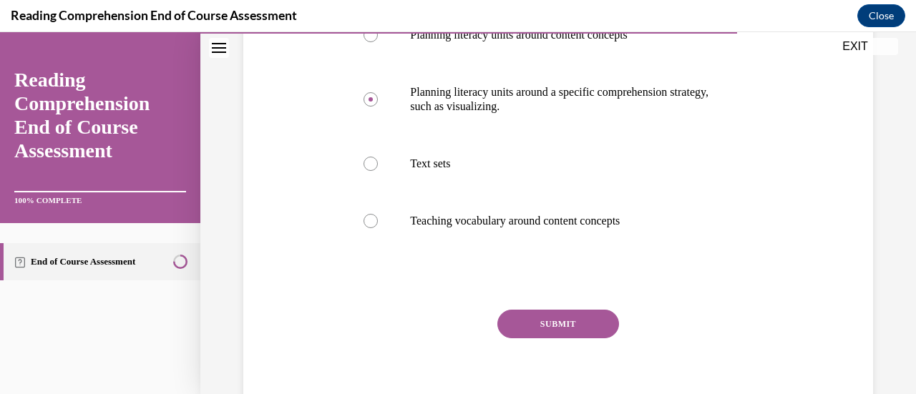
click at [564, 316] on button "SUBMIT" at bounding box center [558, 324] width 122 height 29
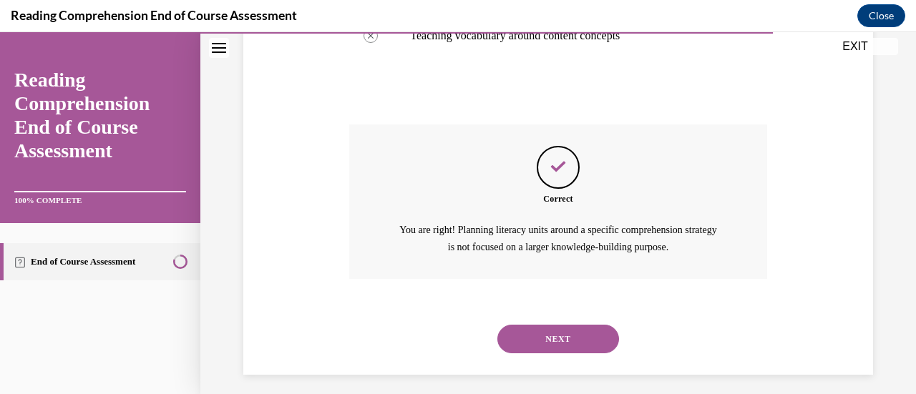
scroll to position [539, 0]
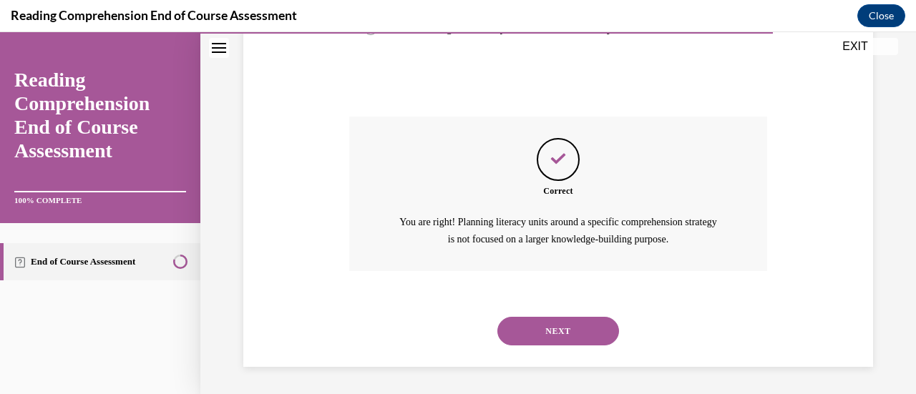
click at [567, 339] on button "NEXT" at bounding box center [558, 331] width 122 height 29
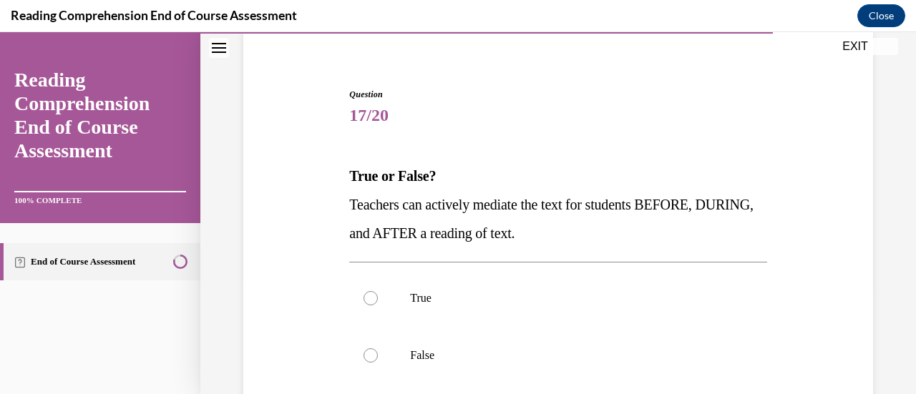
scroll to position [117, 0]
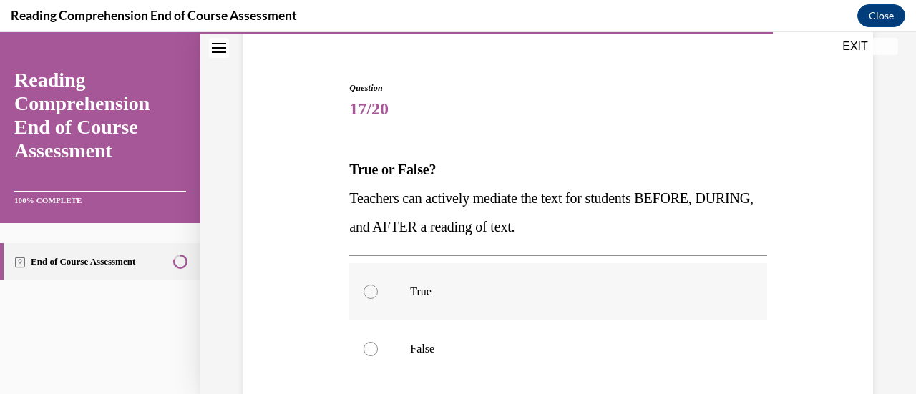
click at [427, 290] on p "True" at bounding box center [570, 292] width 321 height 14
click at [378, 290] on input "True" at bounding box center [370, 292] width 14 height 14
radio input "true"
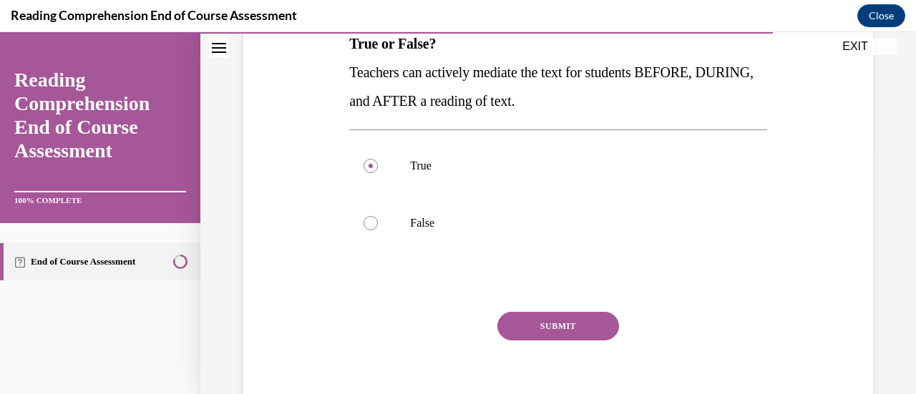
click at [558, 315] on button "SUBMIT" at bounding box center [558, 326] width 122 height 29
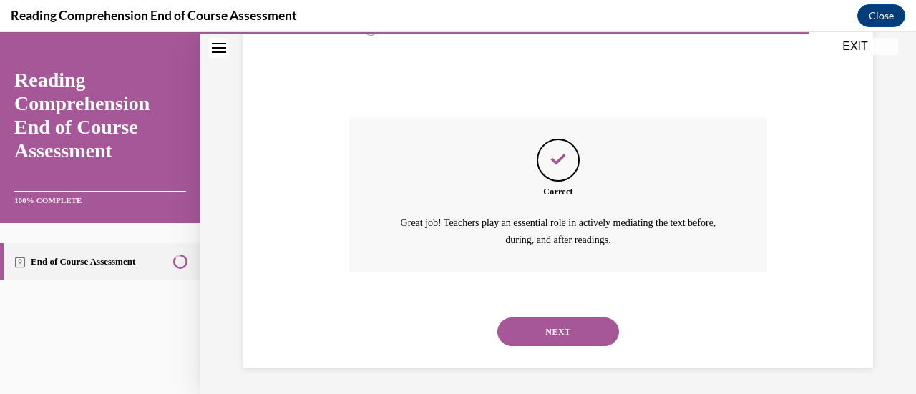
scroll to position [439, 0]
click at [578, 332] on button "NEXT" at bounding box center [558, 331] width 122 height 29
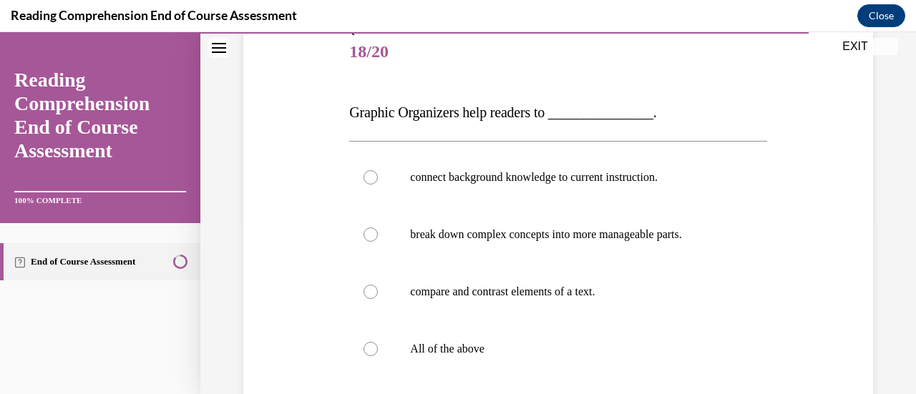
scroll to position [175, 0]
click at [474, 353] on p "All of the above" at bounding box center [570, 348] width 321 height 14
click at [378, 353] on input "All of the above" at bounding box center [370, 348] width 14 height 14
radio input "true"
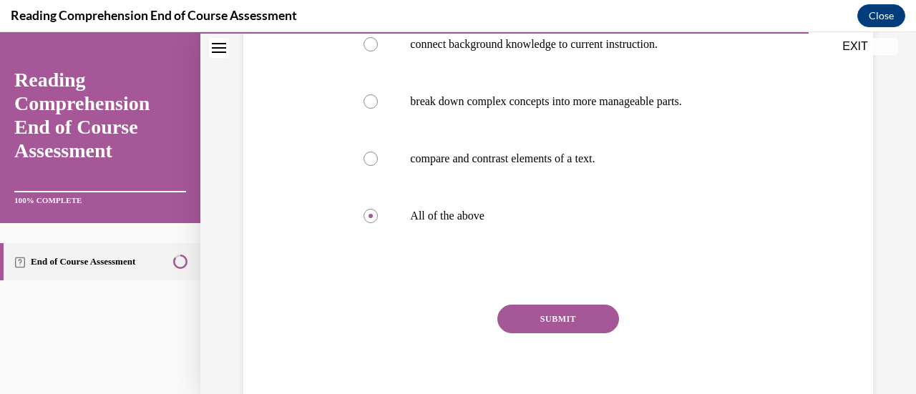
click at [570, 326] on button "SUBMIT" at bounding box center [558, 319] width 122 height 29
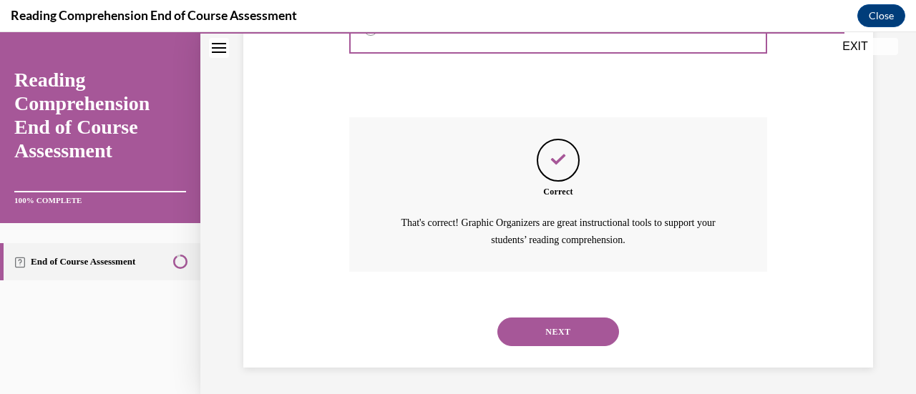
scroll to position [496, 0]
click at [600, 332] on button "NEXT" at bounding box center [558, 331] width 122 height 29
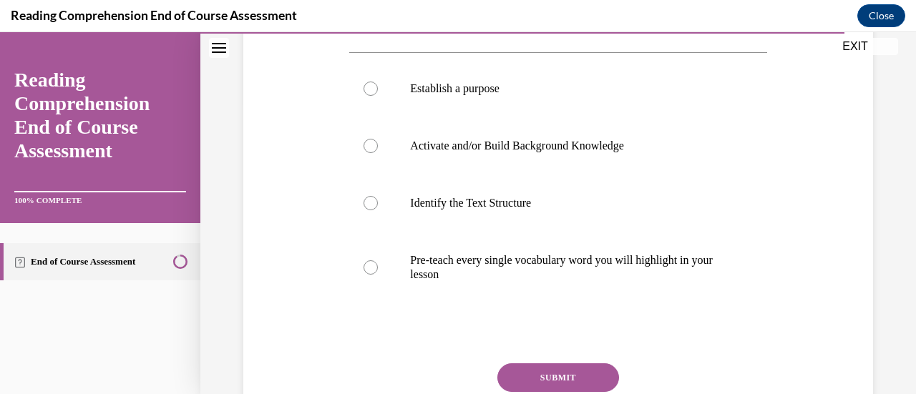
scroll to position [292, 0]
click at [597, 271] on p "Pre-teach every single vocabulary word you will highlight in your lesson" at bounding box center [570, 267] width 321 height 29
click at [378, 271] on input "Pre-teach every single vocabulary word you will highlight in your lesson" at bounding box center [370, 267] width 14 height 14
radio input "true"
click at [572, 372] on button "SUBMIT" at bounding box center [558, 377] width 122 height 29
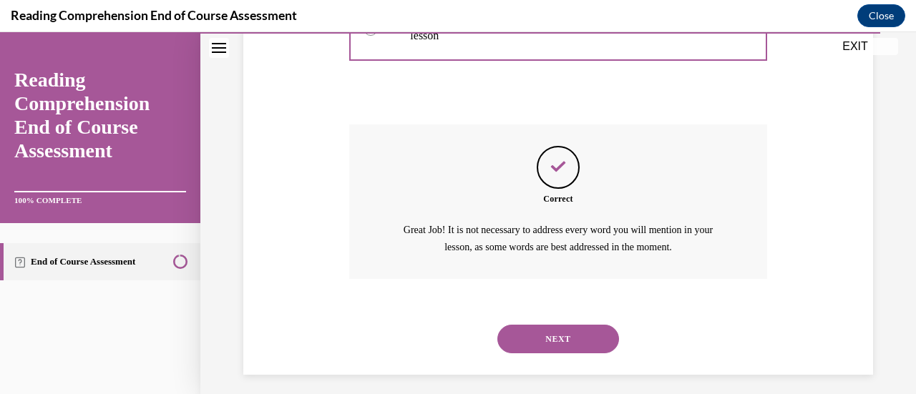
scroll to position [539, 0]
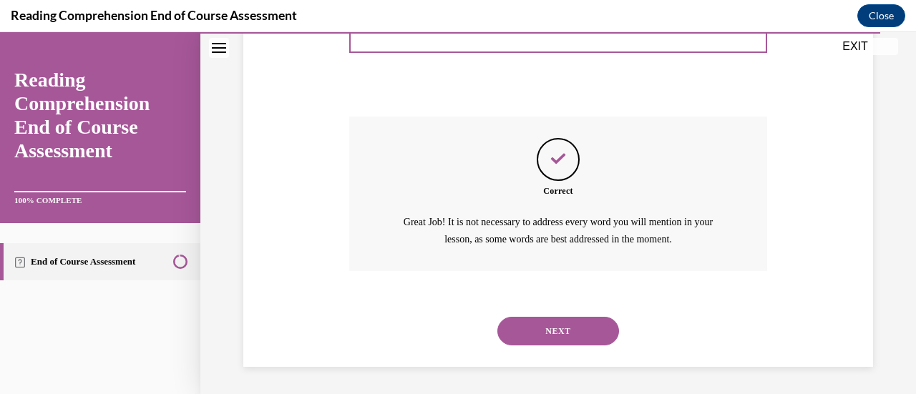
click at [582, 333] on button "NEXT" at bounding box center [558, 331] width 122 height 29
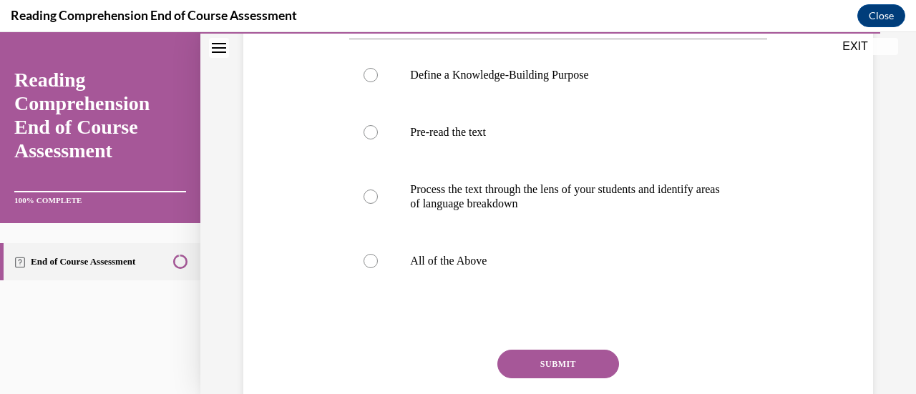
scroll to position [275, 0]
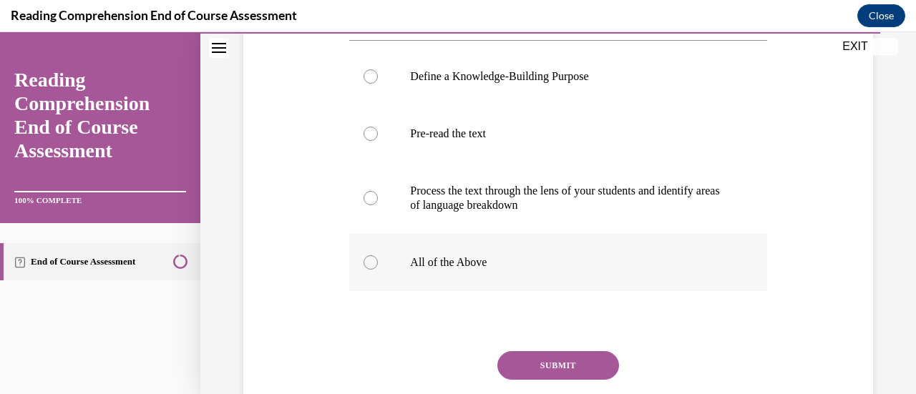
click at [465, 291] on label "All of the Above" at bounding box center [557, 262] width 417 height 57
click at [378, 270] on input "All of the Above" at bounding box center [370, 262] width 14 height 14
radio input "true"
click at [542, 380] on button "SUBMIT" at bounding box center [558, 365] width 122 height 29
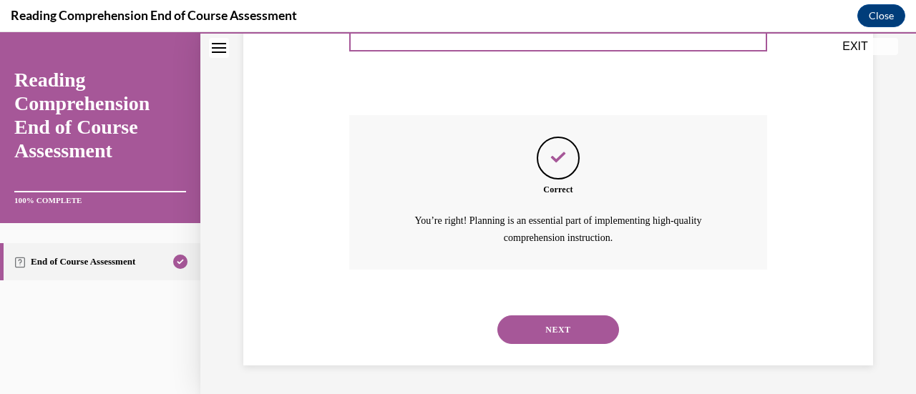
click at [555, 334] on button "NEXT" at bounding box center [558, 330] width 122 height 29
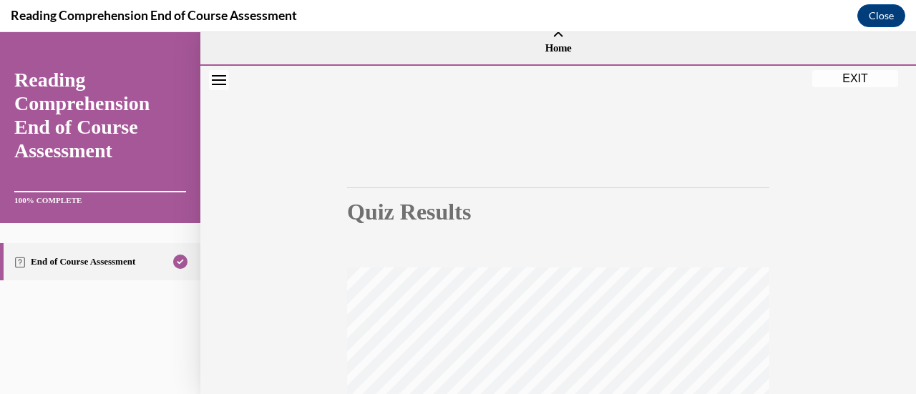
scroll to position [0, 0]
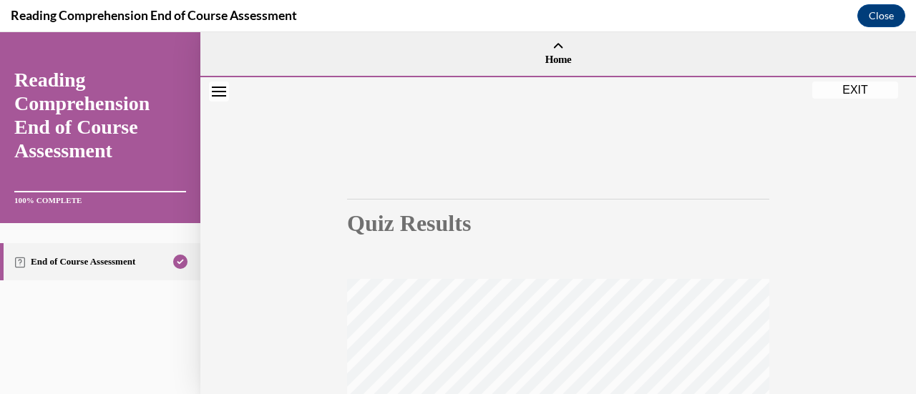
click at [867, 86] on button "EXIT" at bounding box center [855, 90] width 86 height 17
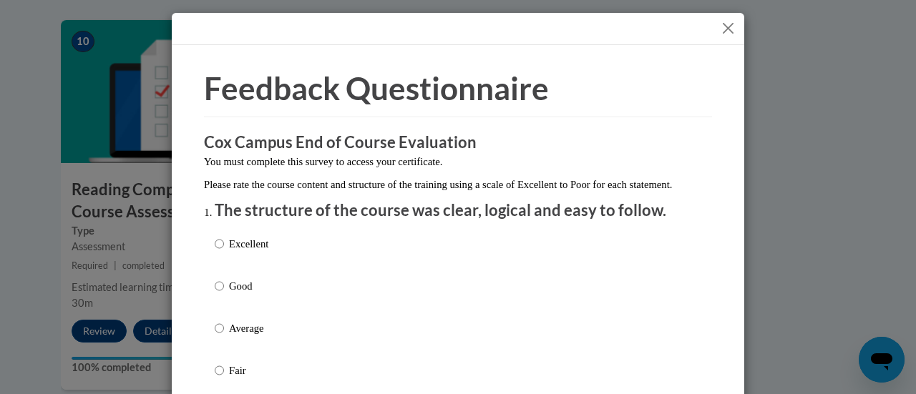
click at [256, 252] on p "Excellent" at bounding box center [248, 244] width 39 height 16
click at [224, 252] on input "Excellent" at bounding box center [219, 244] width 9 height 16
radio input "true"
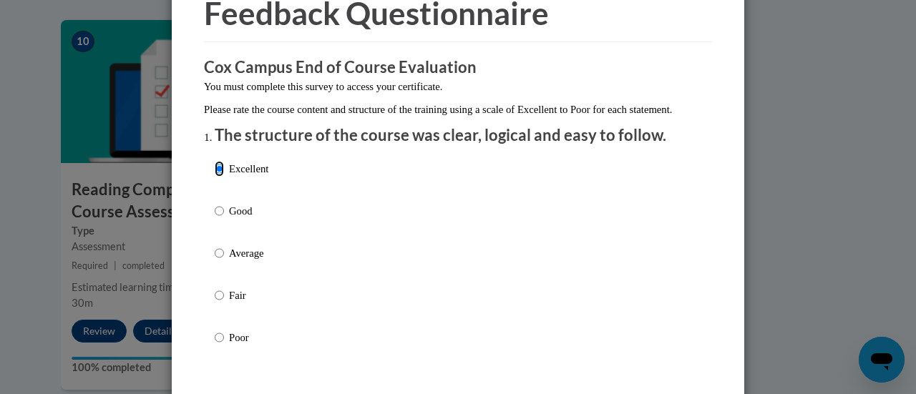
scroll to position [242, 0]
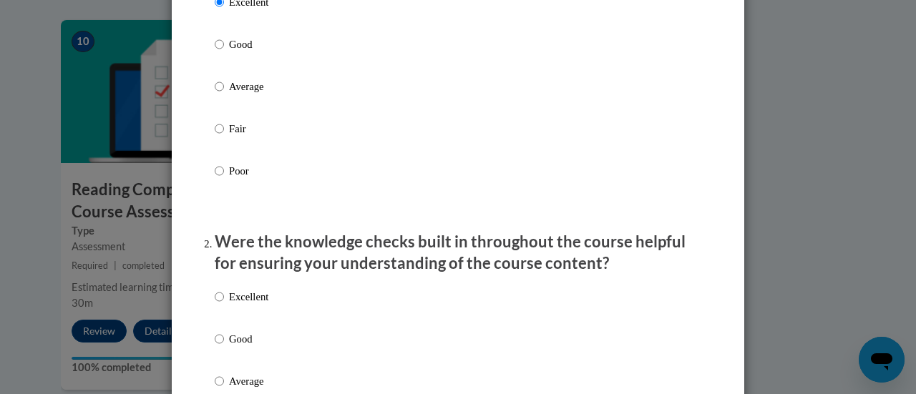
click at [245, 305] on p "Excellent" at bounding box center [248, 297] width 39 height 16
click at [224, 305] on input "Excellent" at bounding box center [219, 297] width 9 height 16
radio input "true"
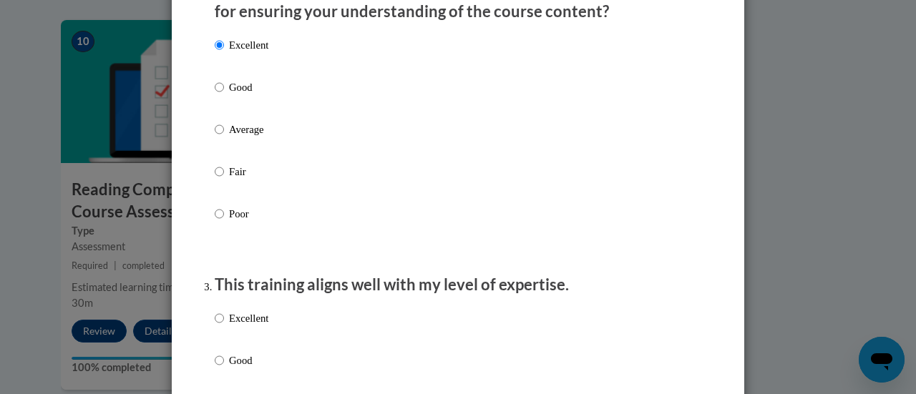
click at [248, 326] on p "Excellent" at bounding box center [248, 319] width 39 height 16
click at [224, 326] on input "Excellent" at bounding box center [219, 319] width 9 height 16
radio input "true"
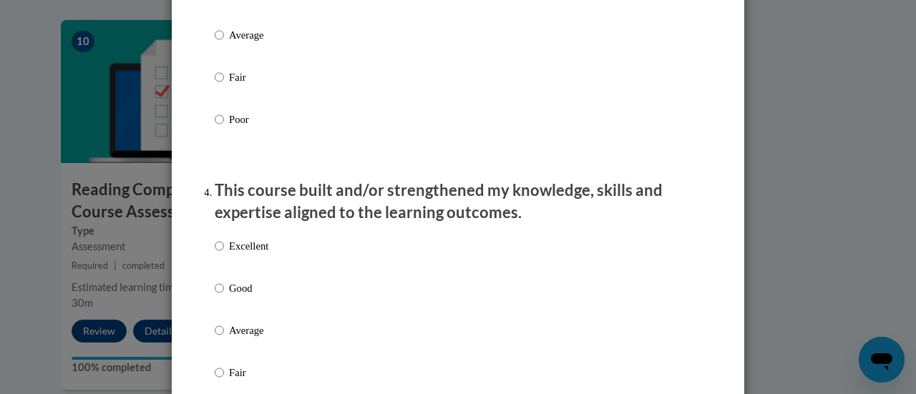
scroll to position [936, 0]
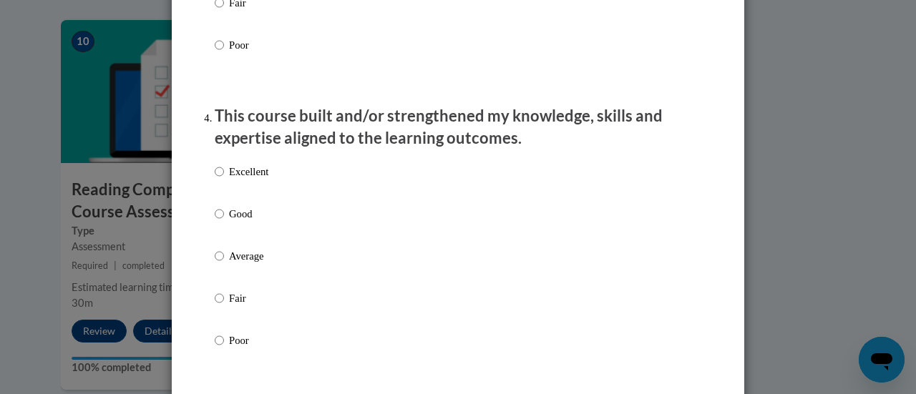
click at [260, 180] on p "Excellent" at bounding box center [248, 172] width 39 height 16
click at [224, 180] on input "Excellent" at bounding box center [219, 172] width 9 height 16
radio input "true"
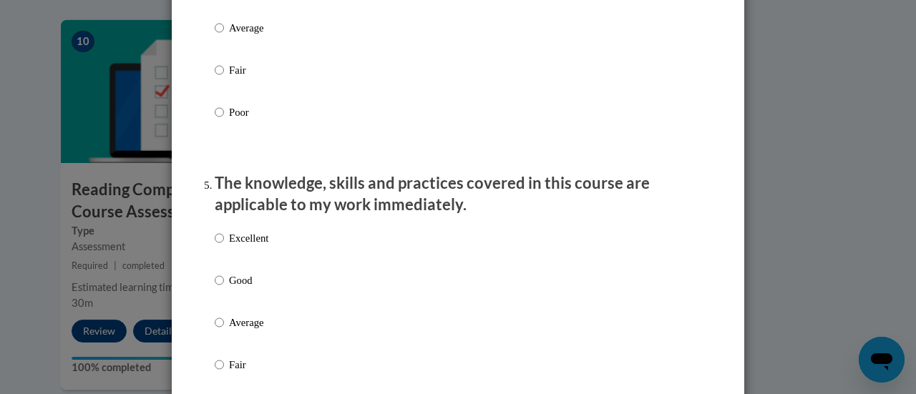
click at [254, 246] on p "Excellent" at bounding box center [248, 238] width 39 height 16
click at [224, 246] on input "Excellent" at bounding box center [219, 238] width 9 height 16
radio input "true"
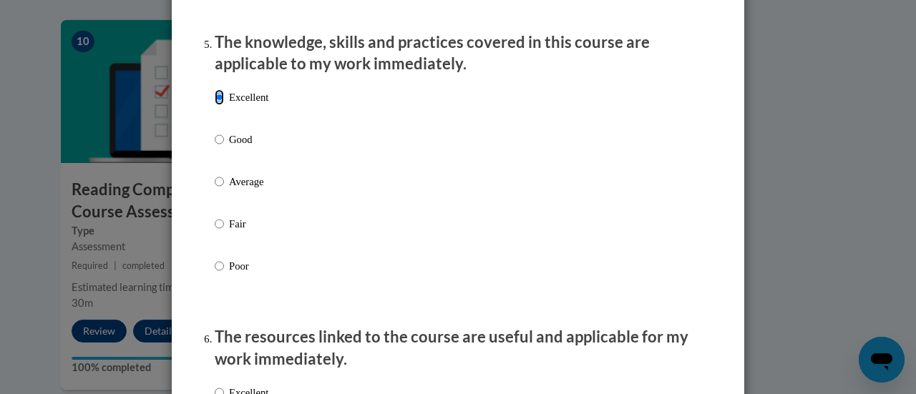
scroll to position [1397, 0]
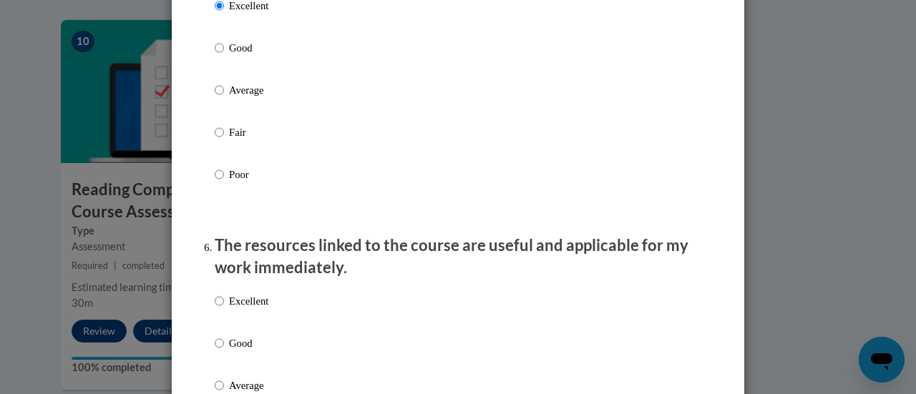
click at [262, 309] on p "Excellent" at bounding box center [248, 301] width 39 height 16
click at [224, 309] on input "Excellent" at bounding box center [219, 301] width 9 height 16
radio input "true"
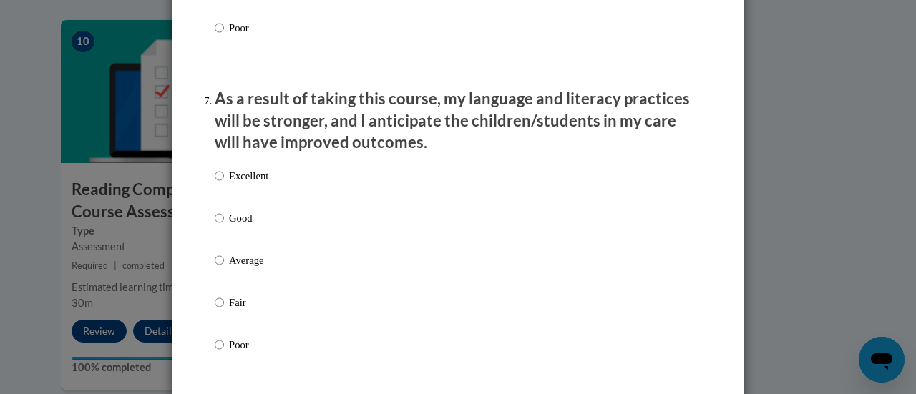
scroll to position [1868, 0]
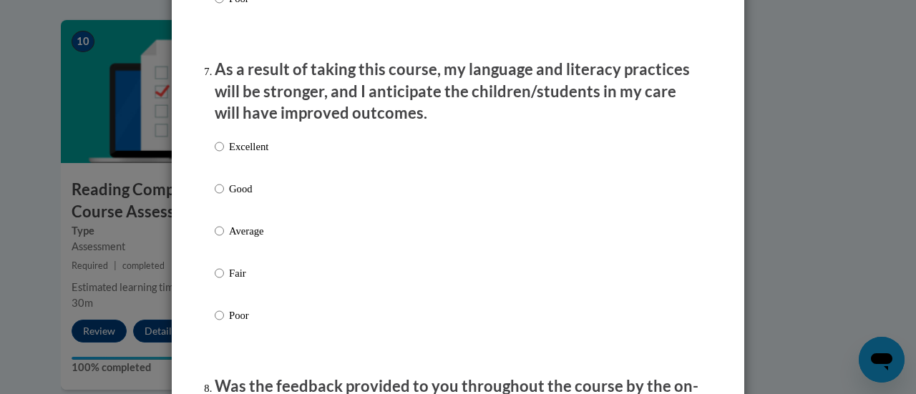
click at [263, 155] on p "Excellent" at bounding box center [248, 147] width 39 height 16
click at [224, 155] on input "Excellent" at bounding box center [219, 147] width 9 height 16
radio input "true"
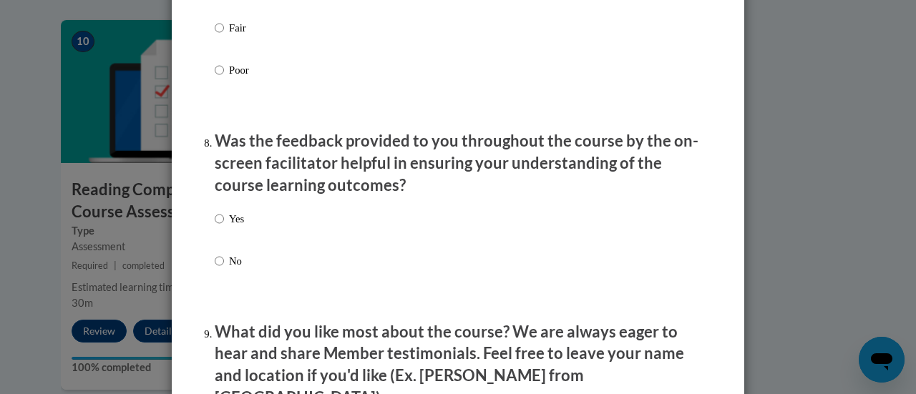
scroll to position [2121, 0]
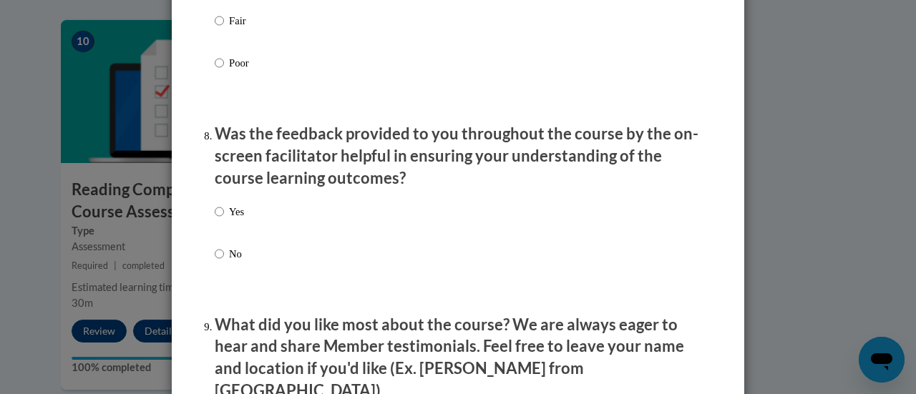
click at [238, 220] on p "Yes" at bounding box center [236, 212] width 15 height 16
click at [224, 220] on input "Yes" at bounding box center [219, 212] width 9 height 16
radio input "true"
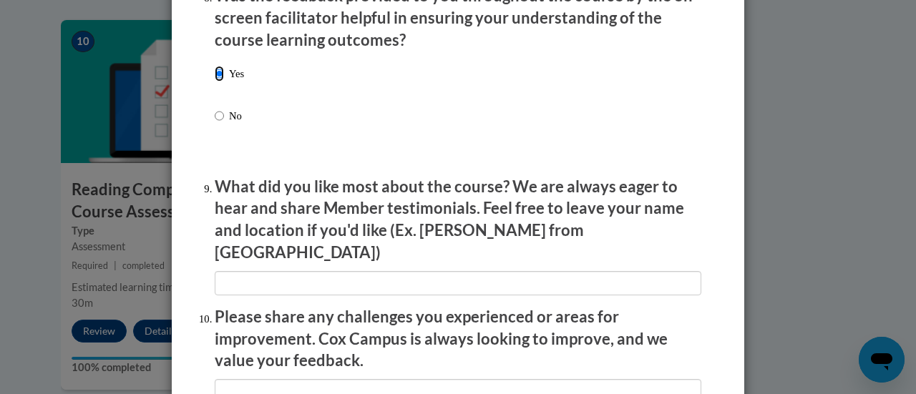
scroll to position [2266, 0]
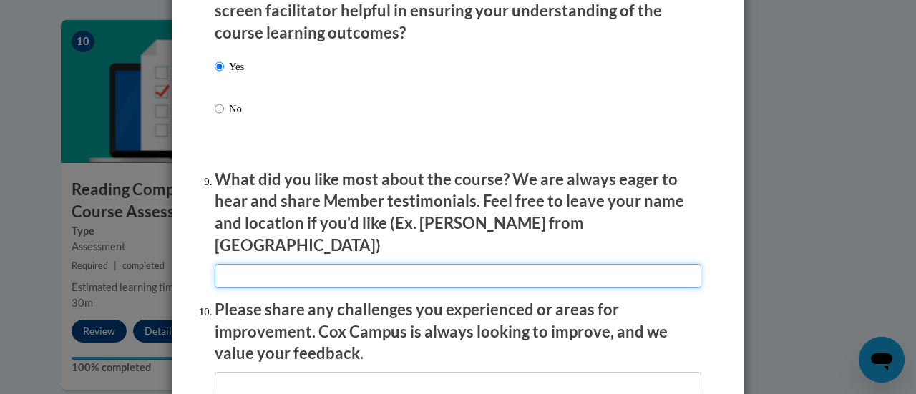
click at [301, 268] on input "textbox" at bounding box center [458, 276] width 487 height 24
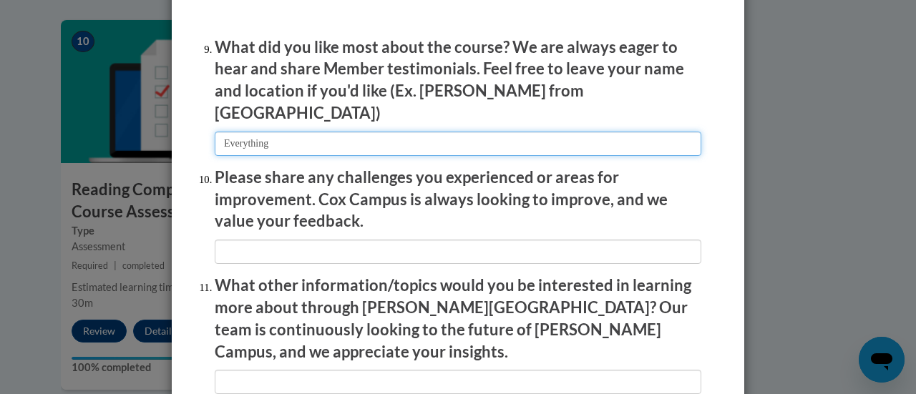
scroll to position [2409, 0]
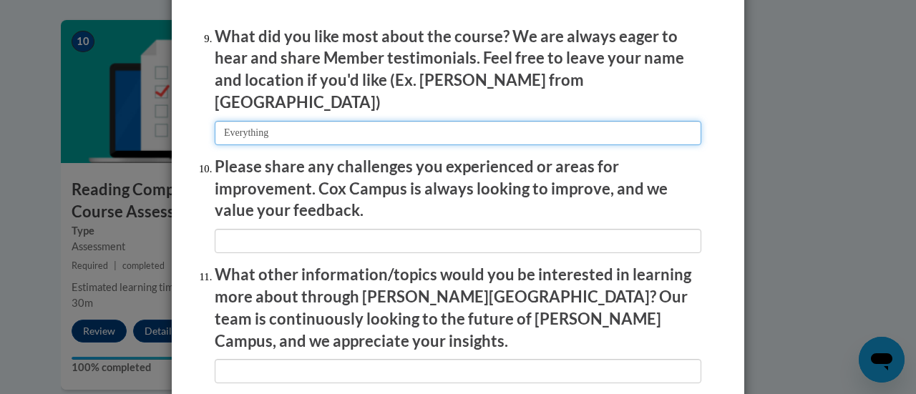
type input "Everything"
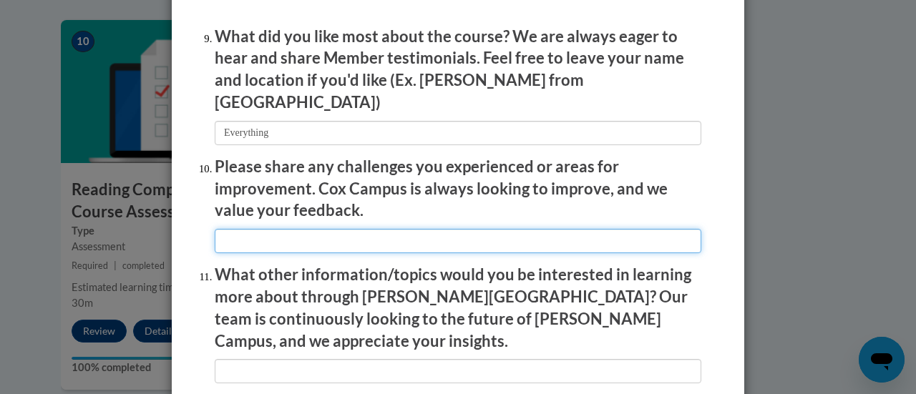
click at [534, 229] on input "textbox" at bounding box center [458, 241] width 487 height 24
type input "No challenges"
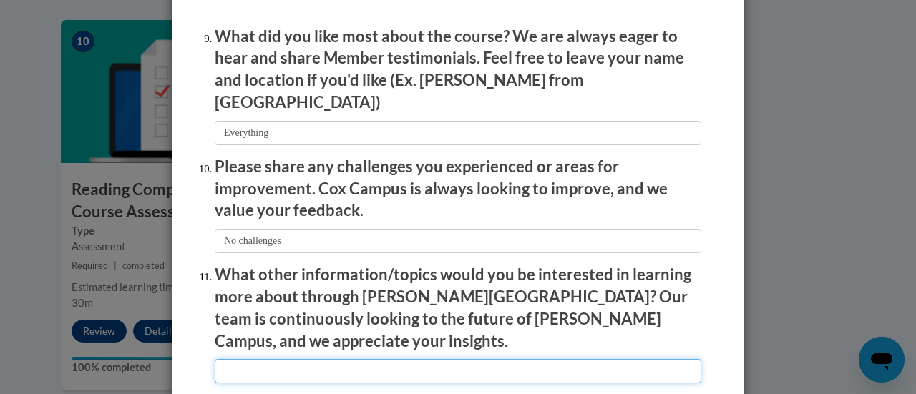
click at [406, 359] on input "textbox" at bounding box center [458, 371] width 487 height 24
type input "About vocabulary"
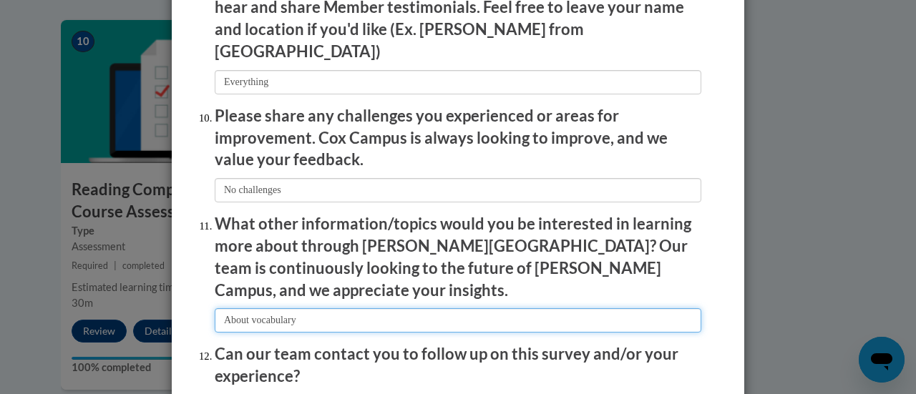
scroll to position [2581, 0]
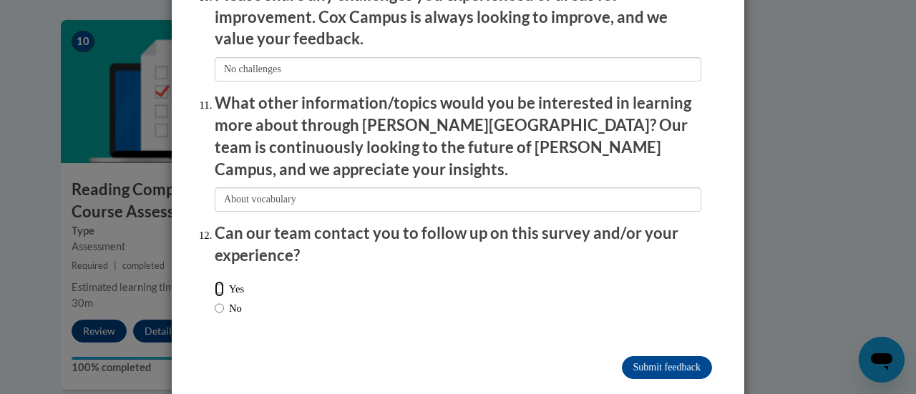
click at [218, 281] on input "Yes" at bounding box center [219, 289] width 9 height 16
radio input "true"
click at [661, 356] on input "Submit feedback" at bounding box center [667, 367] width 90 height 23
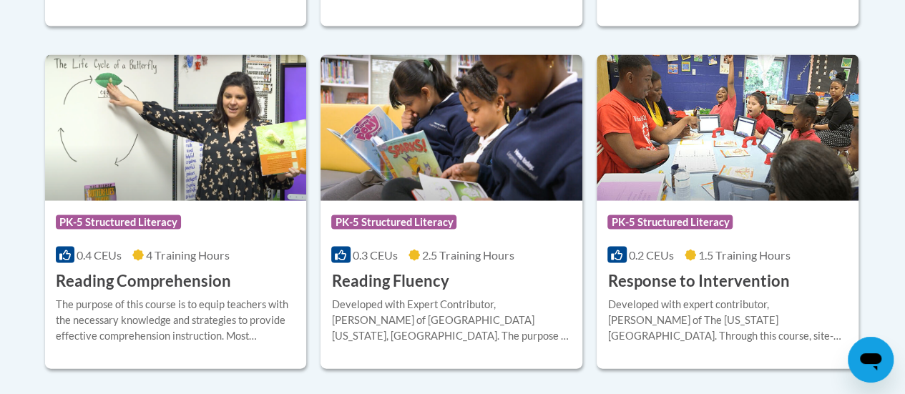
scroll to position [1350, 0]
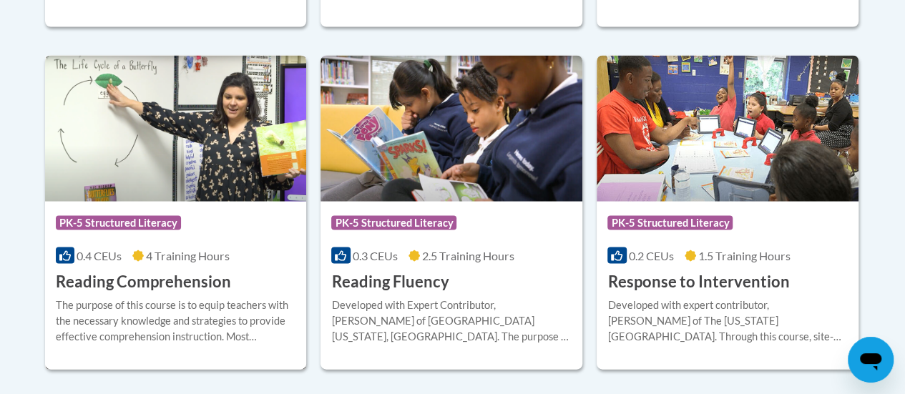
click at [127, 270] on h3 "Reading Comprehension" at bounding box center [143, 281] width 175 height 22
